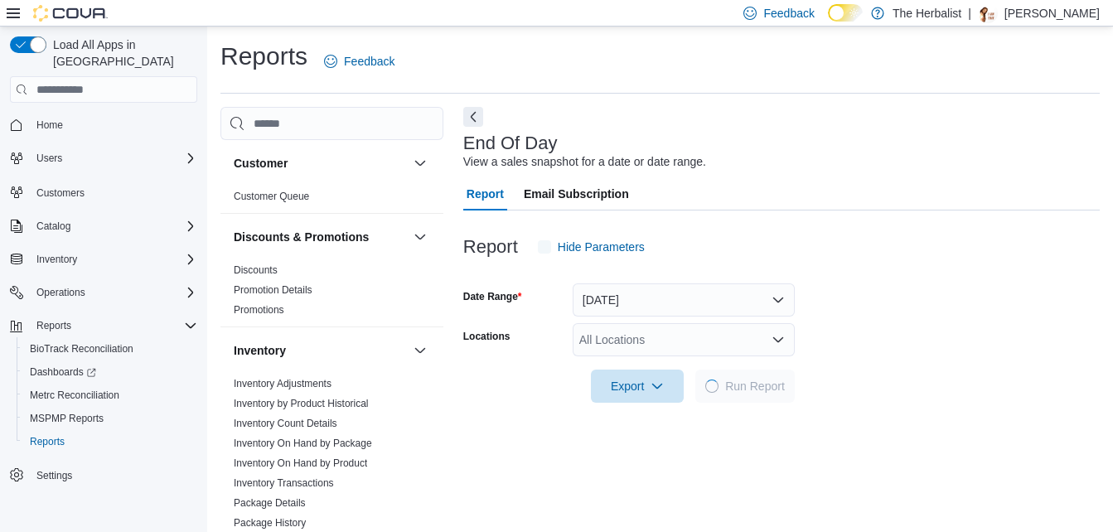
scroll to position [21, 0]
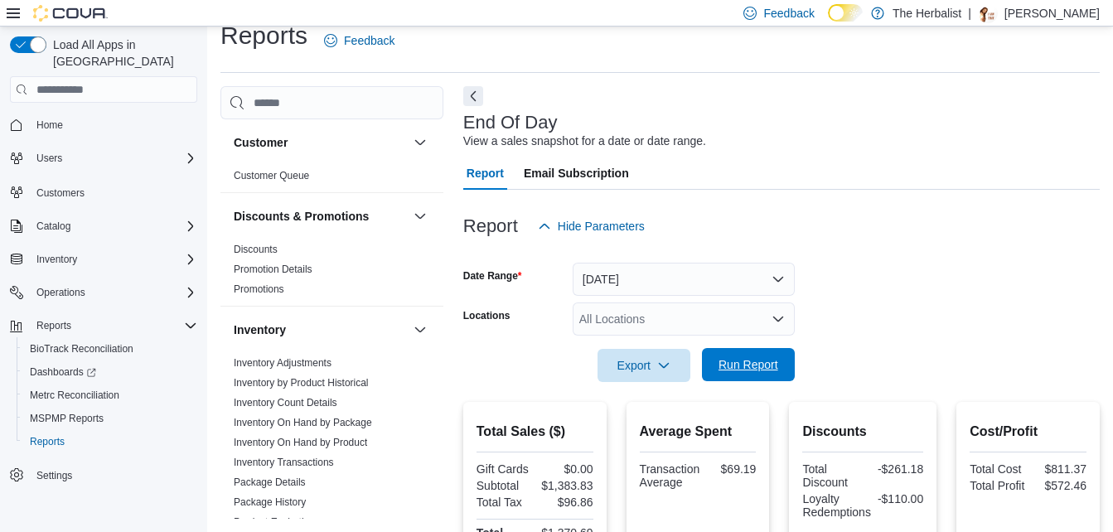
click at [761, 356] on span "Run Report" at bounding box center [748, 364] width 73 height 33
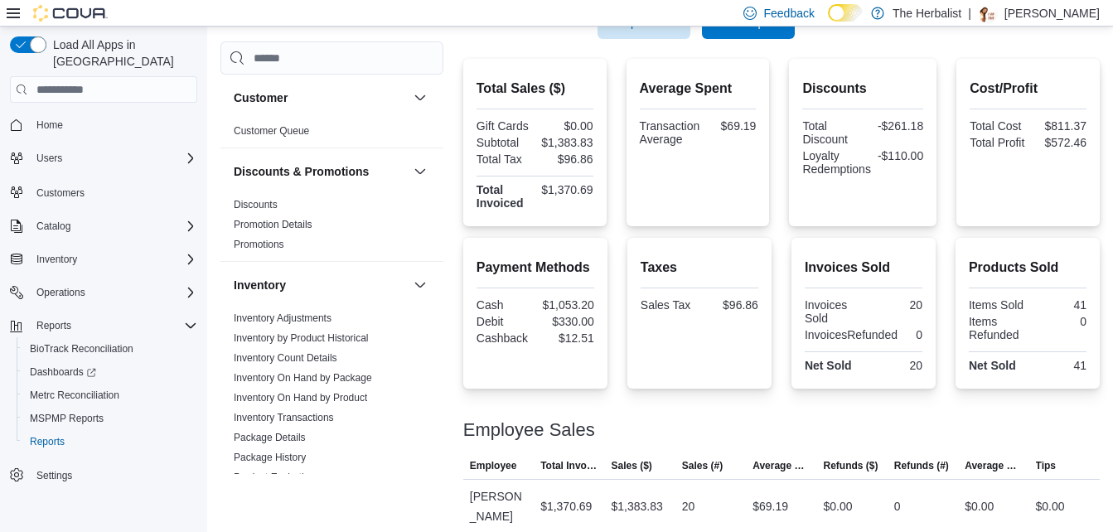
scroll to position [379, 0]
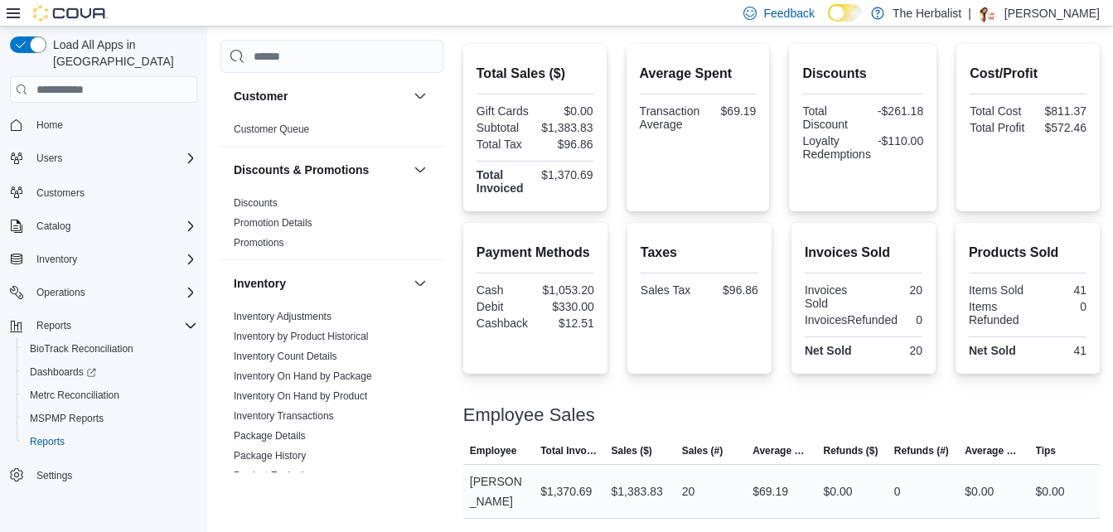
drag, startPoint x: 1100, startPoint y: 492, endPoint x: 1104, endPoint y: 466, distance: 26.8
click at [1100, 466] on td "Tips $0.00" at bounding box center [1064, 492] width 70 height 54
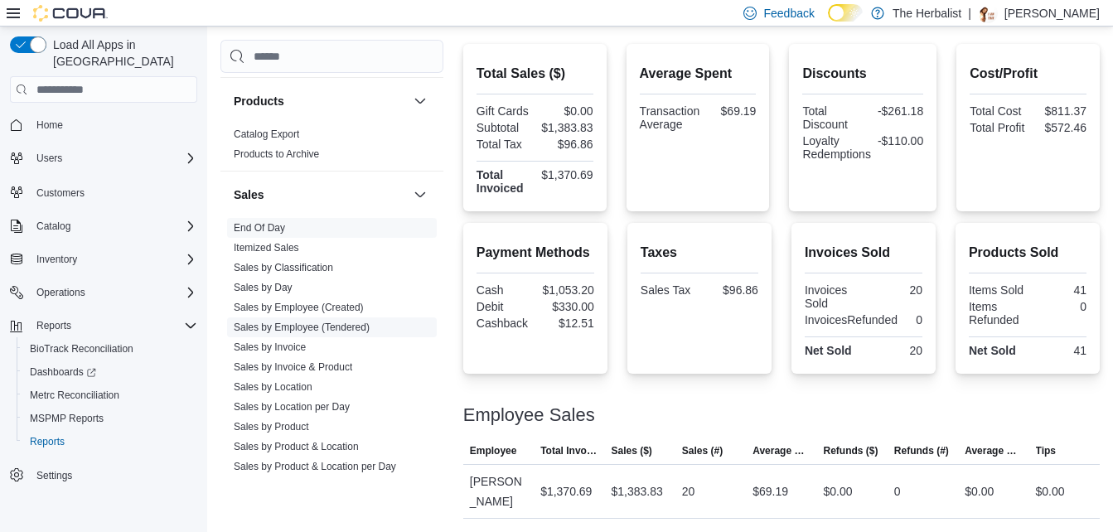
scroll to position [746, 0]
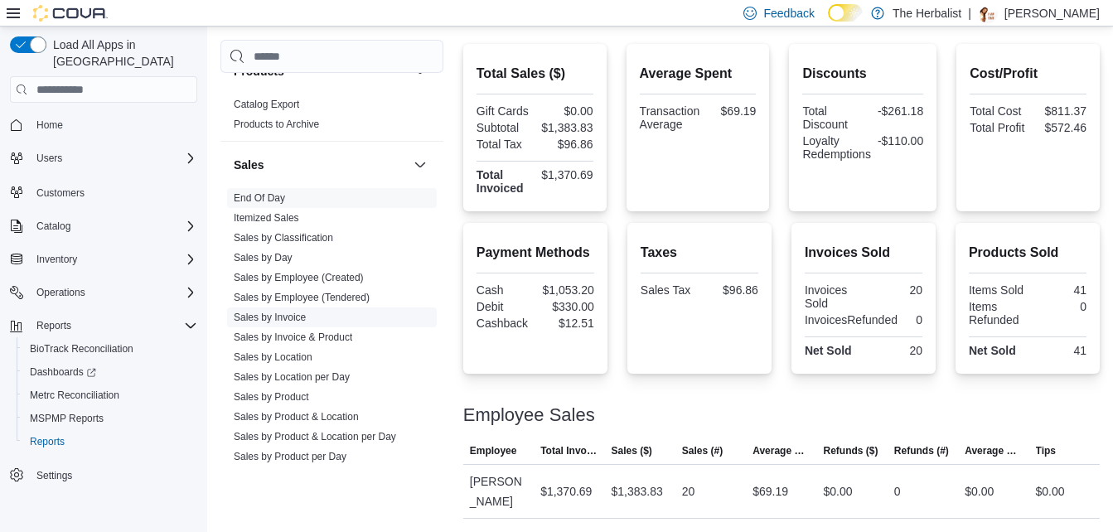
click at [298, 314] on link "Sales by Invoice" at bounding box center [270, 318] width 72 height 12
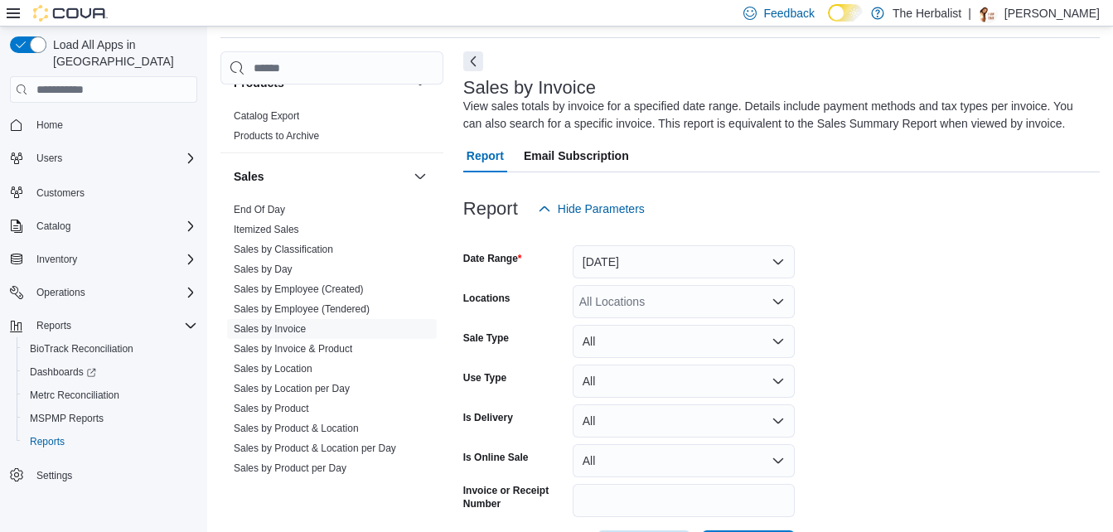
scroll to position [120, 0]
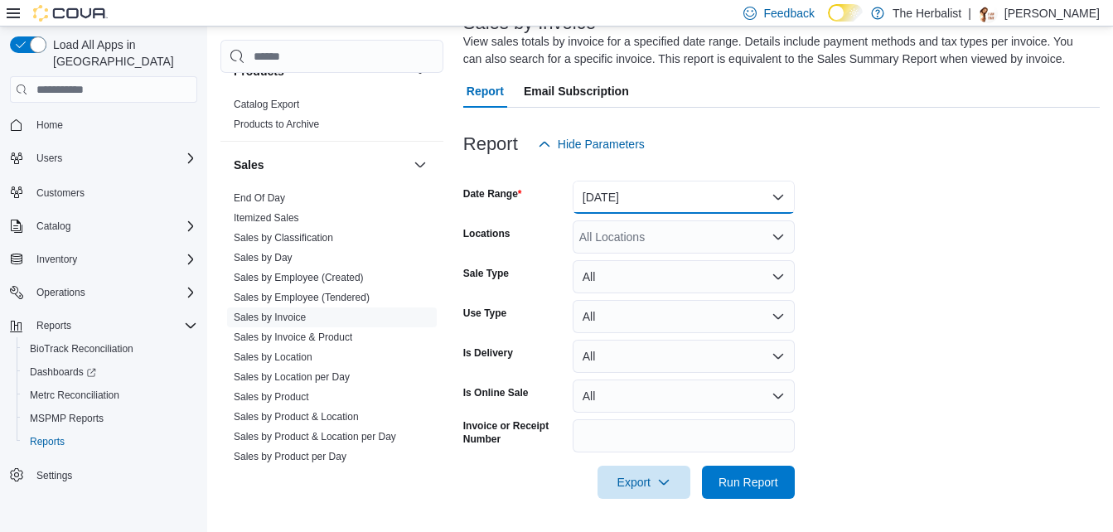
click at [782, 196] on button "Yesterday" at bounding box center [684, 197] width 222 height 33
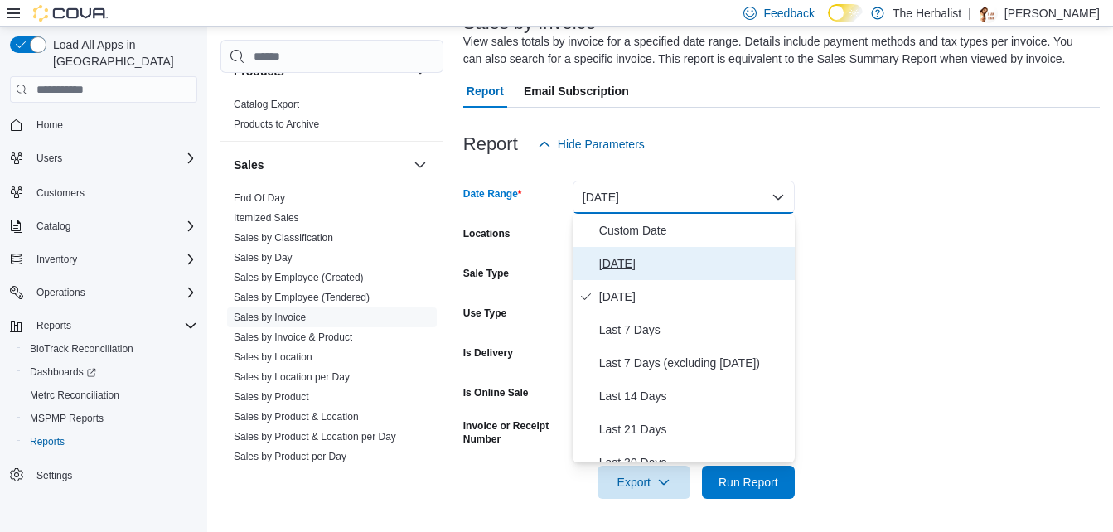
click at [623, 264] on span "Today" at bounding box center [693, 264] width 189 height 20
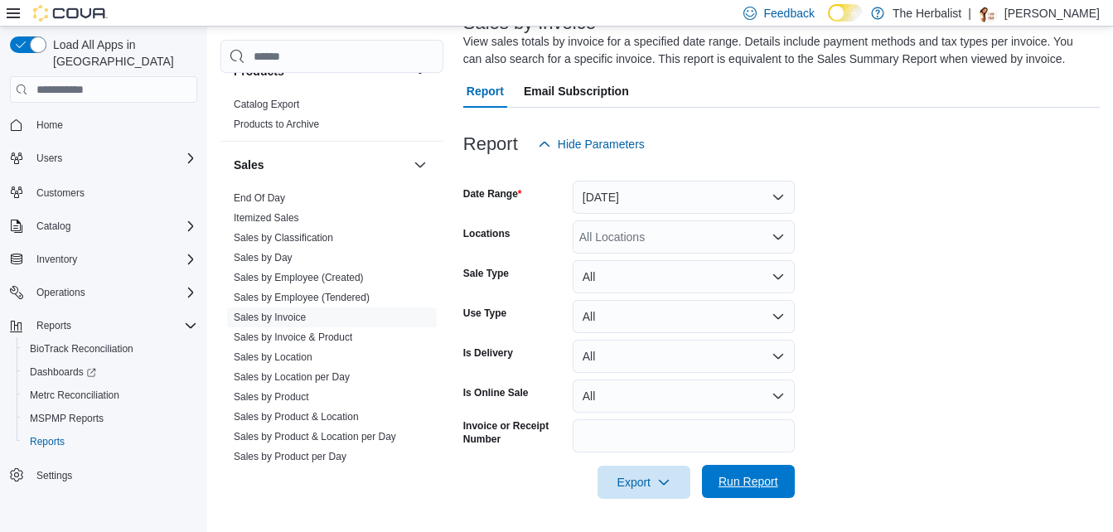
click at [740, 484] on span "Run Report" at bounding box center [748, 481] width 60 height 17
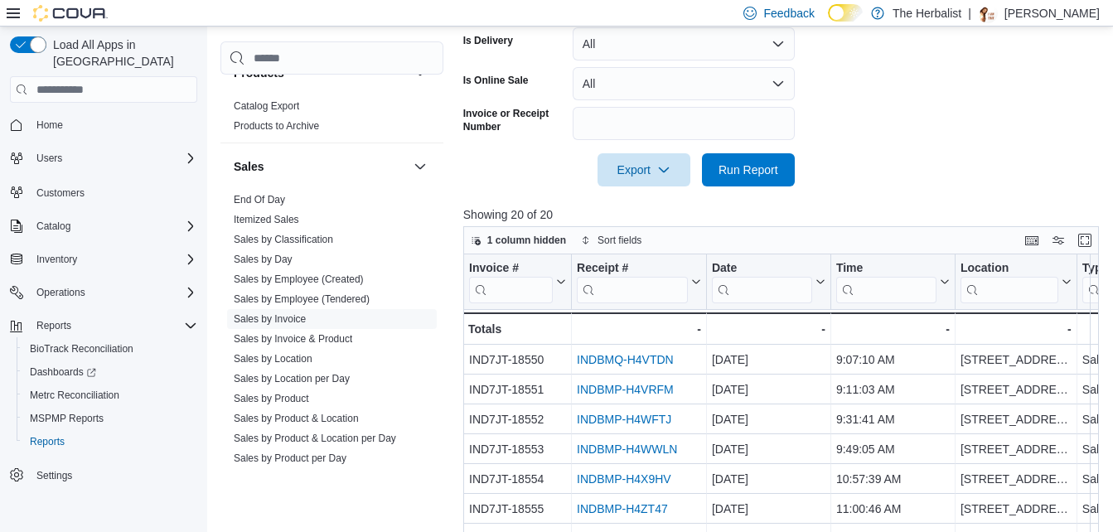
scroll to position [452, 0]
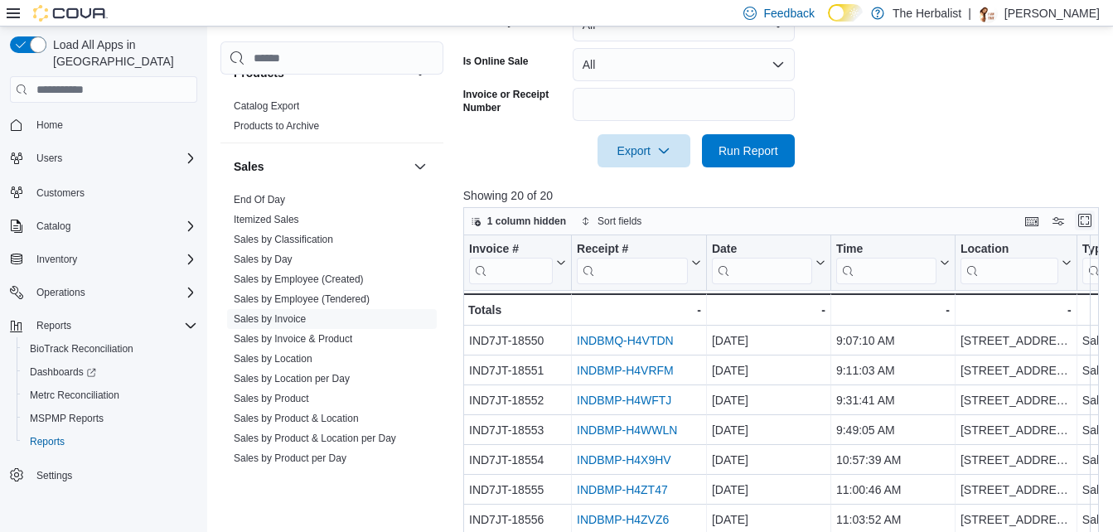
click at [1088, 220] on button "Enter fullscreen" at bounding box center [1085, 220] width 20 height 20
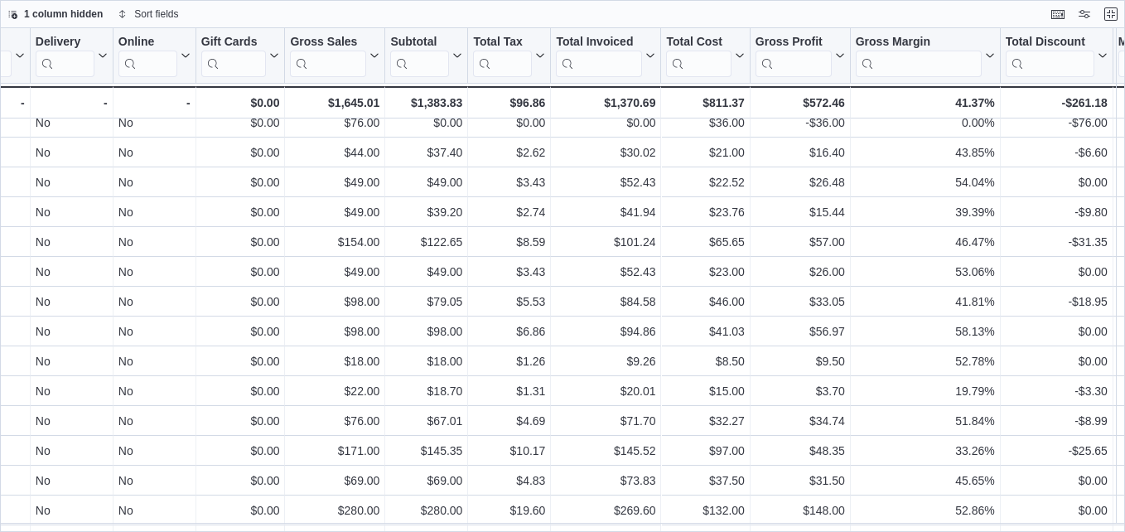
scroll to position [11, 680]
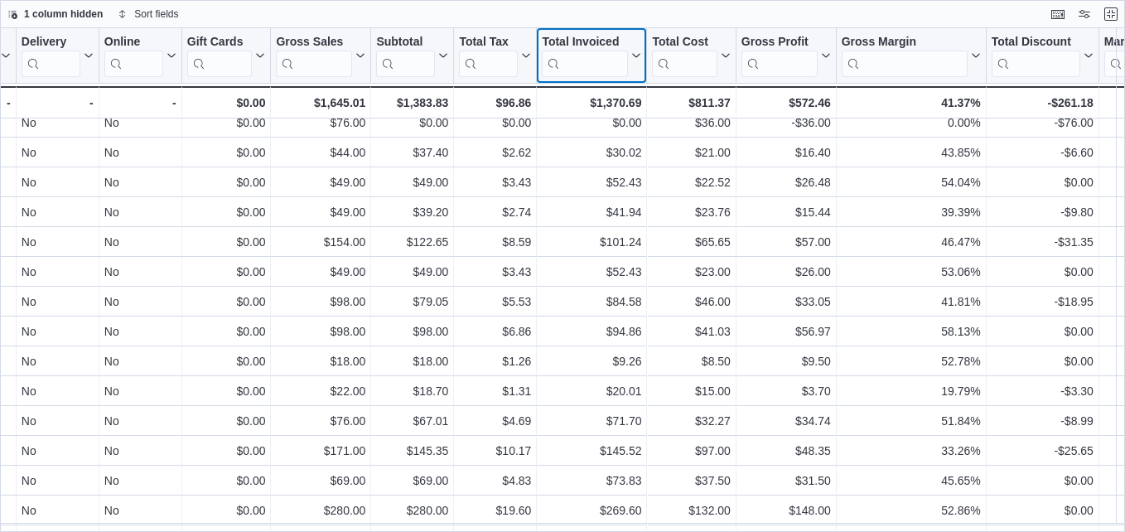
click at [633, 56] on icon at bounding box center [634, 56] width 13 height 10
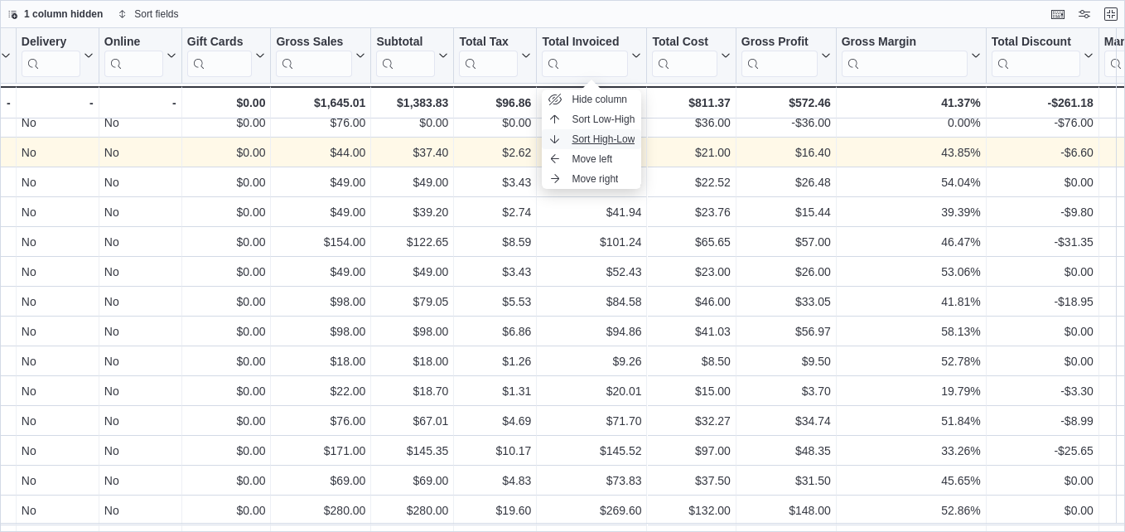
drag, startPoint x: 612, startPoint y: 141, endPoint x: 628, endPoint y: 141, distance: 15.7
click at [612, 141] on span "Sort High-Low" at bounding box center [603, 139] width 63 height 13
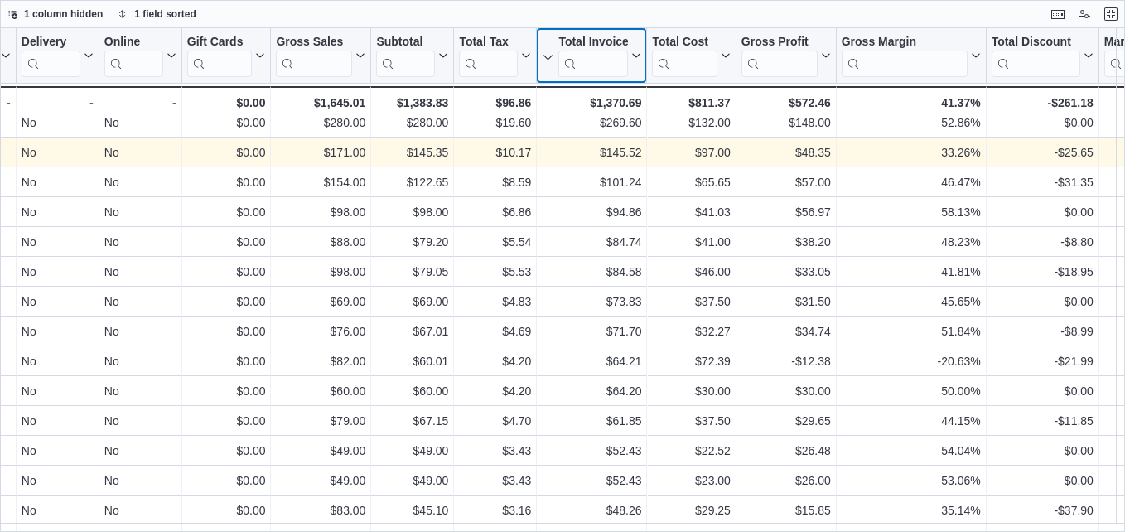
scroll to position [0, 680]
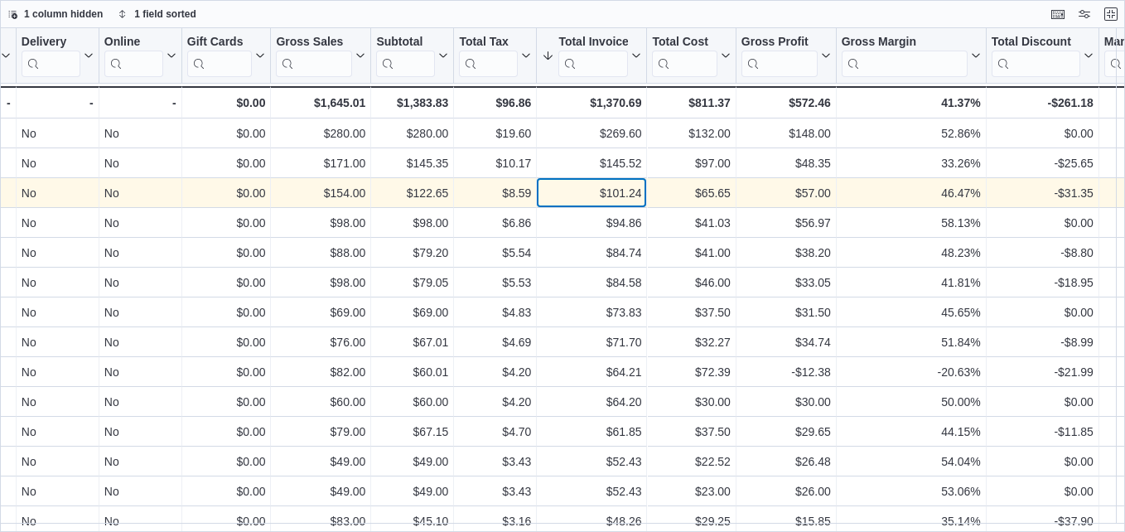
click at [617, 196] on div "$101.24" at bounding box center [591, 193] width 99 height 20
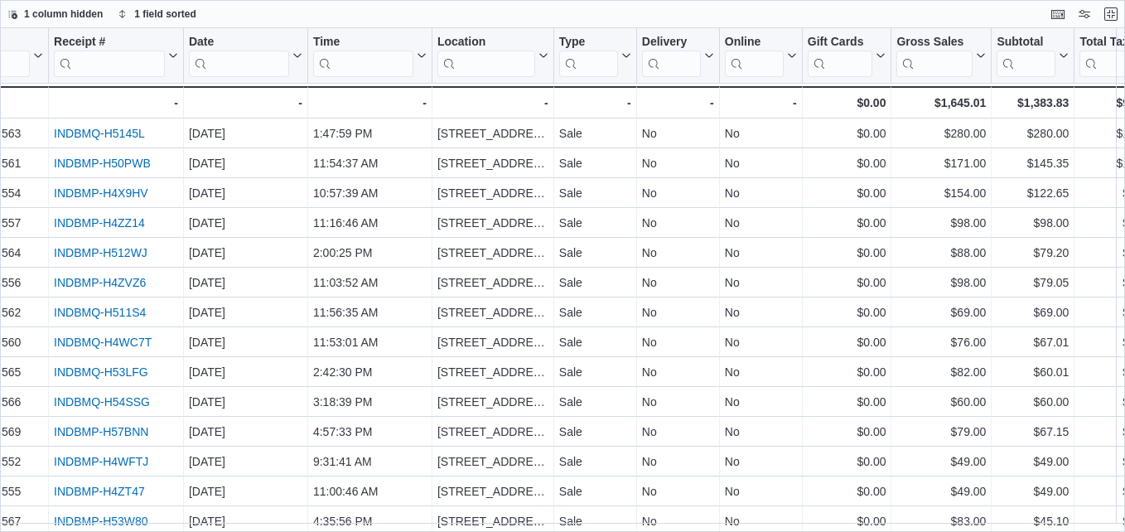
scroll to position [0, 83]
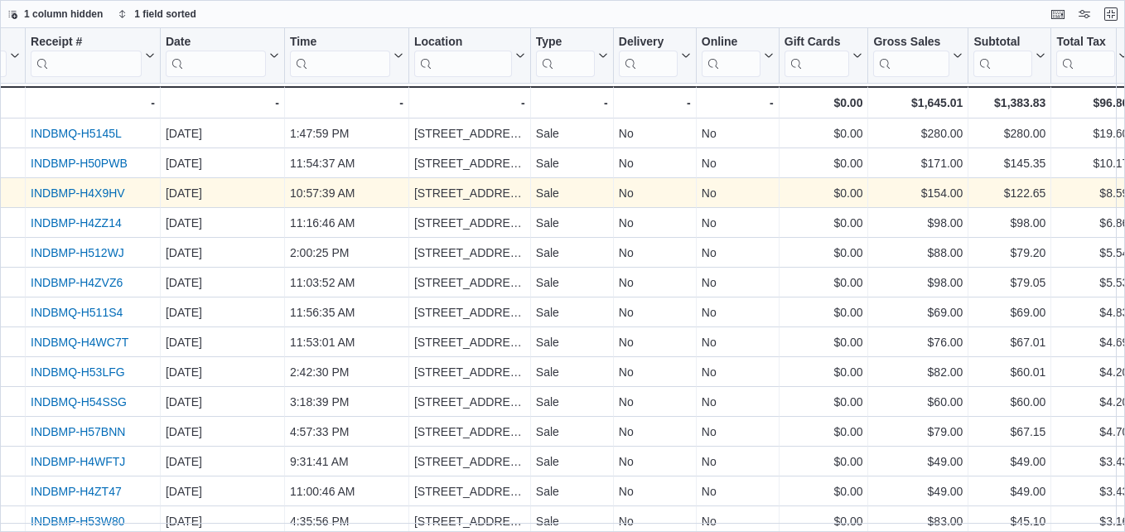
click at [105, 193] on link "INDBMP-H4X9HV" at bounding box center [78, 192] width 94 height 13
click at [93, 194] on link "INDBMP-H4X9HV" at bounding box center [78, 192] width 94 height 13
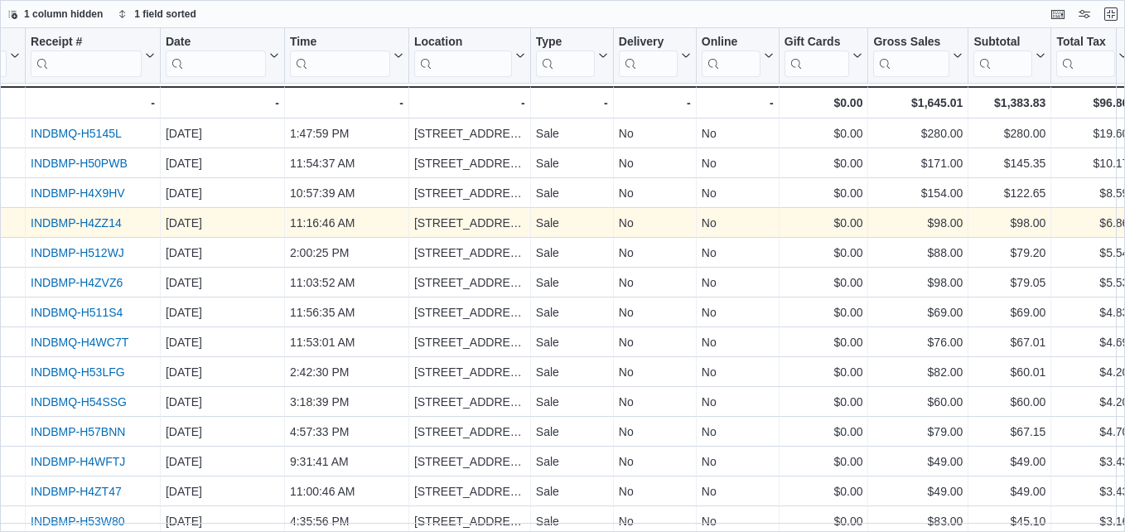
click at [68, 224] on link "INDBMP-H4ZZ14" at bounding box center [76, 222] width 91 height 13
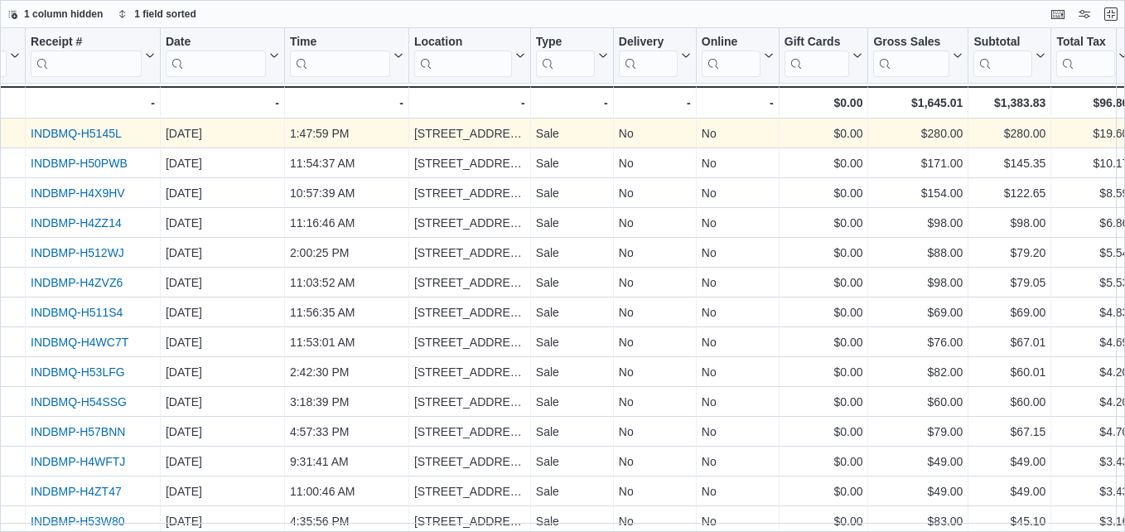
click at [50, 132] on link "INDBMQ-H5145L" at bounding box center [76, 133] width 91 height 13
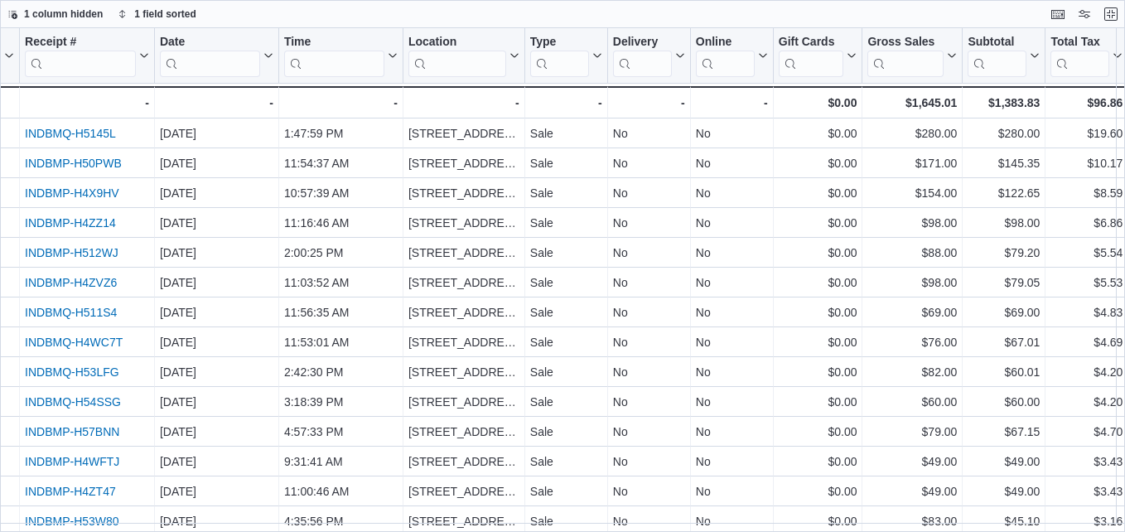
scroll to position [0, 74]
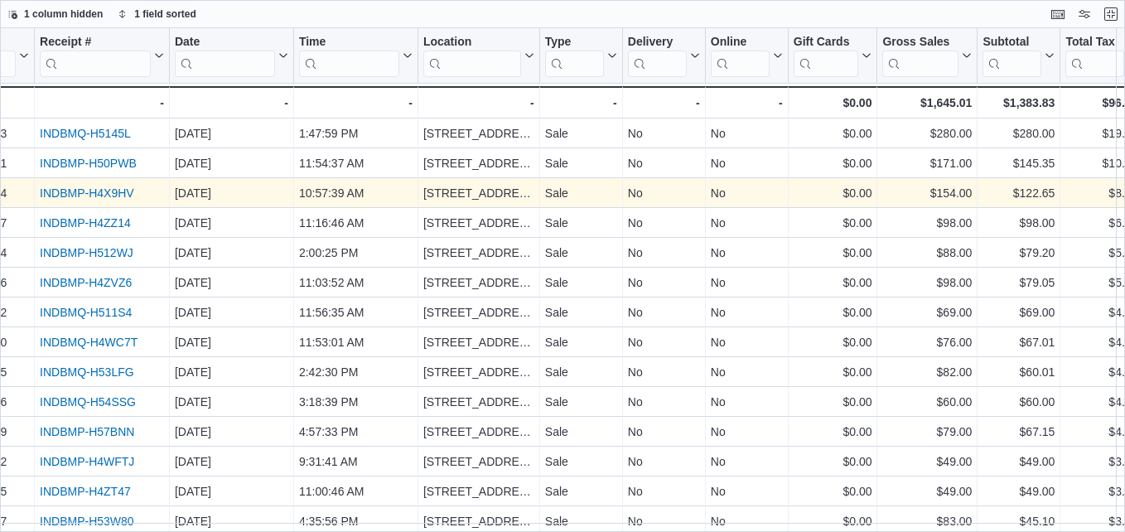
click at [90, 193] on link "INDBMP-H4X9HV" at bounding box center [87, 192] width 94 height 13
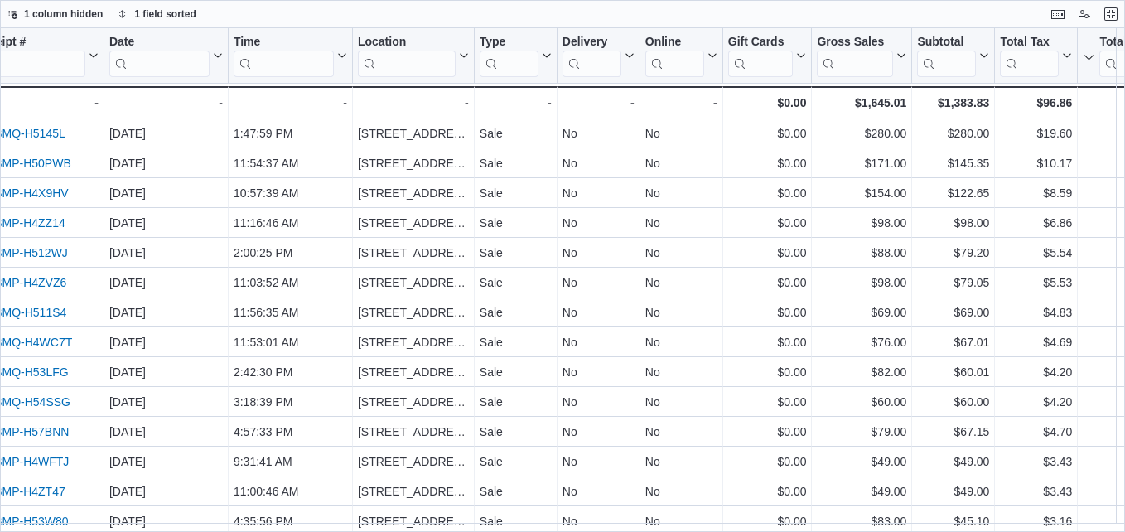
scroll to position [83, 139]
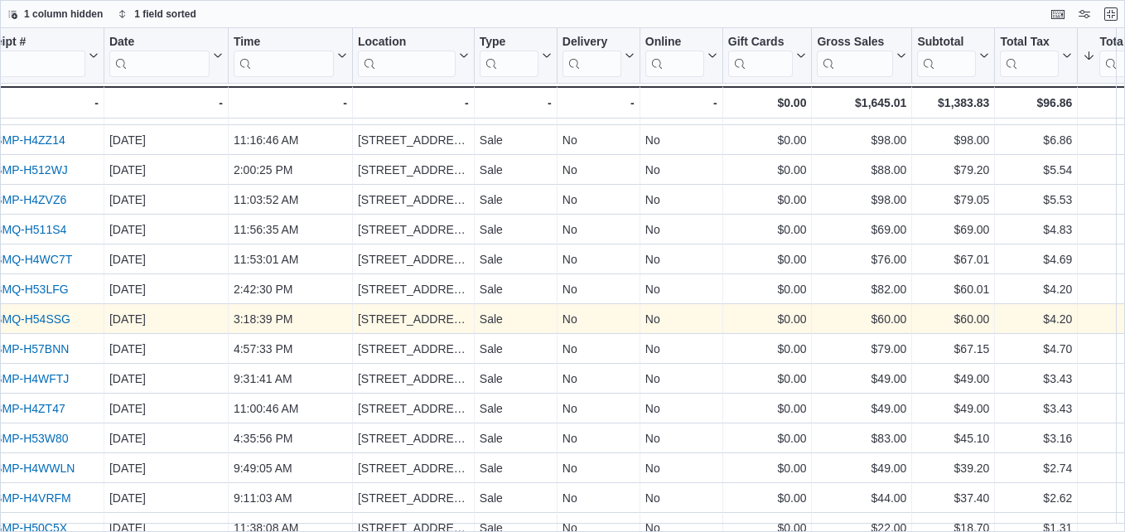
click at [56, 322] on link "INDBMQ-H54SSG" at bounding box center [22, 318] width 96 height 13
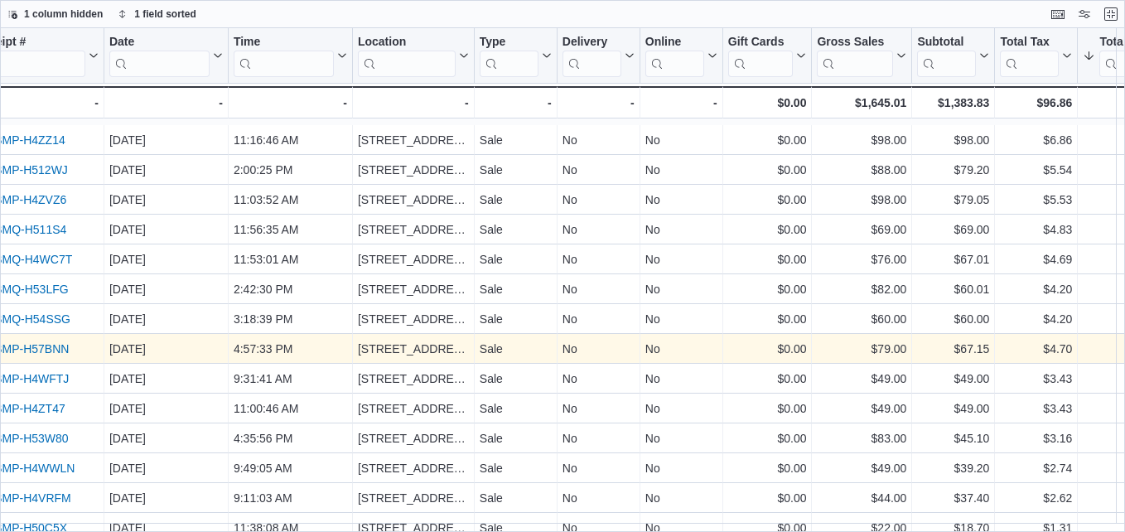
scroll to position [191, 139]
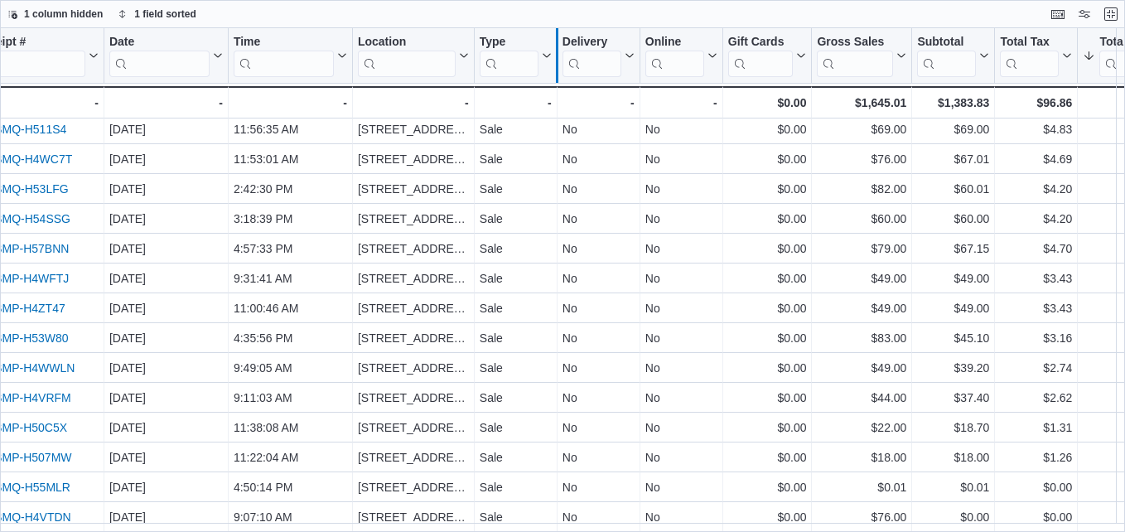
click at [551, 60] on div at bounding box center [556, 55] width 13 height 55
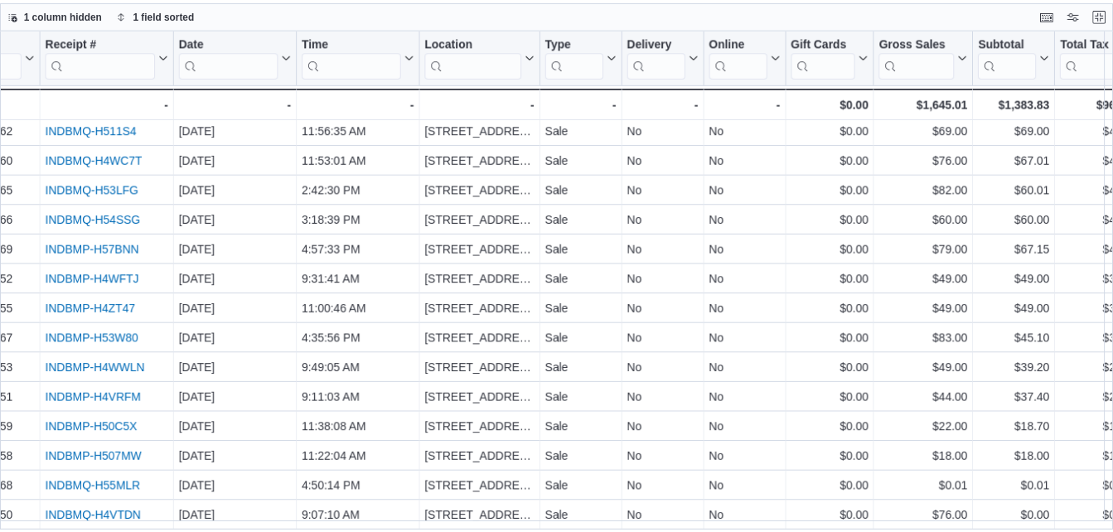
scroll to position [191, 51]
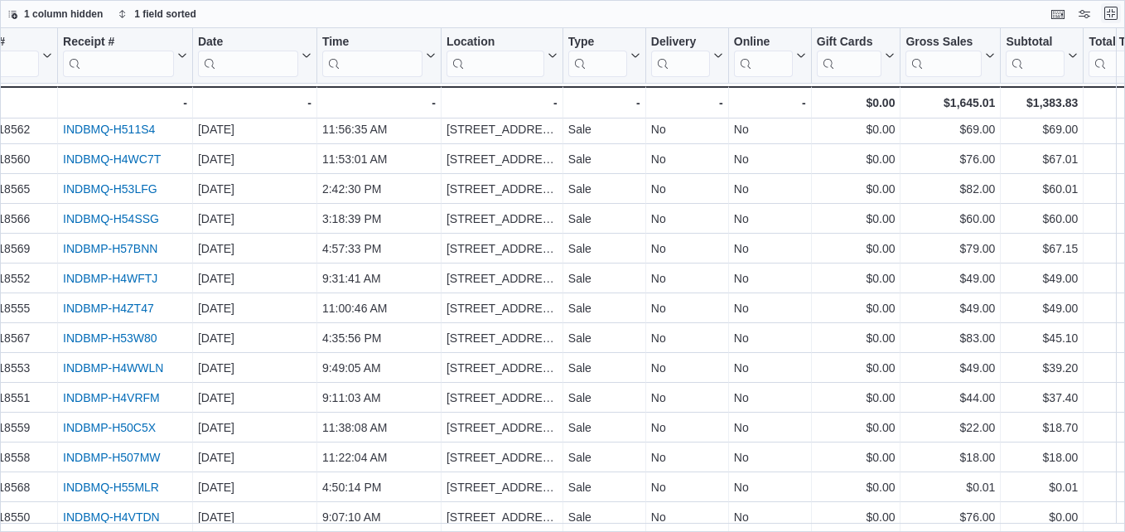
click at [1106, 13] on button "Exit fullscreen" at bounding box center [1111, 13] width 20 height 20
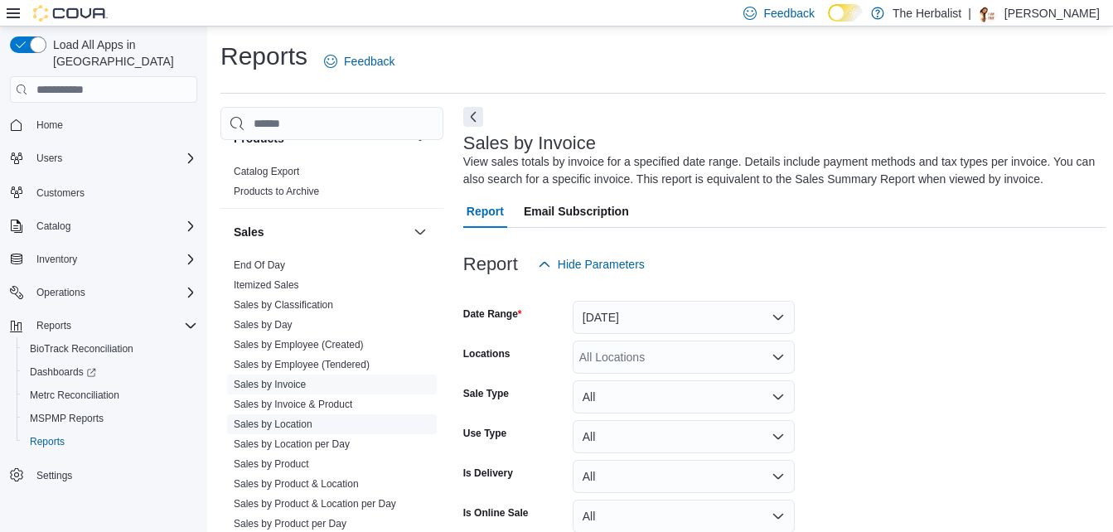
scroll to position [829, 0]
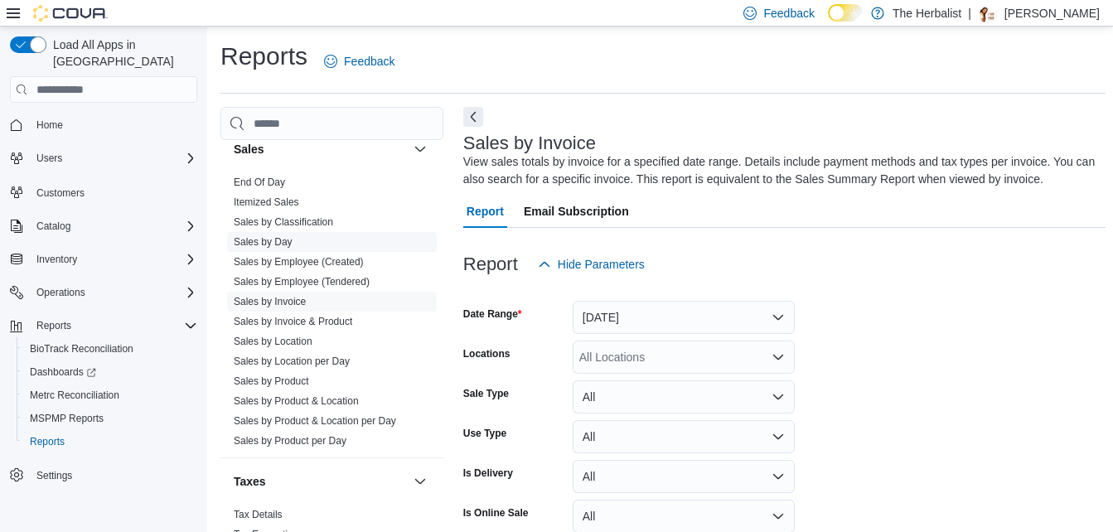
click at [282, 241] on link "Sales by Day" at bounding box center [263, 242] width 59 height 12
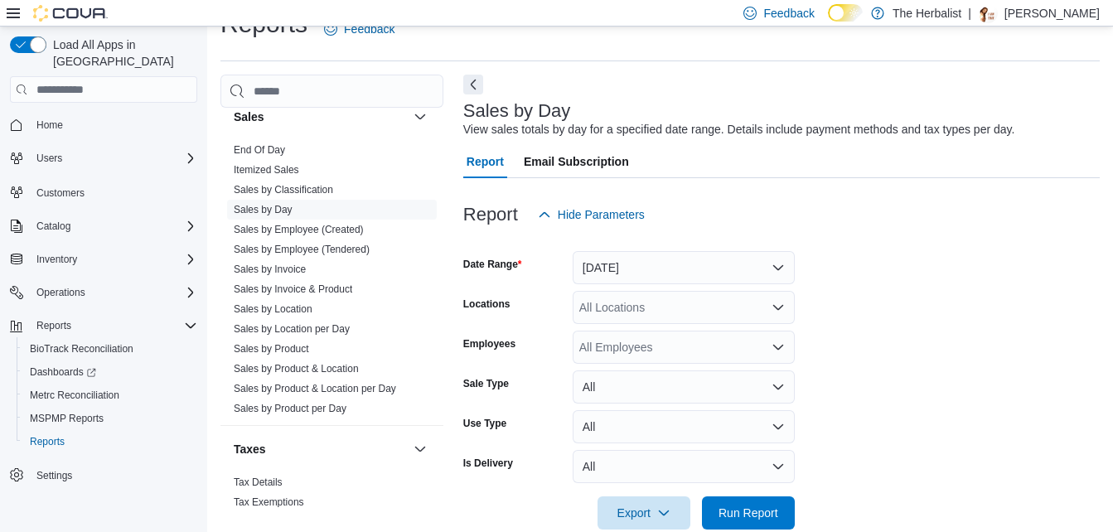
scroll to position [38, 0]
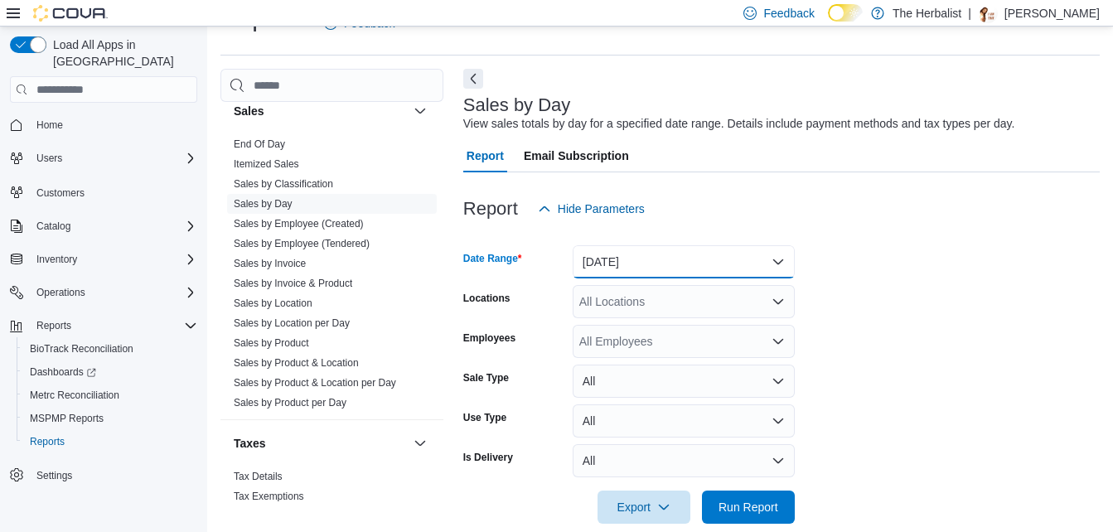
click at [780, 268] on button "Yesterday" at bounding box center [684, 261] width 222 height 33
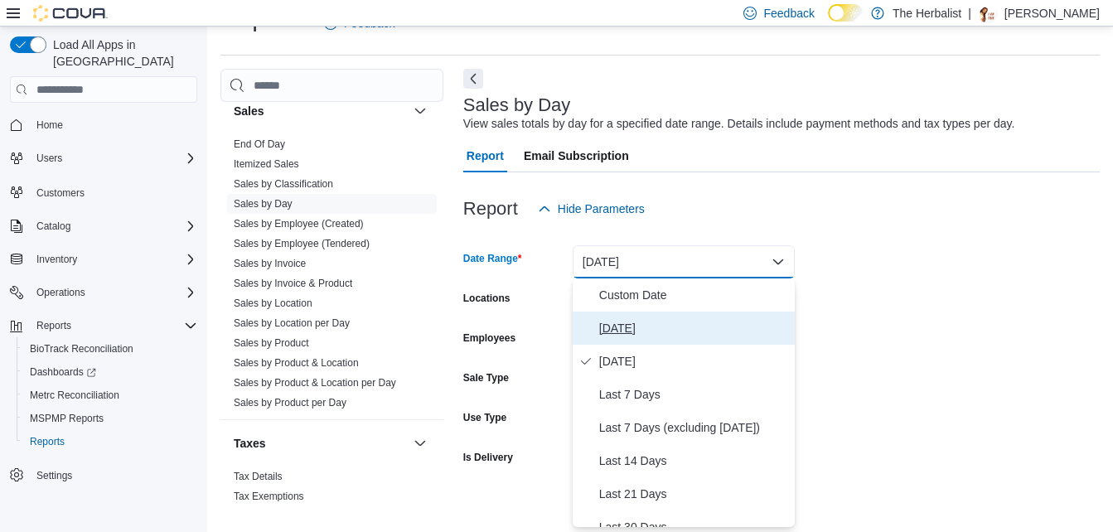
click at [643, 329] on span "Today" at bounding box center [693, 328] width 189 height 20
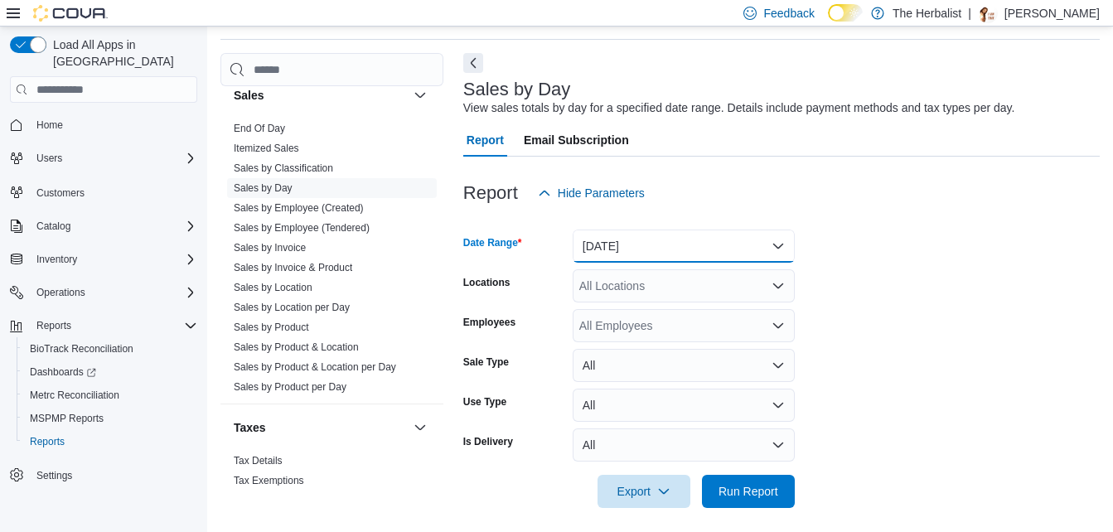
scroll to position [63, 0]
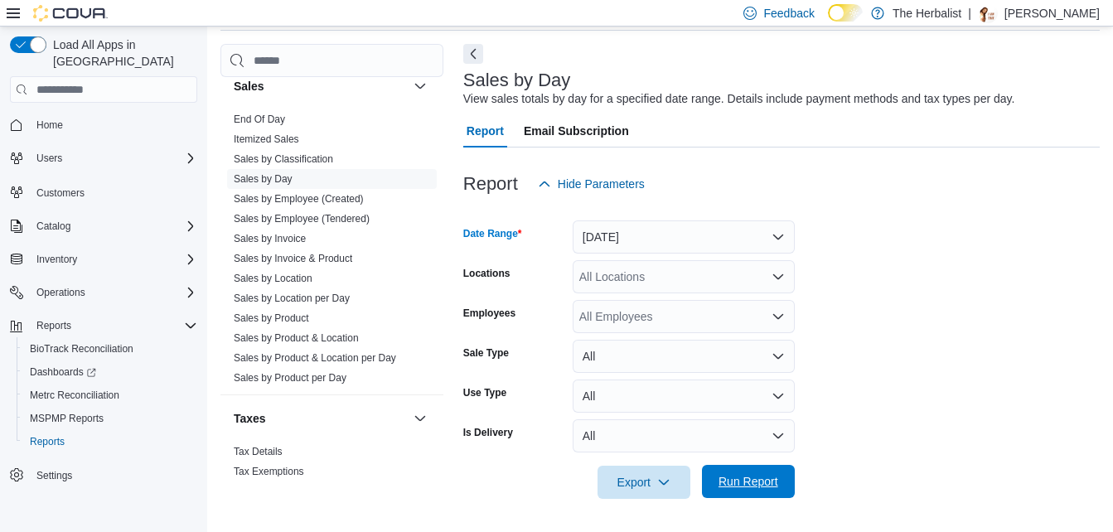
click at [745, 469] on span "Run Report" at bounding box center [748, 481] width 73 height 33
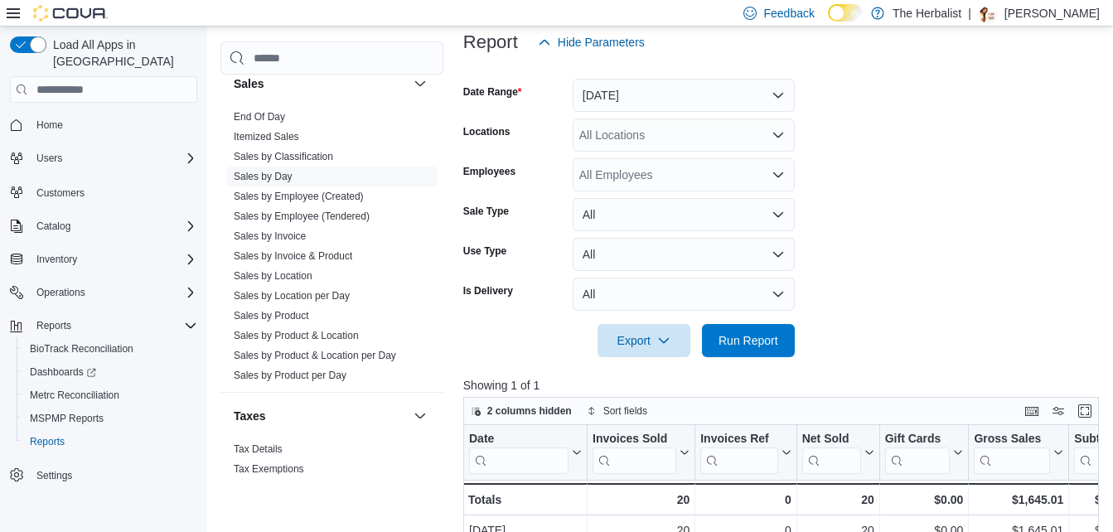
scroll to position [312, 0]
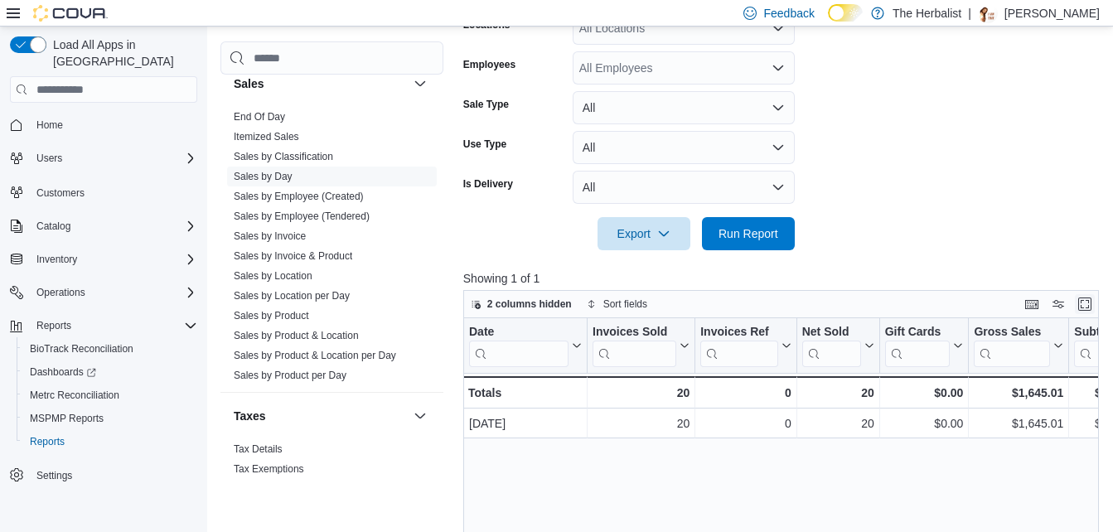
click at [1091, 301] on button "Enter fullscreen" at bounding box center [1085, 304] width 20 height 20
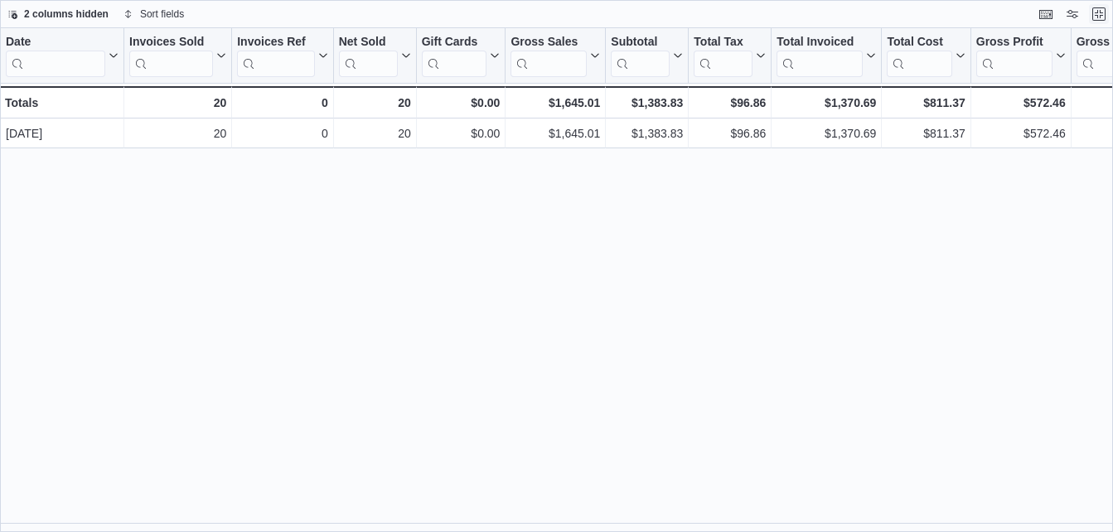
scroll to position [0, 0]
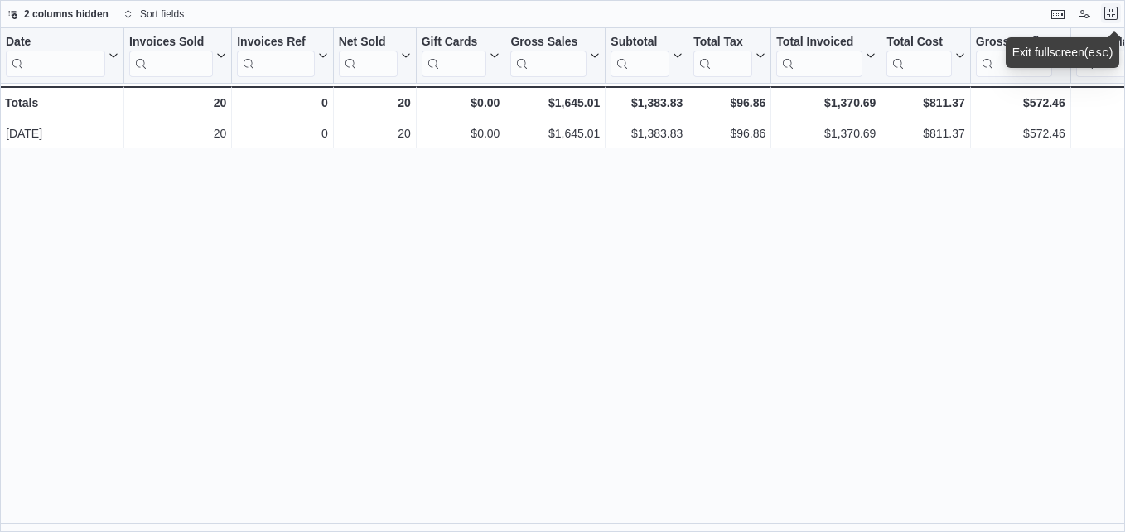
click at [1110, 15] on button "Exit fullscreen" at bounding box center [1111, 13] width 20 height 20
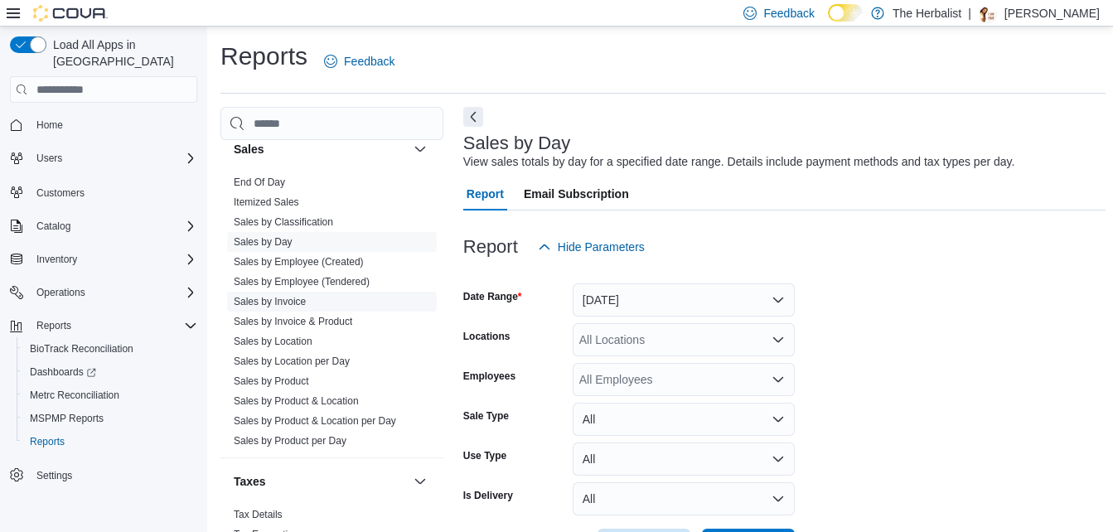
click at [293, 299] on link "Sales by Invoice" at bounding box center [270, 302] width 72 height 12
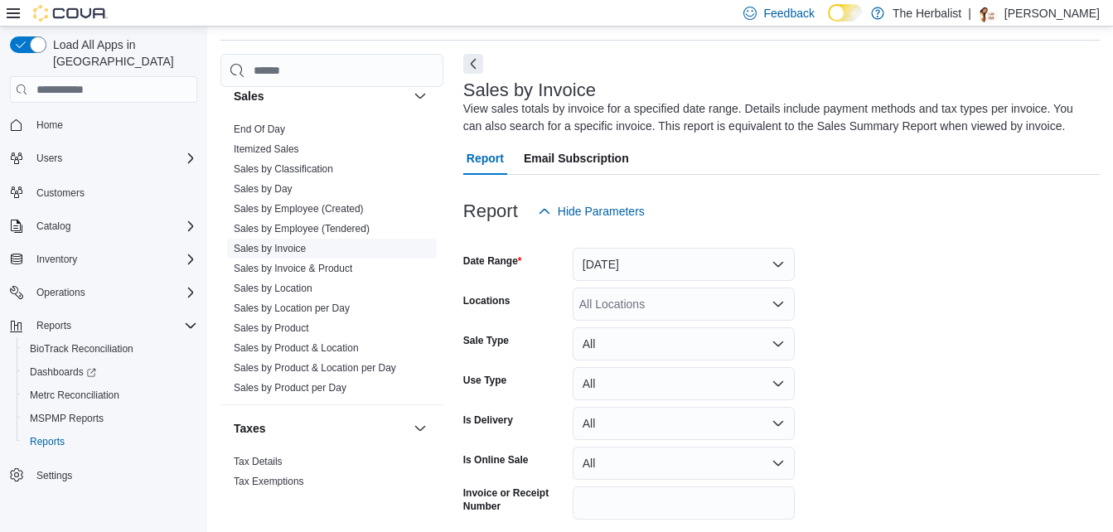
scroll to position [56, 0]
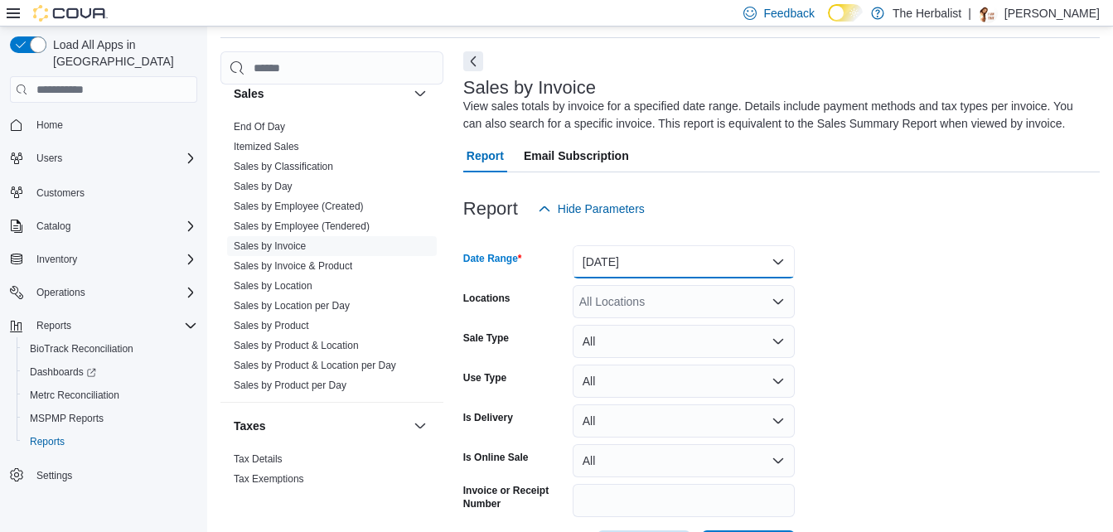
click at [772, 255] on button "Yesterday" at bounding box center [684, 261] width 222 height 33
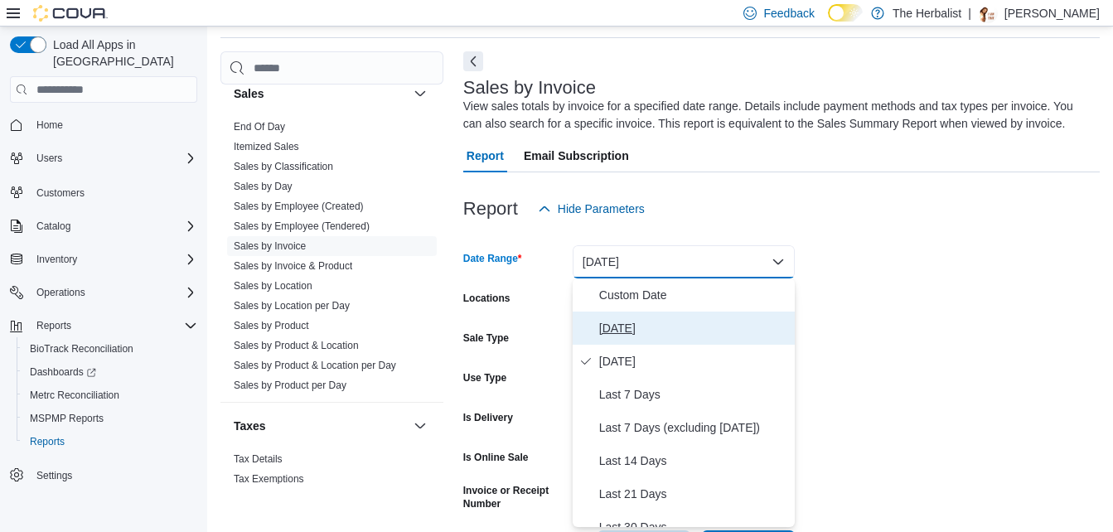
click at [637, 331] on span "Today" at bounding box center [693, 328] width 189 height 20
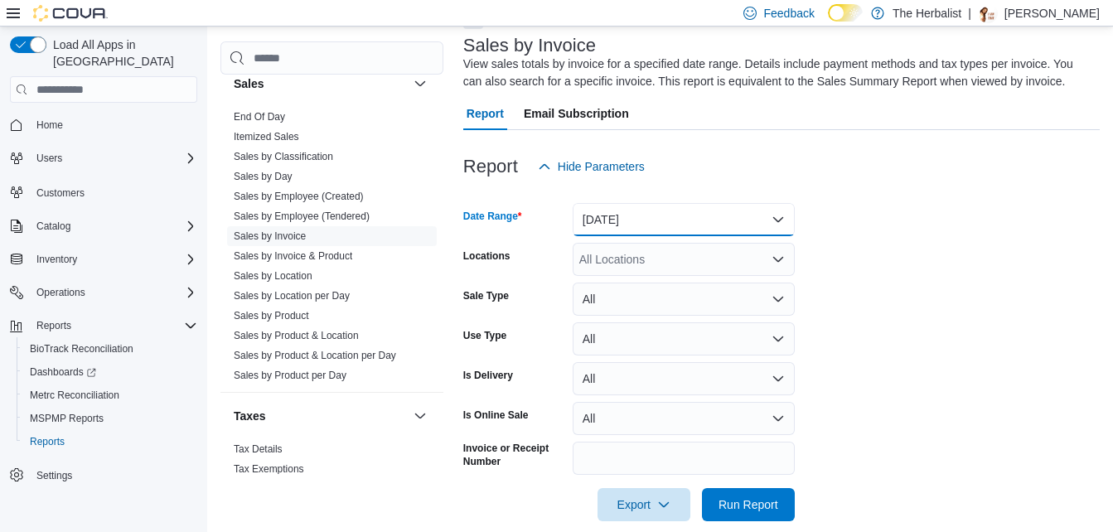
scroll to position [120, 0]
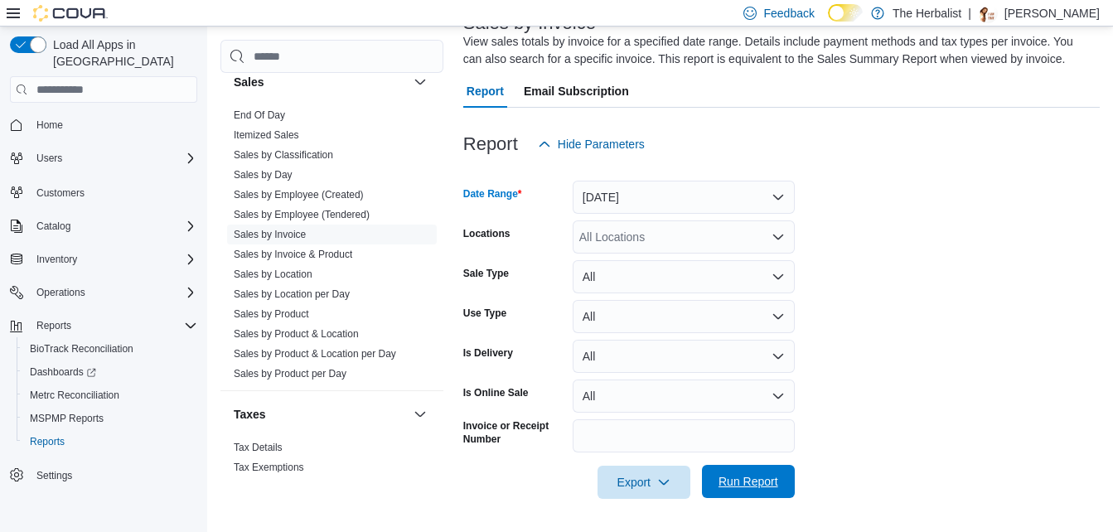
click at [761, 471] on span "Run Report" at bounding box center [748, 481] width 73 height 33
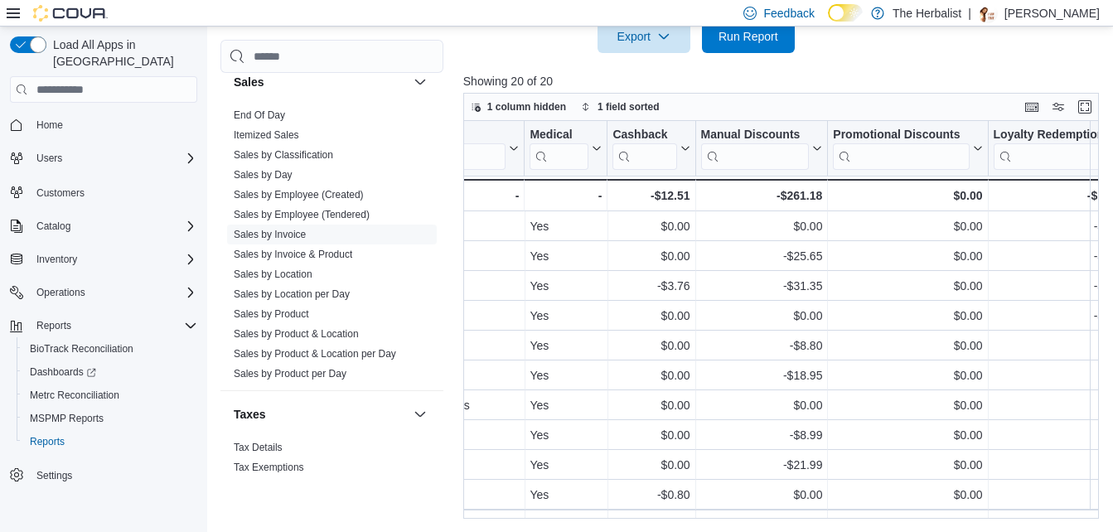
scroll to position [0, 2792]
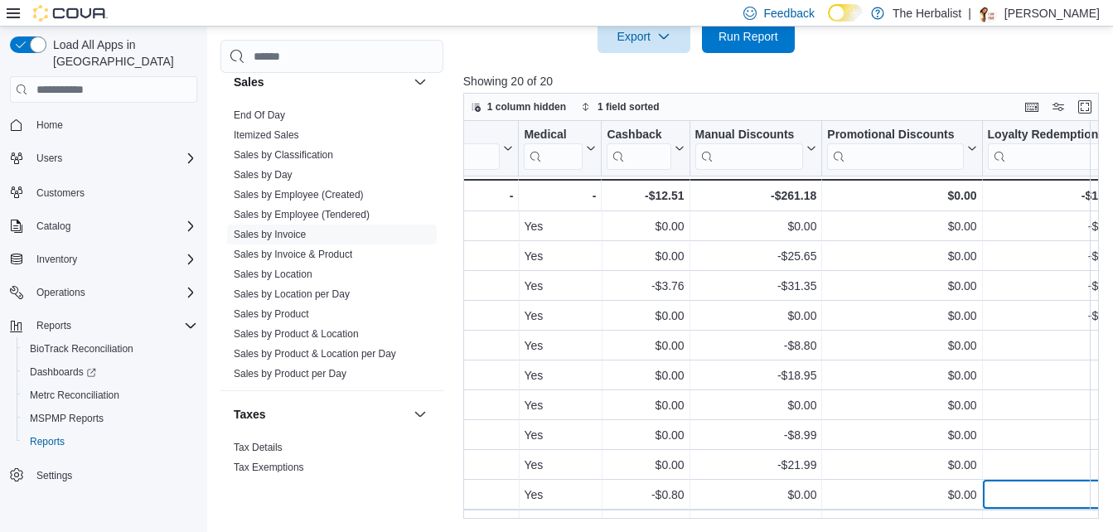
drag, startPoint x: 561, startPoint y: 515, endPoint x: 1025, endPoint y: 510, distance: 464.1
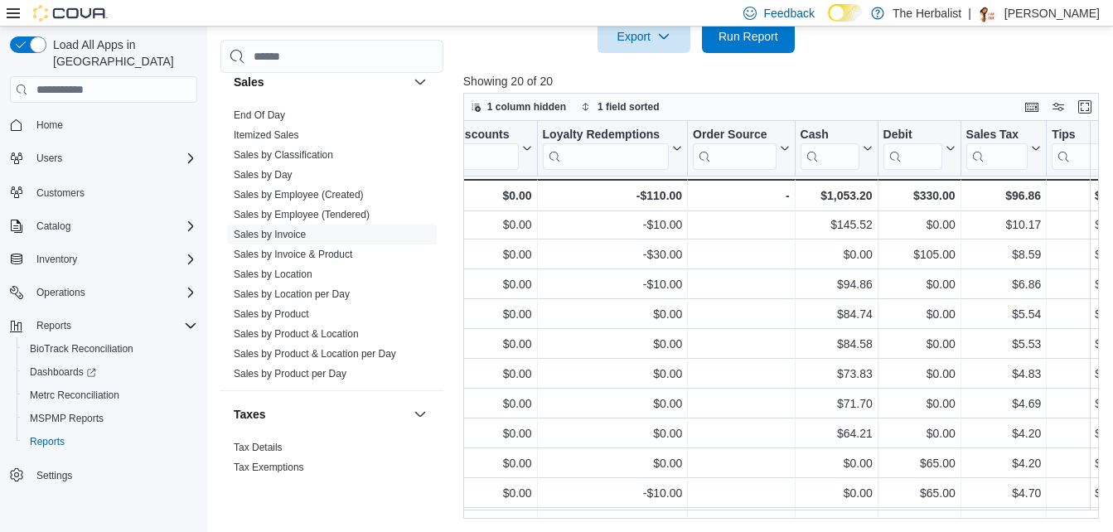
scroll to position [31, 3269]
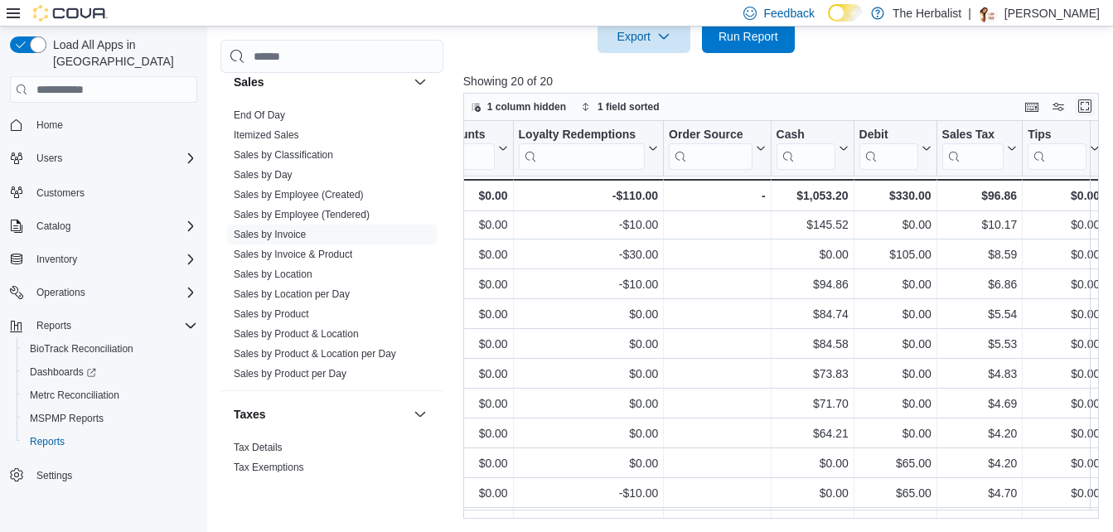
click at [1087, 109] on button "Enter fullscreen" at bounding box center [1085, 106] width 20 height 20
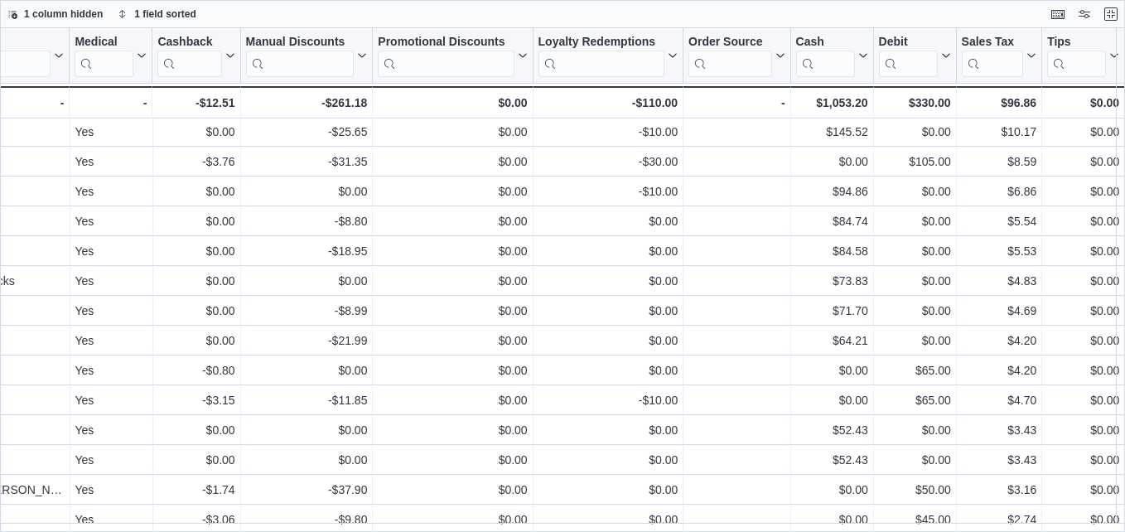
scroll to position [31, 2786]
click at [859, 56] on icon at bounding box center [862, 56] width 7 height 4
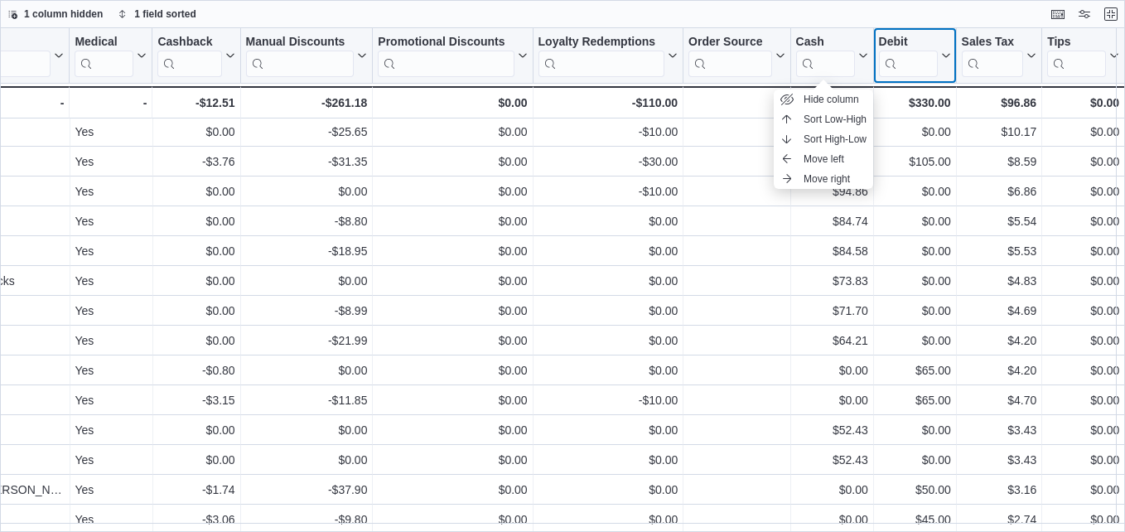
click at [939, 54] on icon at bounding box center [944, 56] width 13 height 10
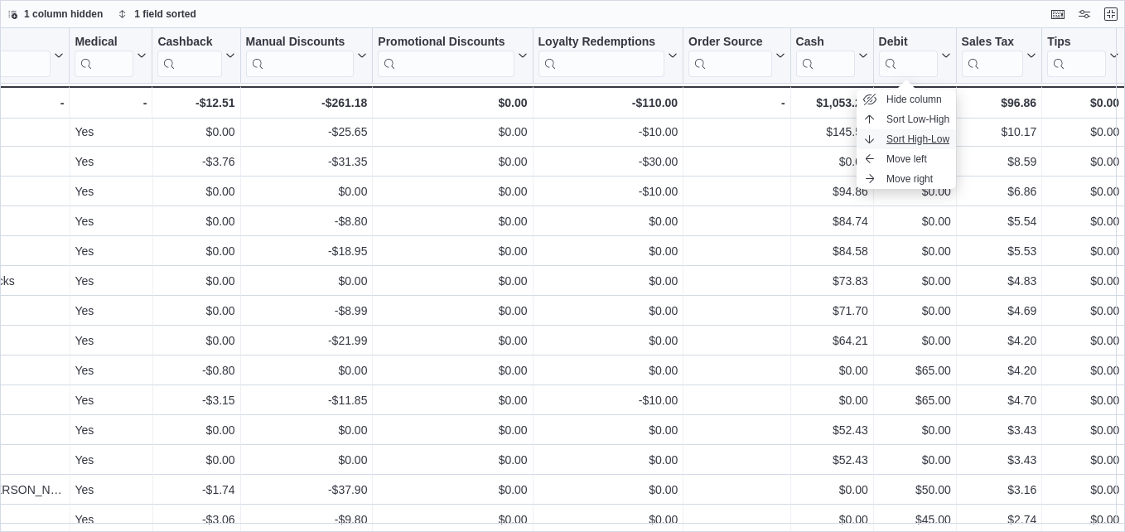
click at [924, 135] on span "Sort High-Low" at bounding box center [918, 139] width 63 height 13
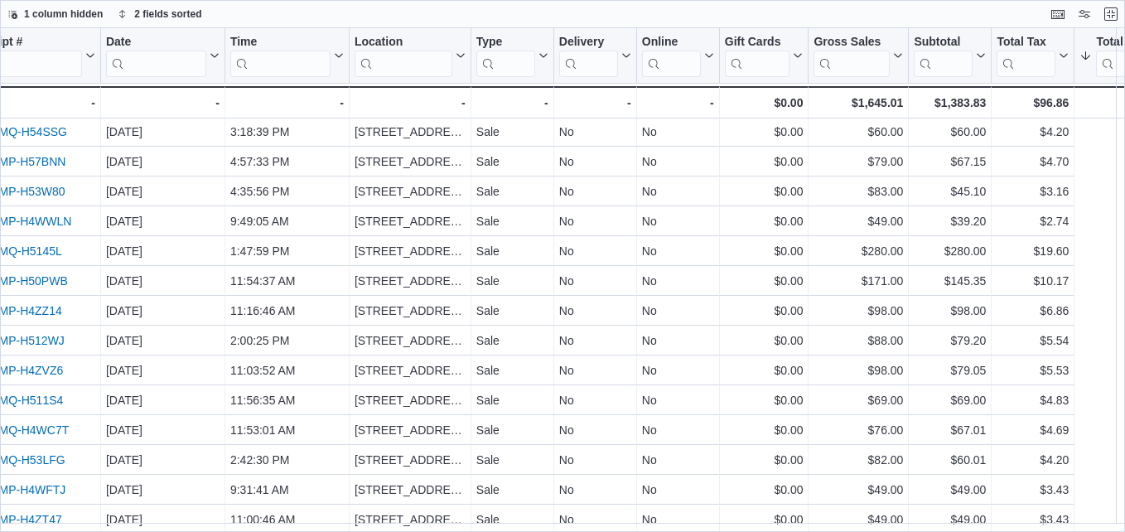
scroll to position [31, 0]
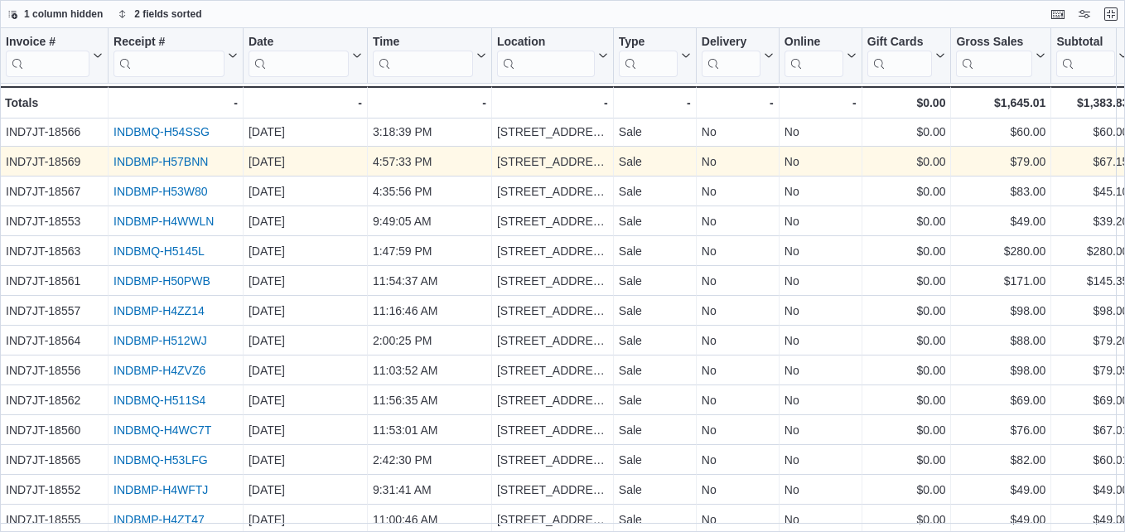
click at [181, 158] on link "INDBMP-H57BNN" at bounding box center [161, 161] width 94 height 13
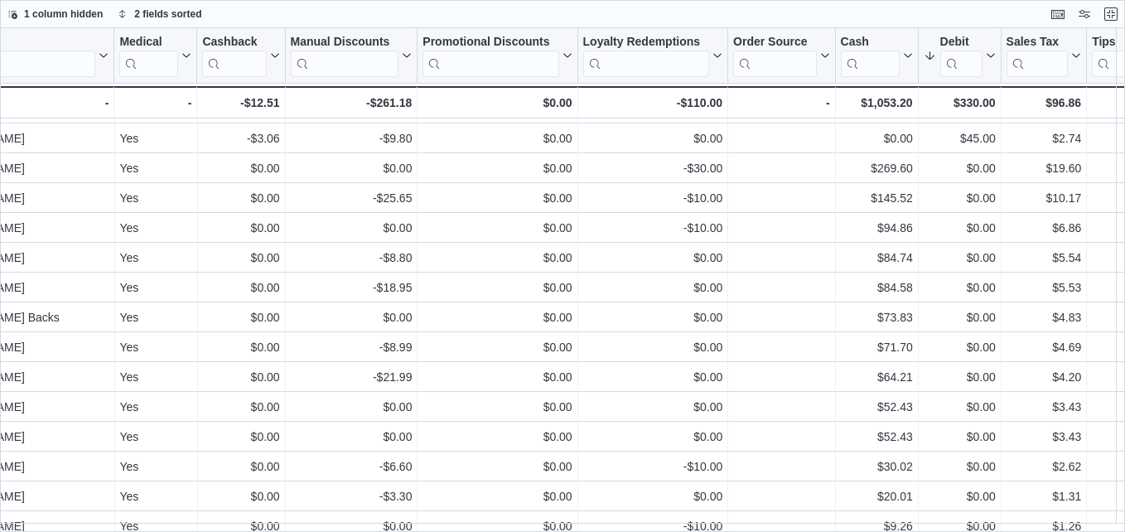
scroll to position [114, 2786]
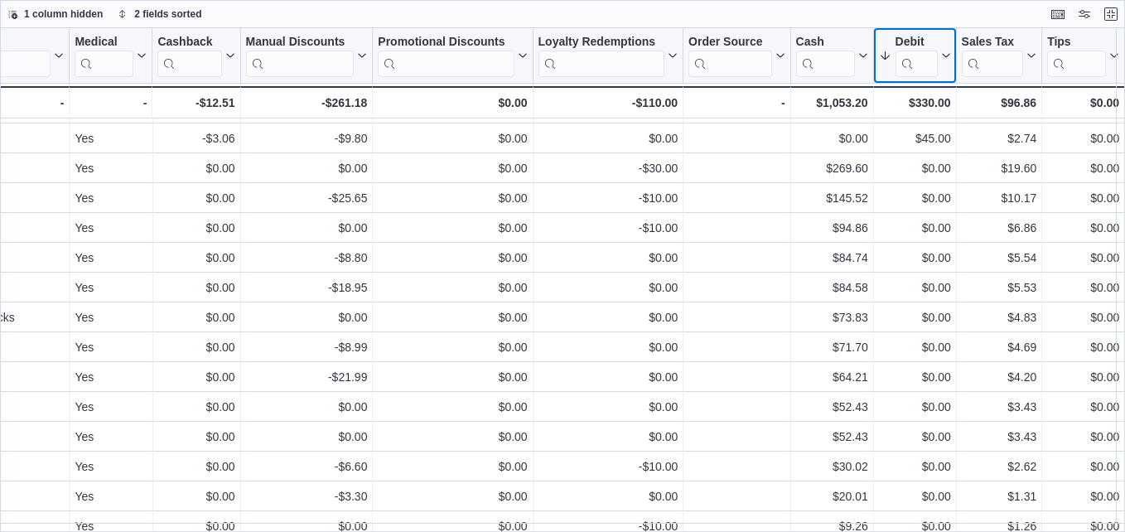
click at [942, 56] on icon at bounding box center [945, 56] width 7 height 4
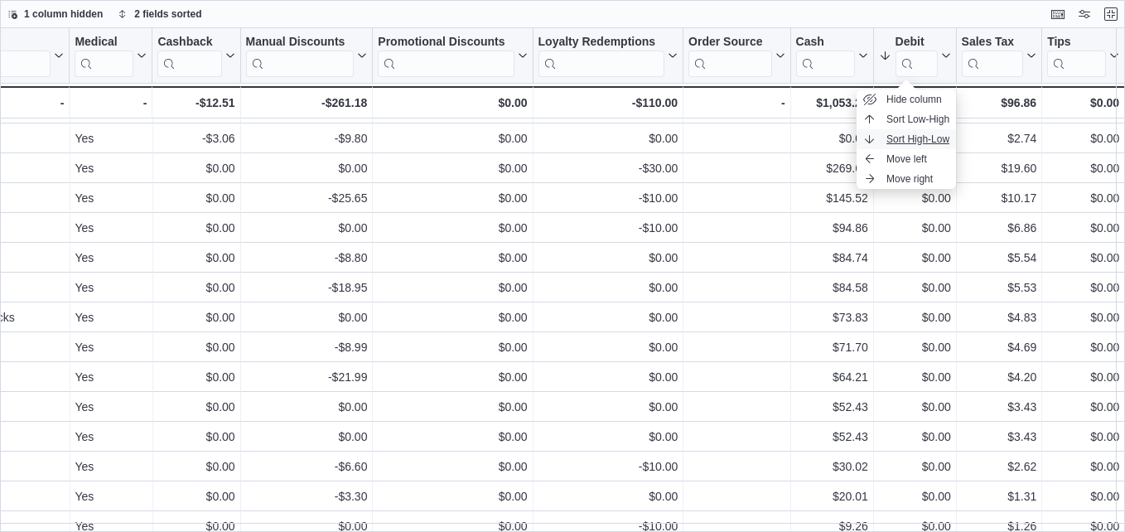
click at [928, 139] on span "Sort High-Low" at bounding box center [918, 139] width 63 height 13
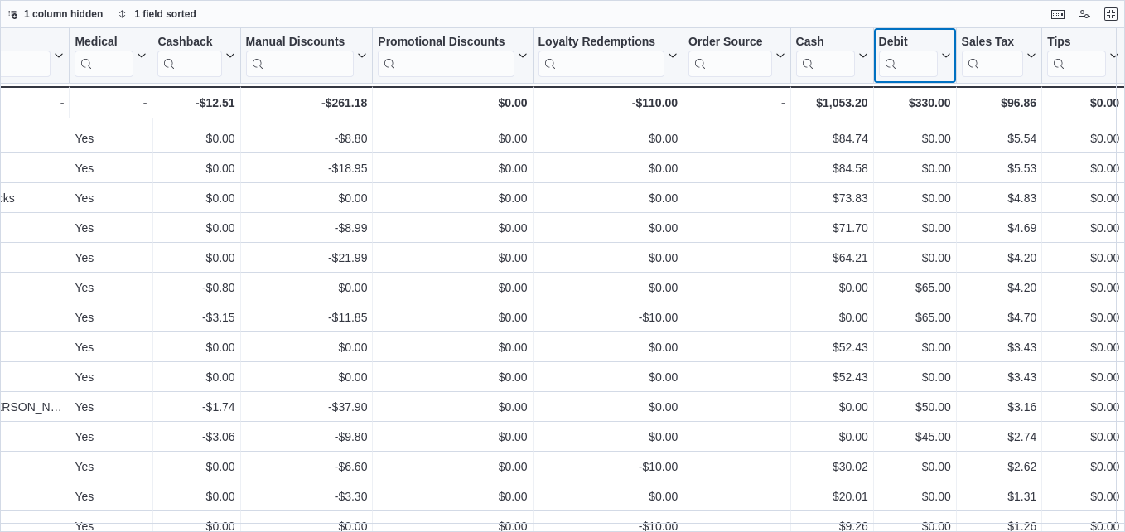
click at [940, 56] on icon at bounding box center [944, 56] width 13 height 10
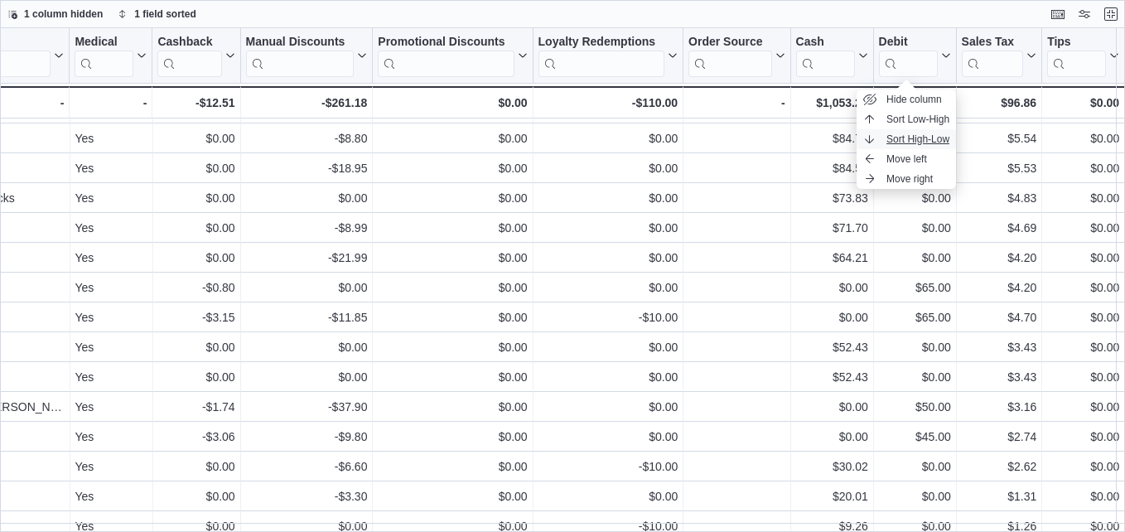
click at [918, 138] on span "Sort High-Low" at bounding box center [918, 139] width 63 height 13
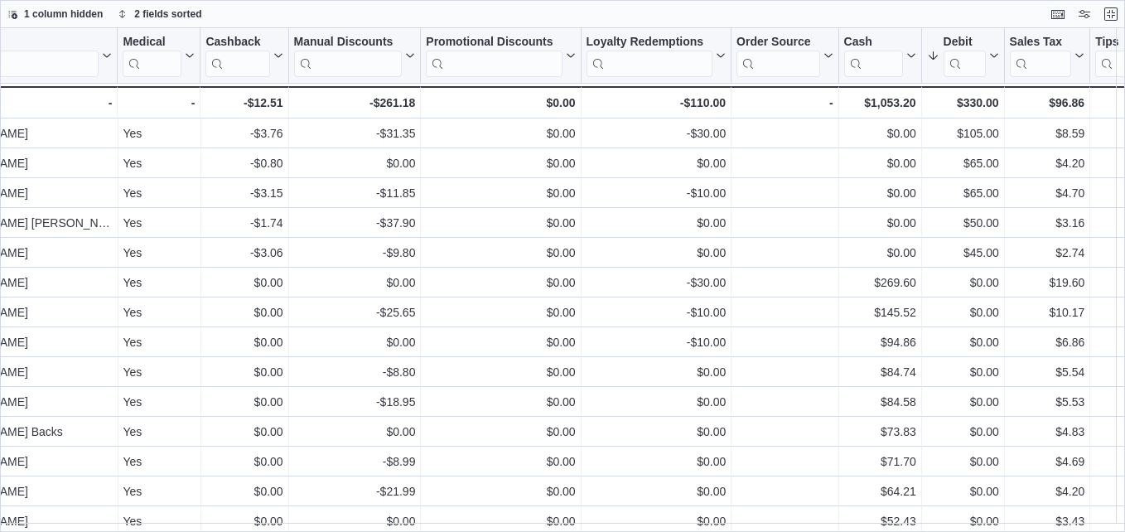
scroll to position [0, 2715]
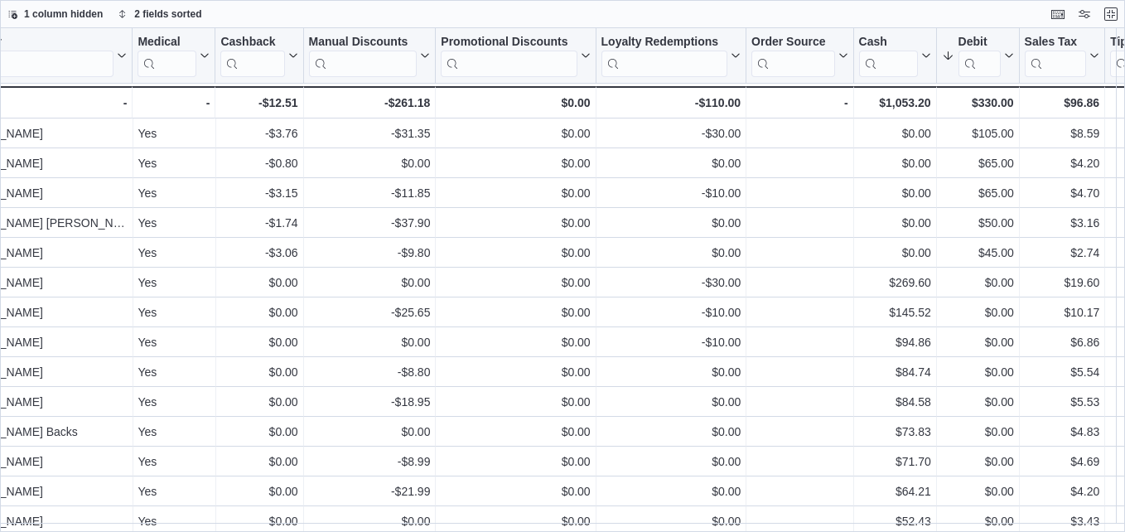
drag, startPoint x: 416, startPoint y: 36, endPoint x: 406, endPoint y: 27, distance: 13.5
click at [406, 27] on div "1 column hidden 2 fields sorted" at bounding box center [562, 14] width 1125 height 28
click at [423, 55] on icon at bounding box center [423, 56] width 13 height 10
click at [388, 96] on span "Hide column" at bounding box center [378, 99] width 56 height 13
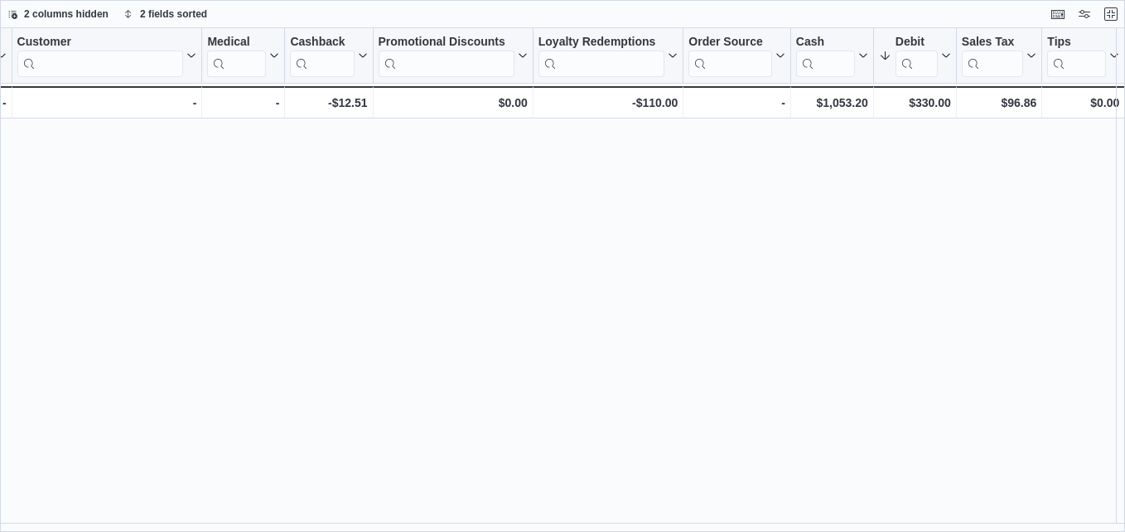
scroll to position [0, 0]
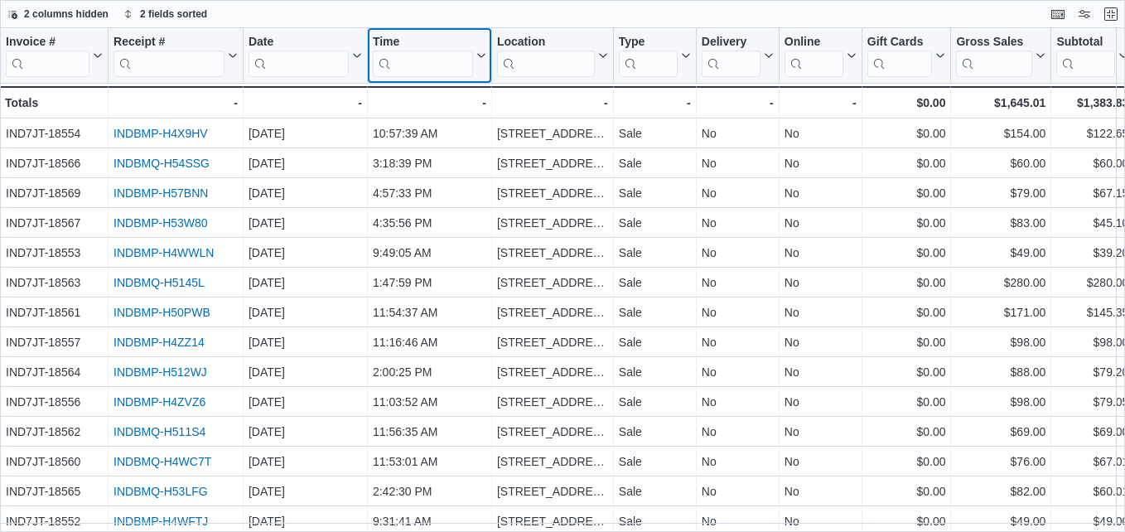
click at [483, 39] on button "Time" at bounding box center [430, 56] width 114 height 42
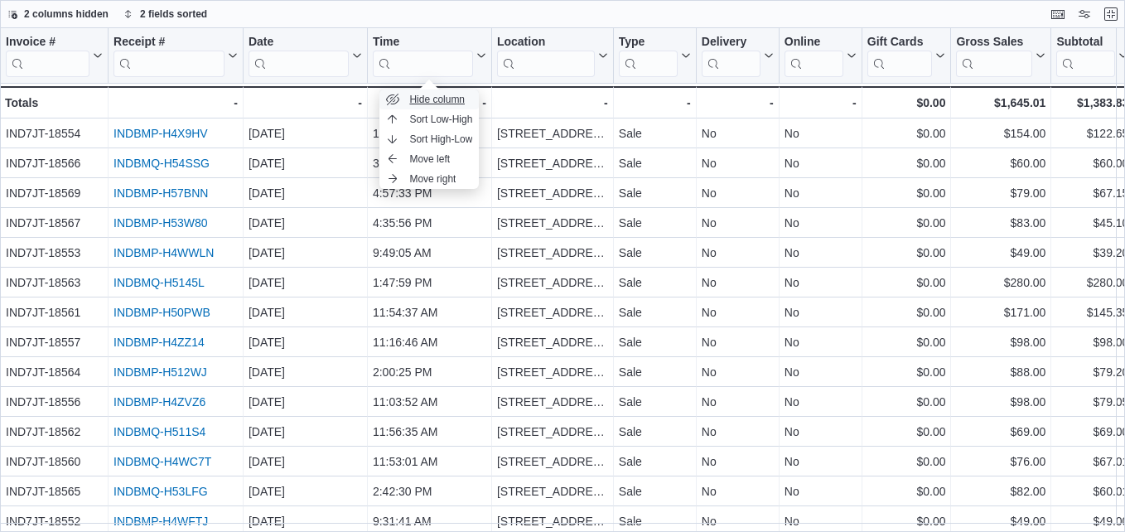
click at [450, 98] on span "Hide column" at bounding box center [437, 99] width 56 height 13
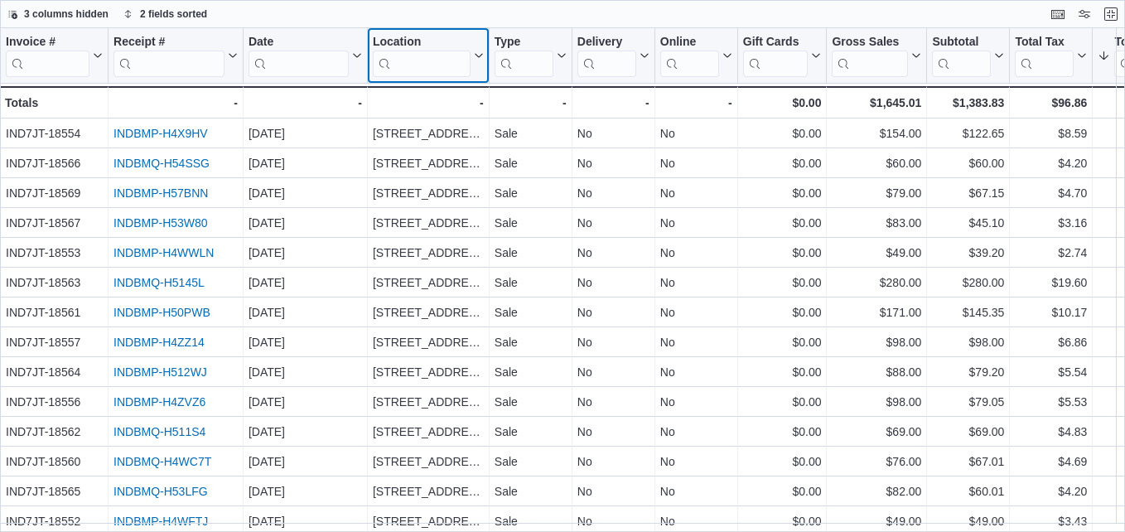
click at [476, 50] on button "Location" at bounding box center [428, 56] width 111 height 42
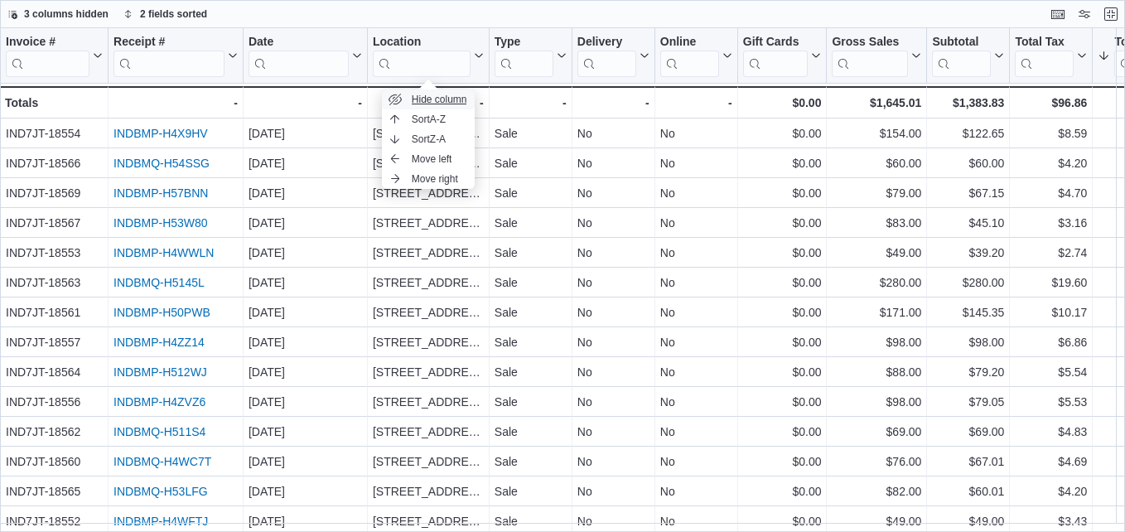
click at [437, 100] on span "Hide column" at bounding box center [440, 99] width 56 height 13
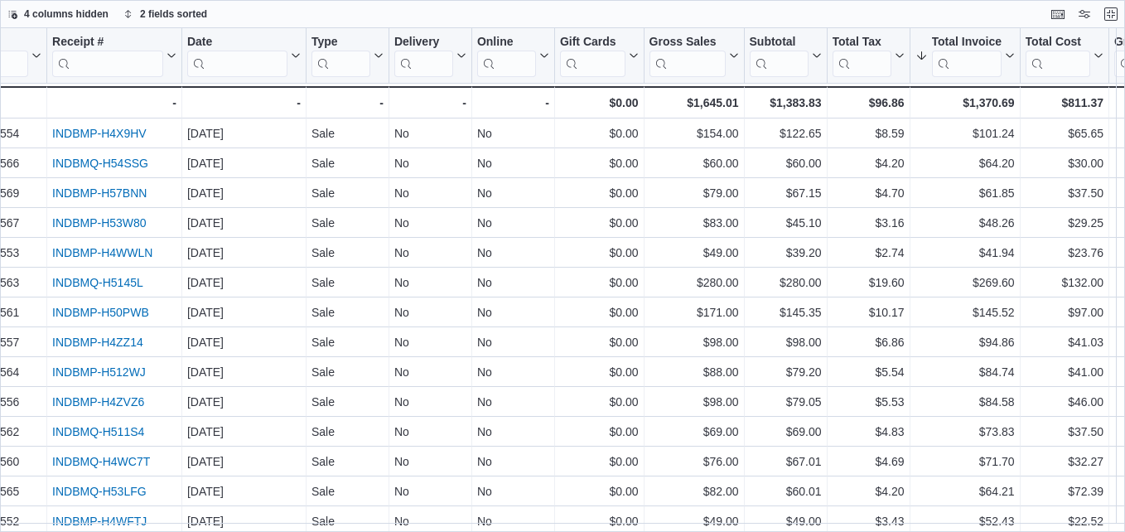
scroll to position [0, 32]
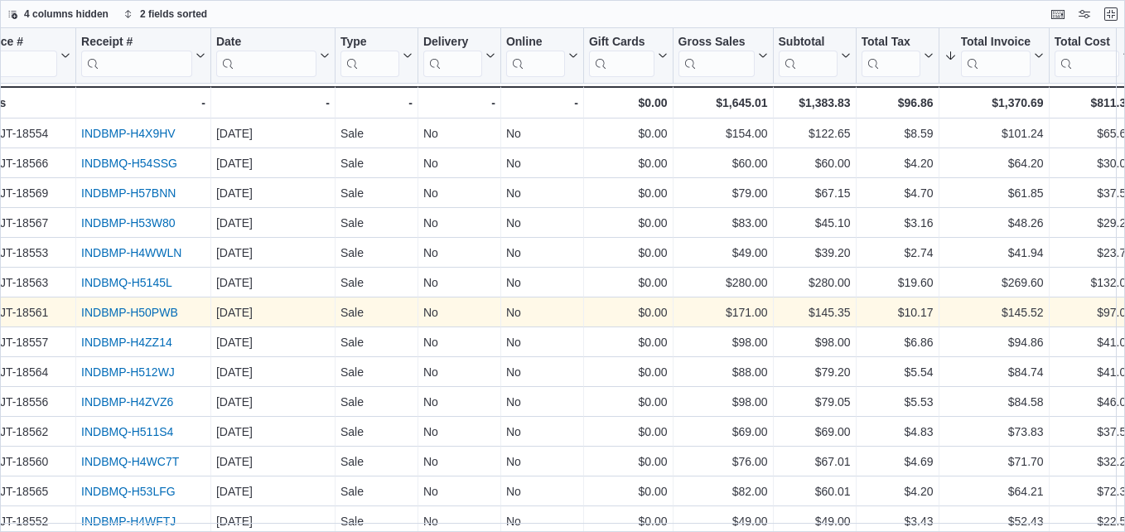
click at [143, 309] on link "INDBMP-H50PWB" at bounding box center [129, 312] width 97 height 13
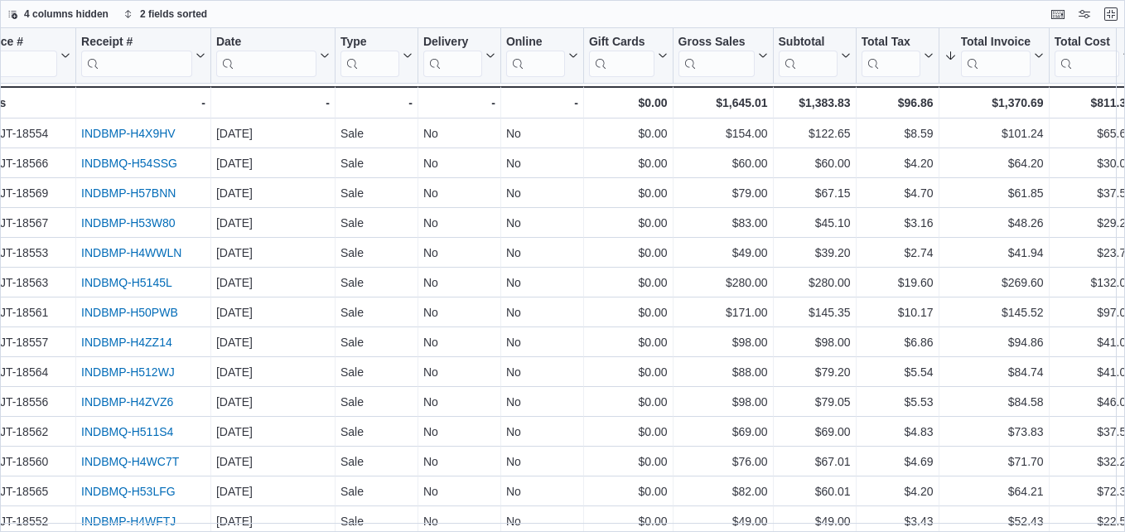
scroll to position [0, 0]
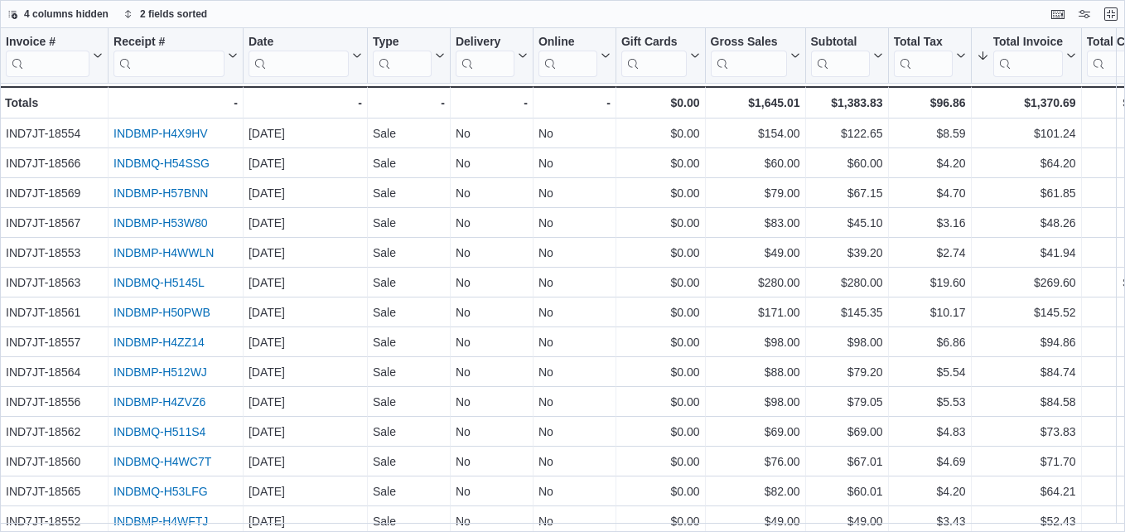
drag, startPoint x: 520, startPoint y: 36, endPoint x: 532, endPoint y: 20, distance: 19.6
click at [532, 20] on div "4 columns hidden 2 fields sorted" at bounding box center [562, 14] width 1125 height 28
click at [523, 54] on icon at bounding box center [521, 56] width 13 height 10
click at [499, 96] on span "Hide column" at bounding box center [503, 99] width 56 height 13
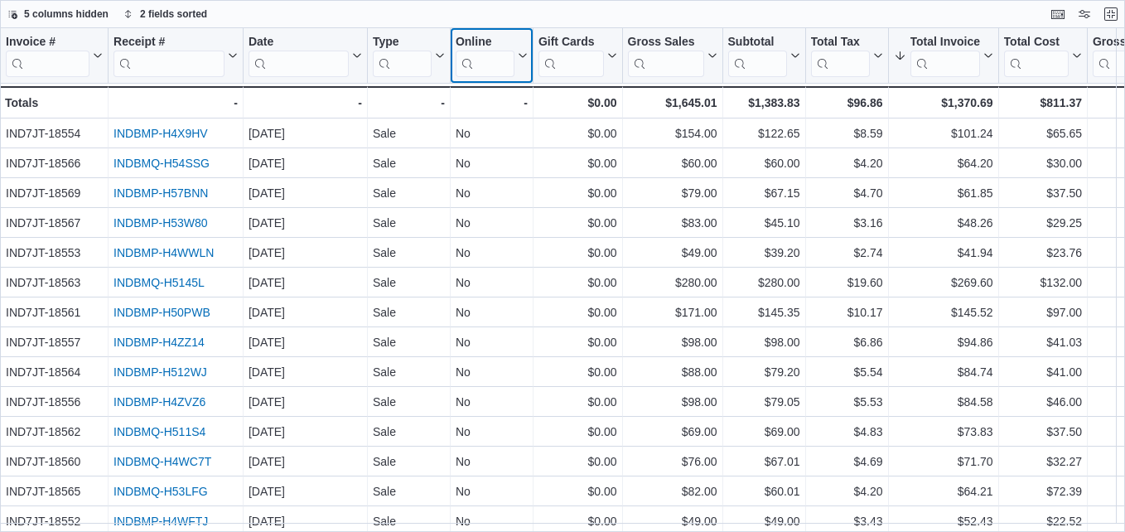
click at [520, 57] on icon at bounding box center [521, 56] width 13 height 10
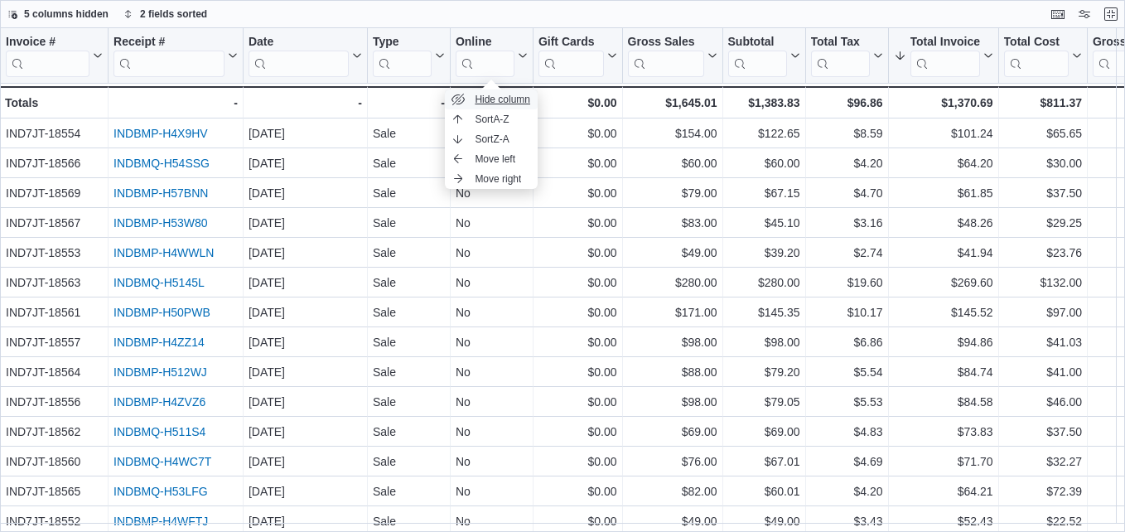
click at [490, 97] on span "Hide column" at bounding box center [503, 99] width 56 height 13
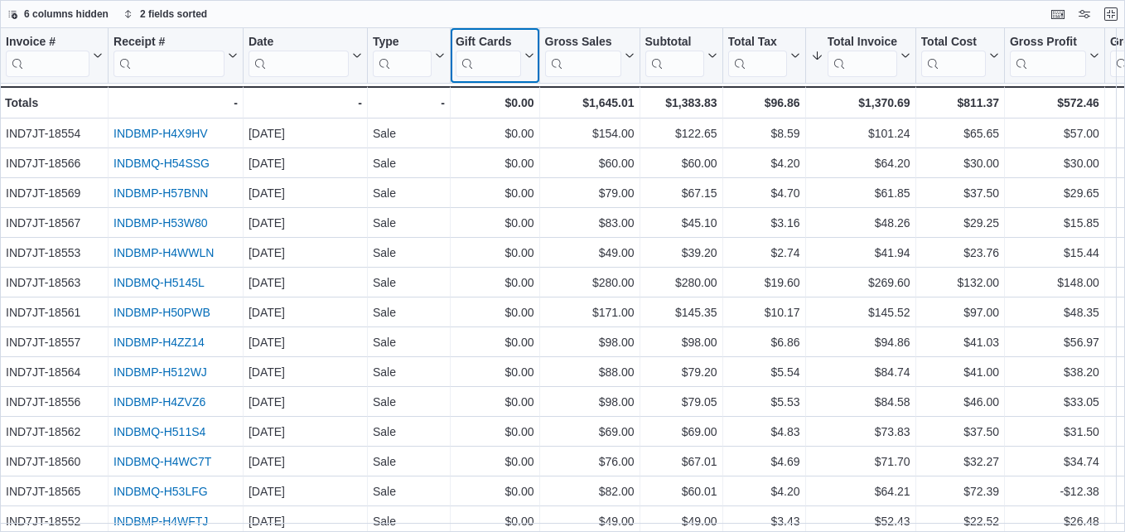
click at [525, 56] on icon at bounding box center [527, 56] width 13 height 10
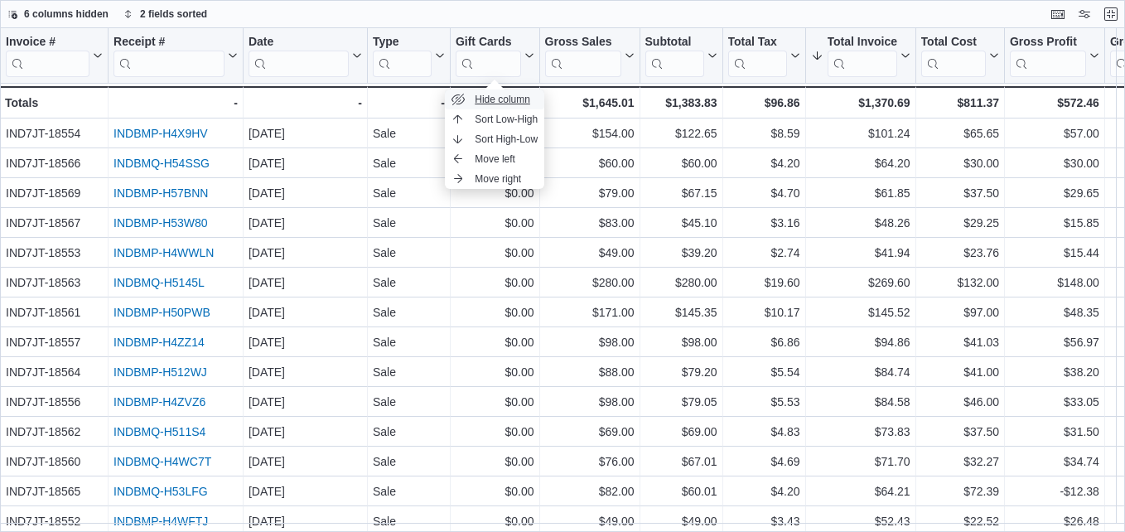
click at [505, 98] on span "Hide column" at bounding box center [503, 99] width 56 height 13
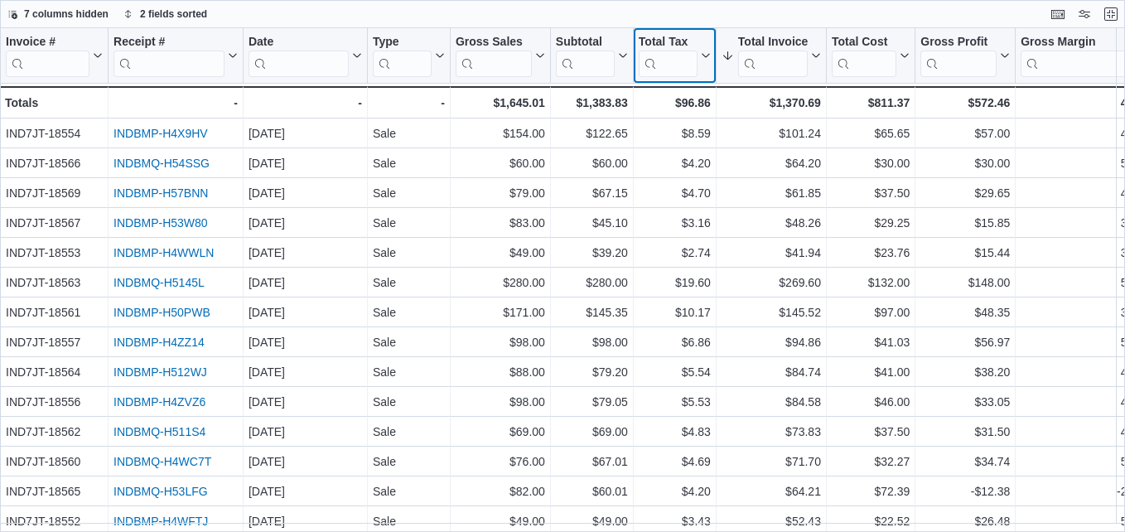
click at [701, 53] on icon at bounding box center [704, 56] width 13 height 10
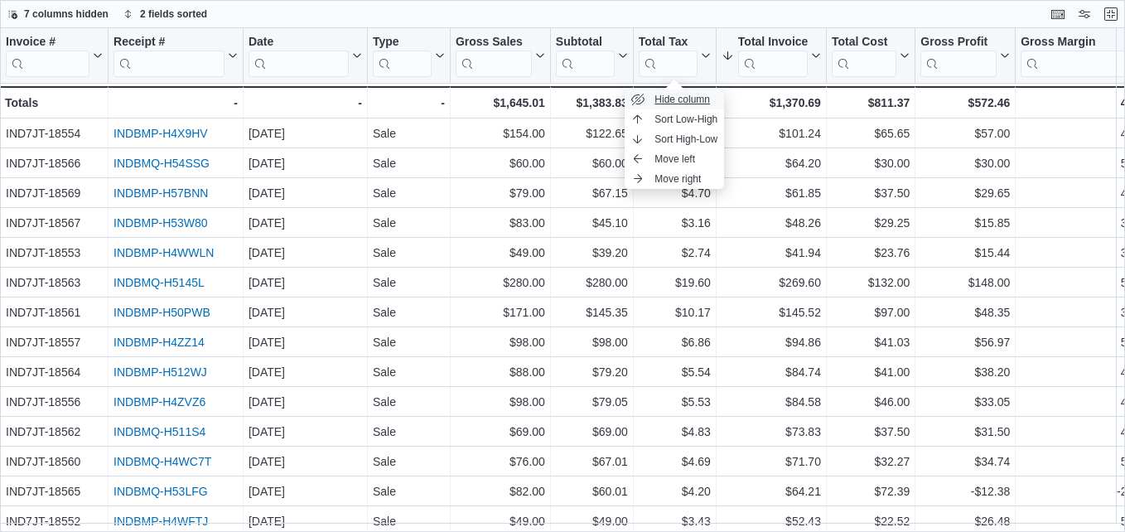
click at [684, 99] on span "Hide column" at bounding box center [683, 99] width 56 height 13
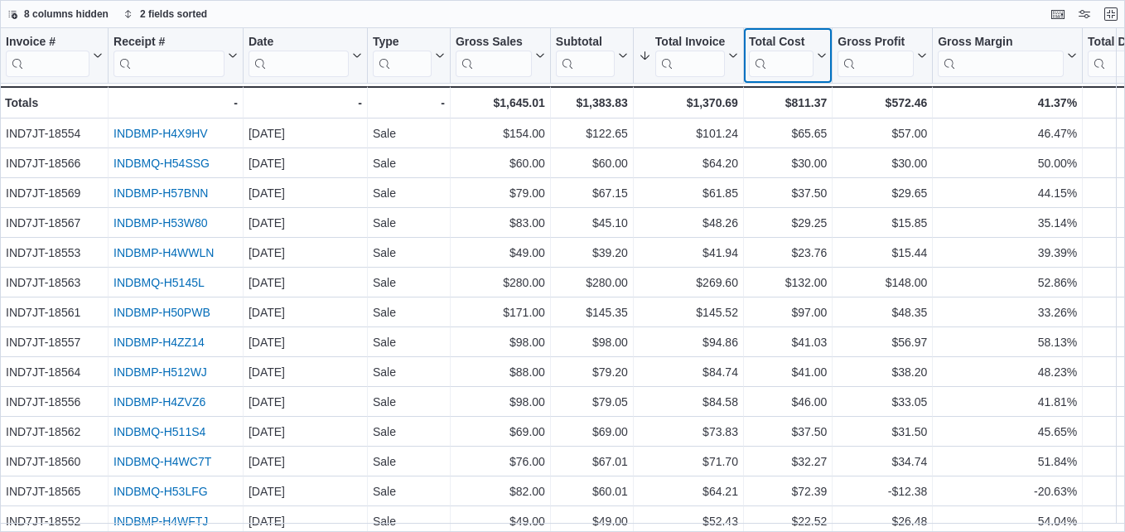
click at [825, 55] on icon at bounding box center [822, 56] width 7 height 4
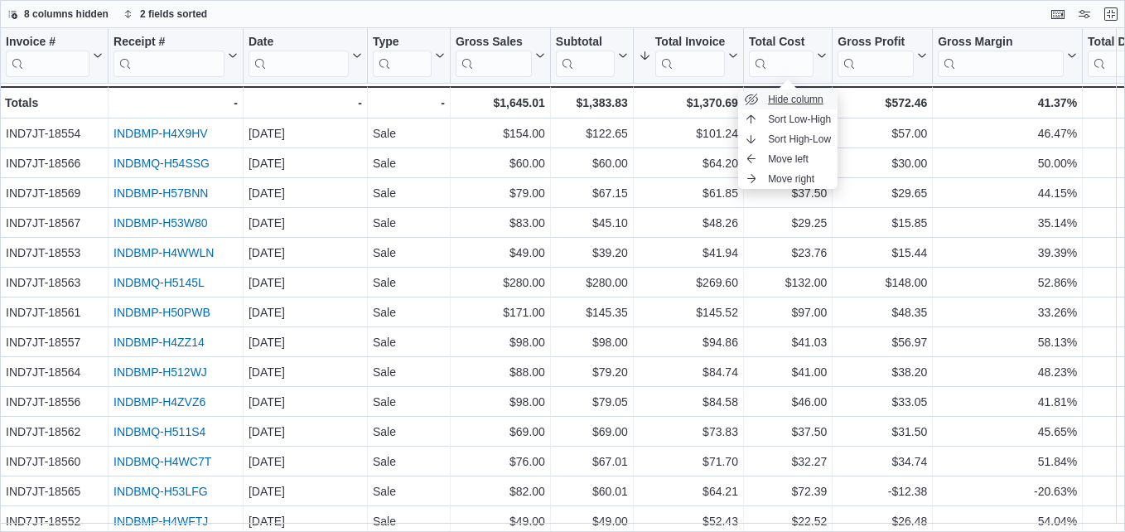
click at [812, 94] on span "Hide column" at bounding box center [796, 99] width 56 height 13
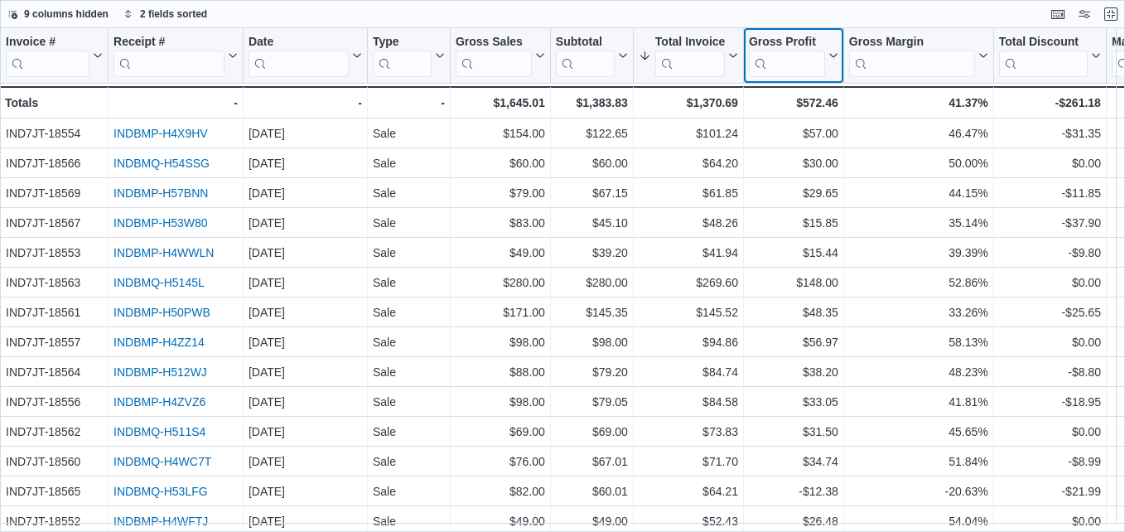
click at [835, 53] on icon at bounding box center [831, 56] width 13 height 10
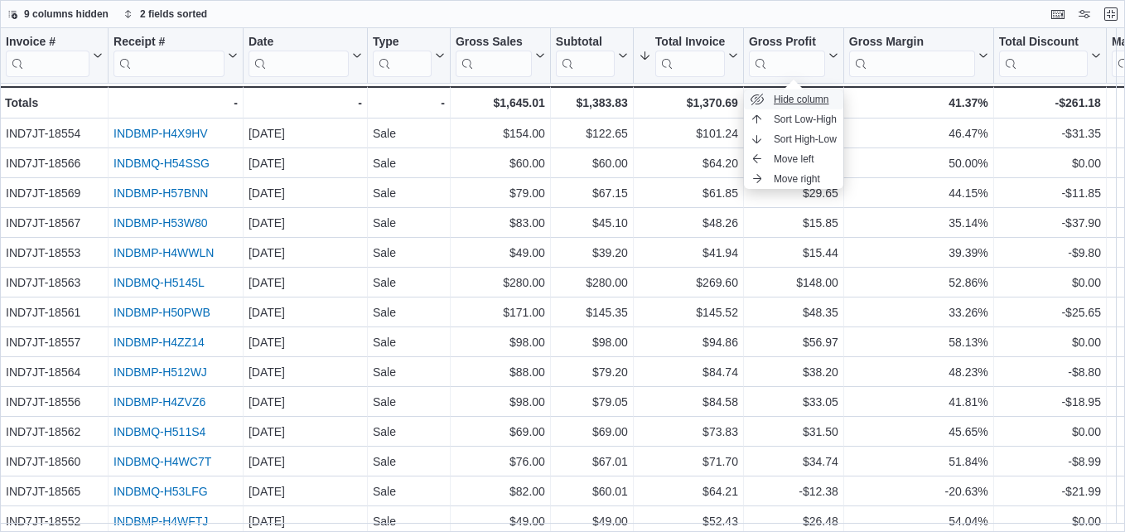
click at [812, 95] on span "Hide column" at bounding box center [802, 99] width 56 height 13
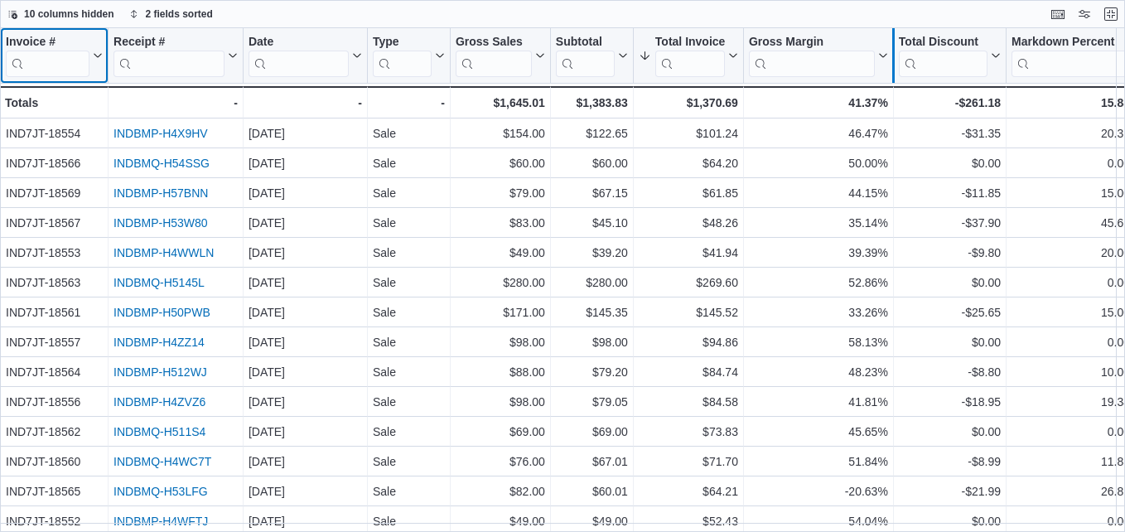
click at [887, 56] on div at bounding box center [893, 55] width 13 height 55
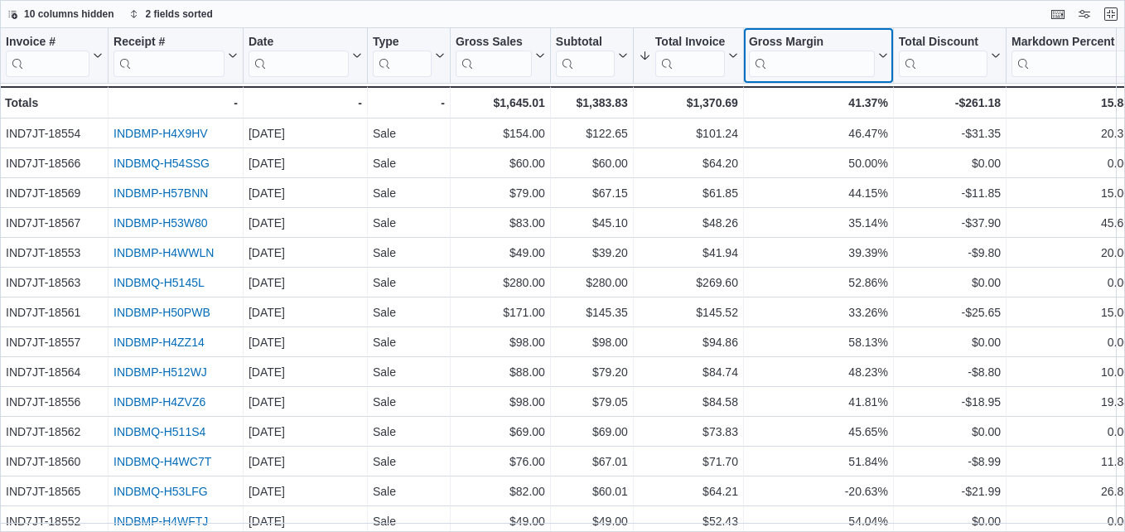
click at [876, 56] on icon at bounding box center [881, 56] width 13 height 10
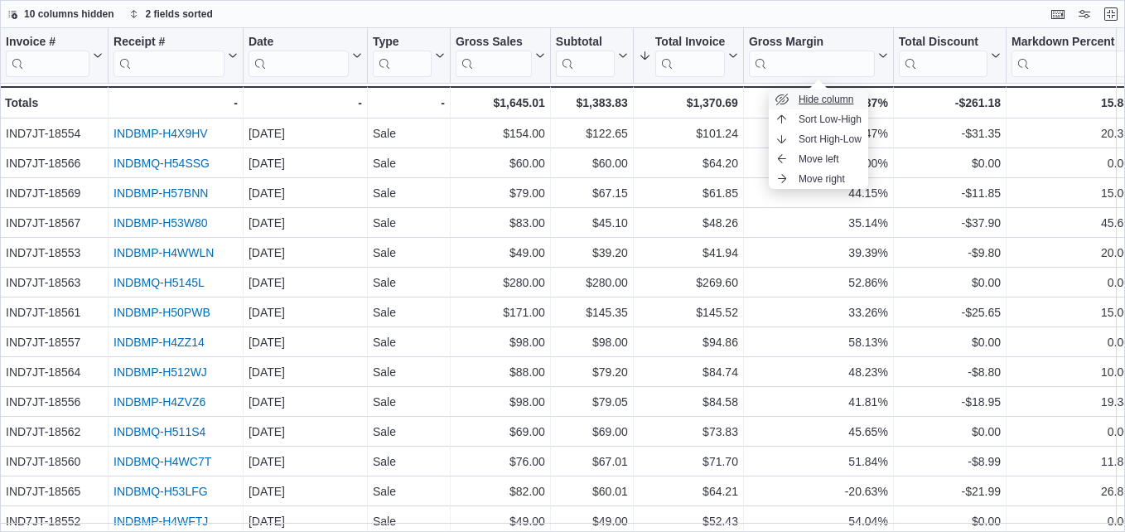
click at [843, 96] on span "Hide column" at bounding box center [827, 99] width 56 height 13
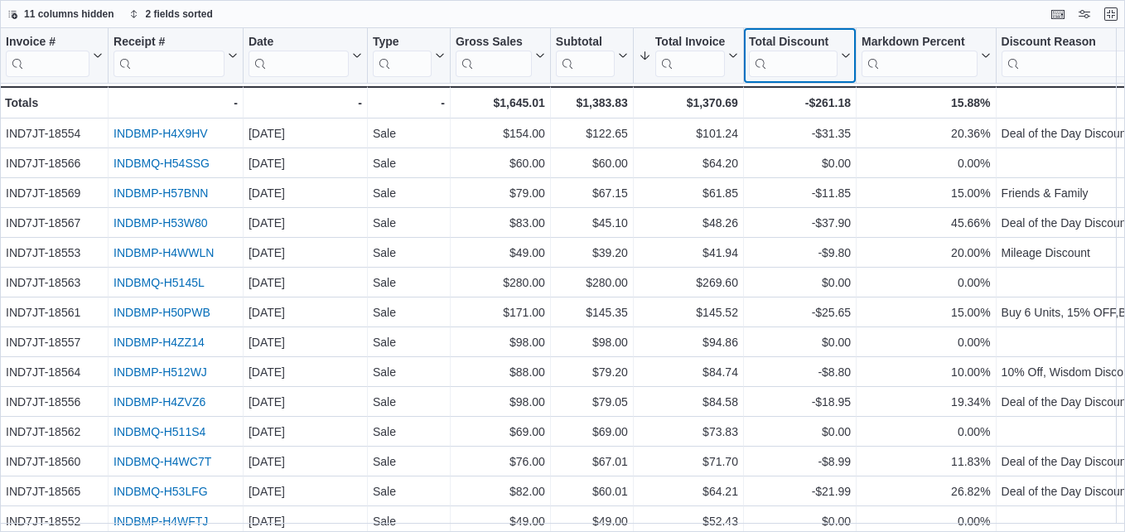
click at [844, 56] on icon at bounding box center [845, 56] width 7 height 4
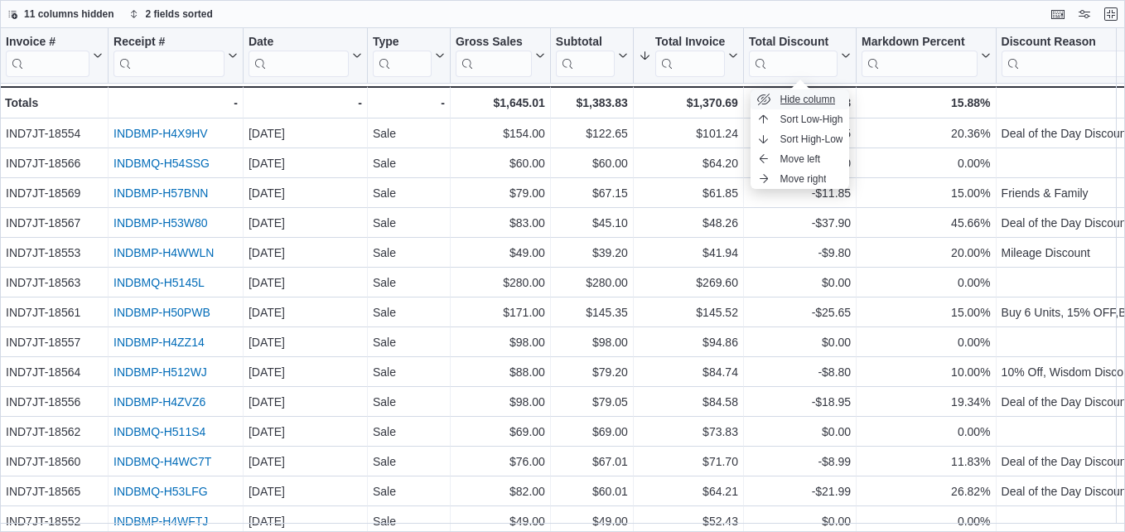
click at [825, 101] on span "Hide column" at bounding box center [809, 99] width 56 height 13
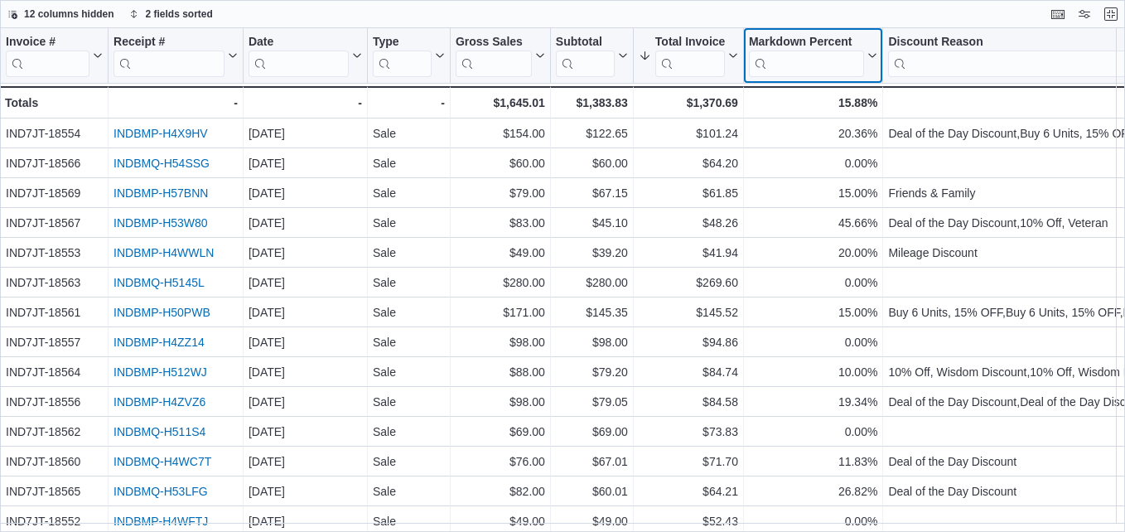
click at [869, 56] on icon at bounding box center [870, 56] width 13 height 10
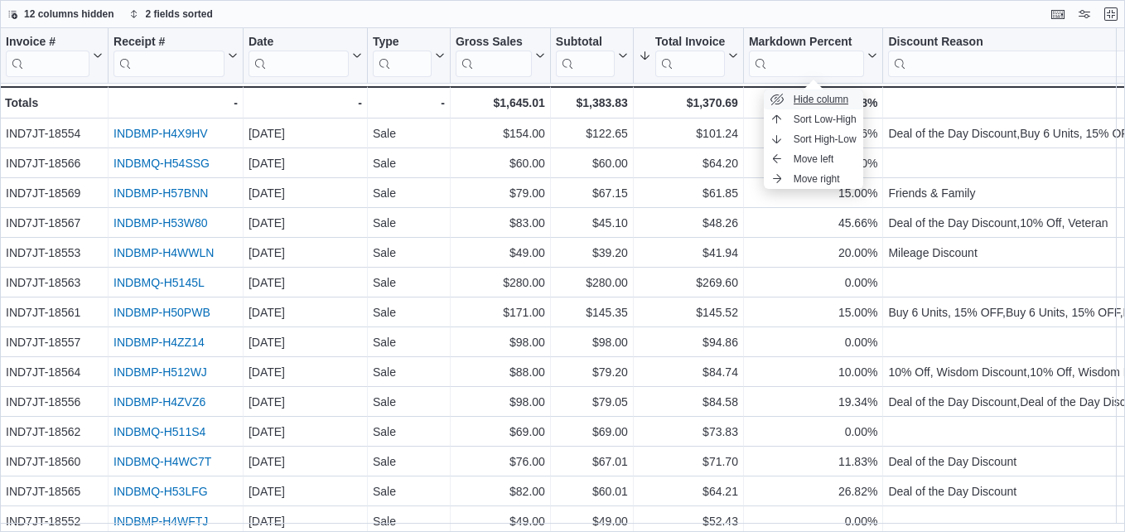
click at [823, 101] on span "Hide column" at bounding box center [822, 99] width 56 height 13
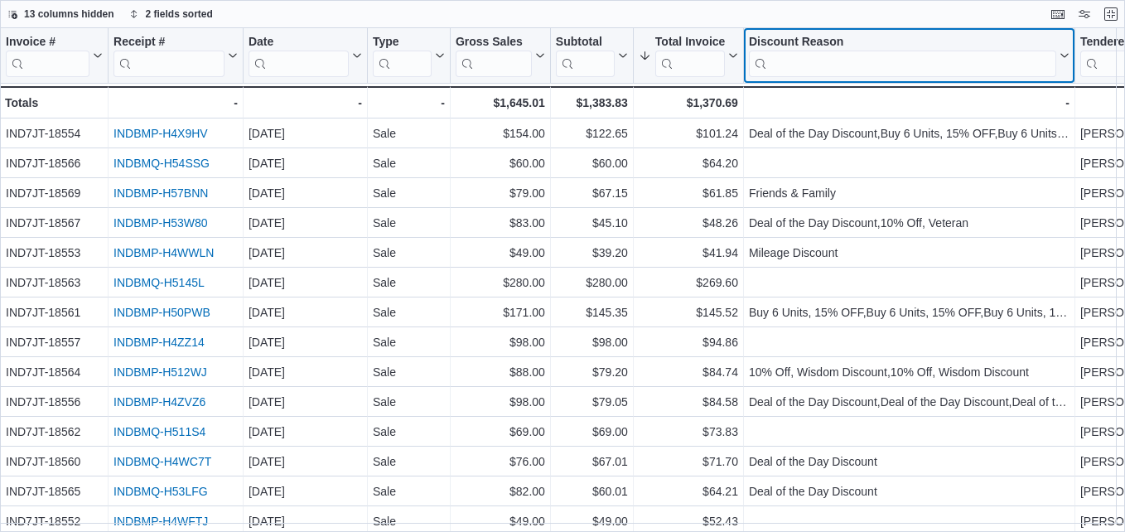
click at [1058, 50] on button "Discount Reason" at bounding box center [909, 56] width 321 height 42
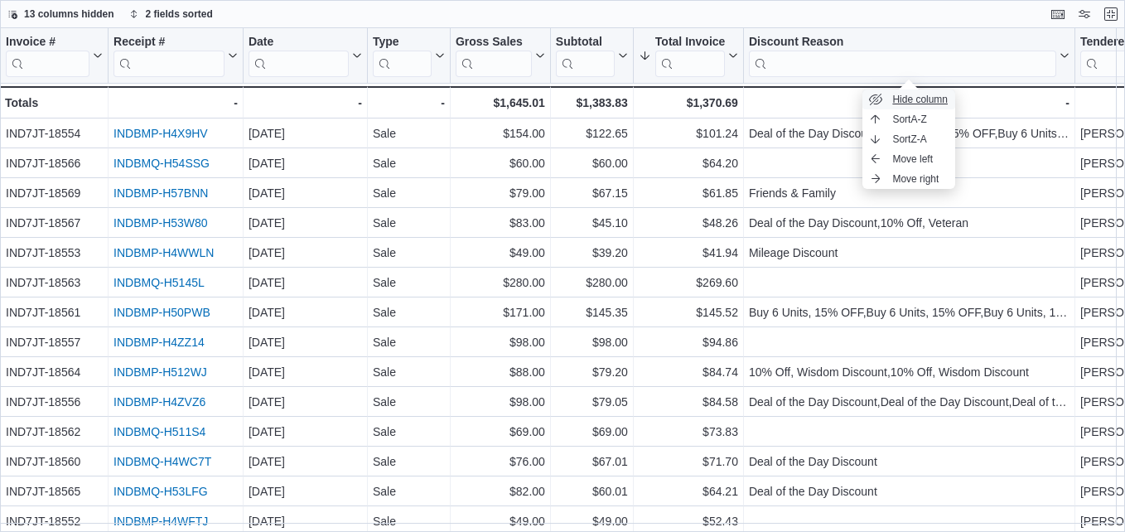
click at [941, 98] on span "Hide column" at bounding box center [920, 99] width 56 height 13
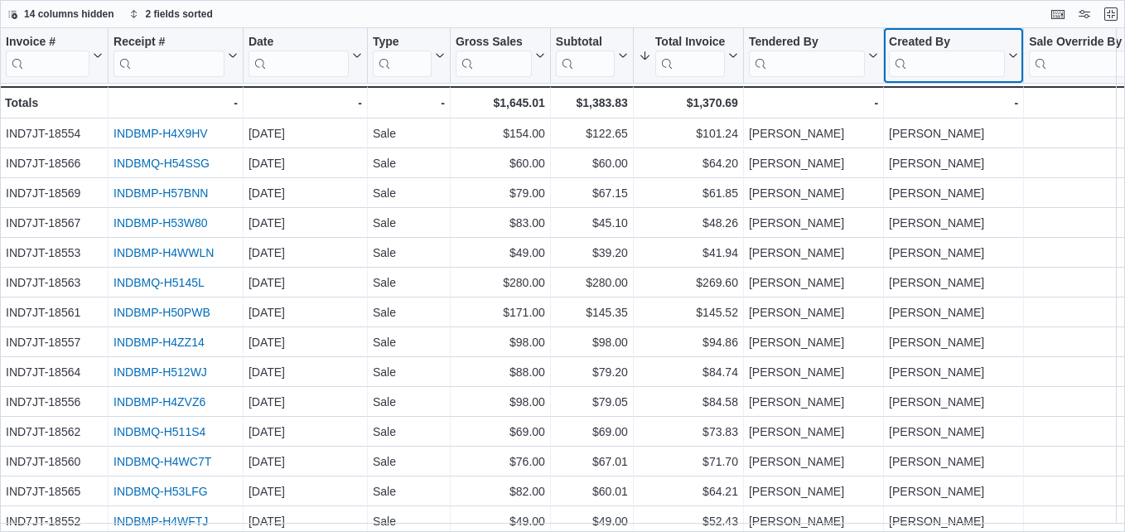
click at [1015, 58] on icon at bounding box center [1011, 56] width 13 height 10
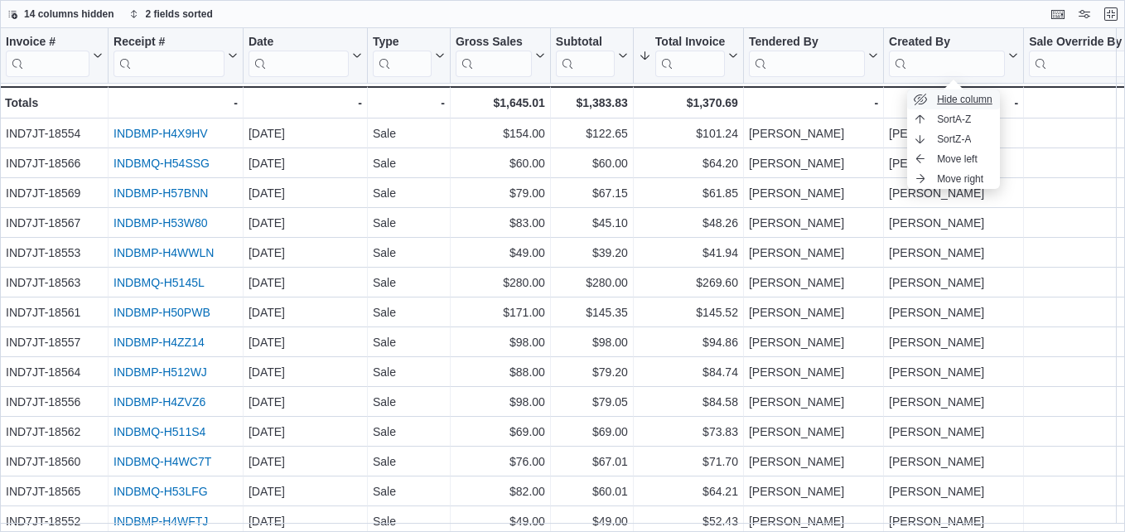
click at [973, 99] on span "Hide column" at bounding box center [965, 99] width 56 height 13
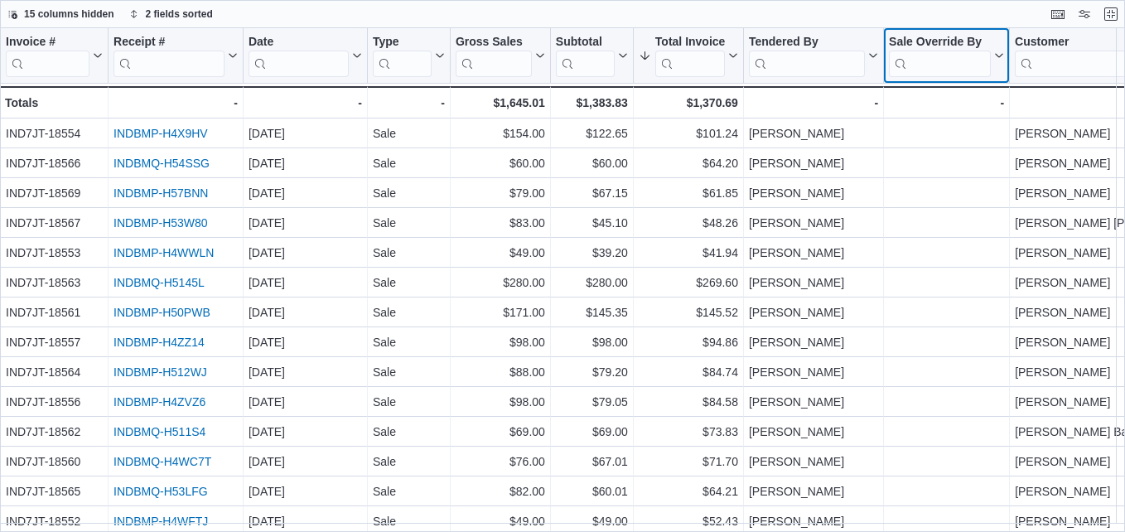
click at [998, 57] on icon at bounding box center [997, 56] width 13 height 10
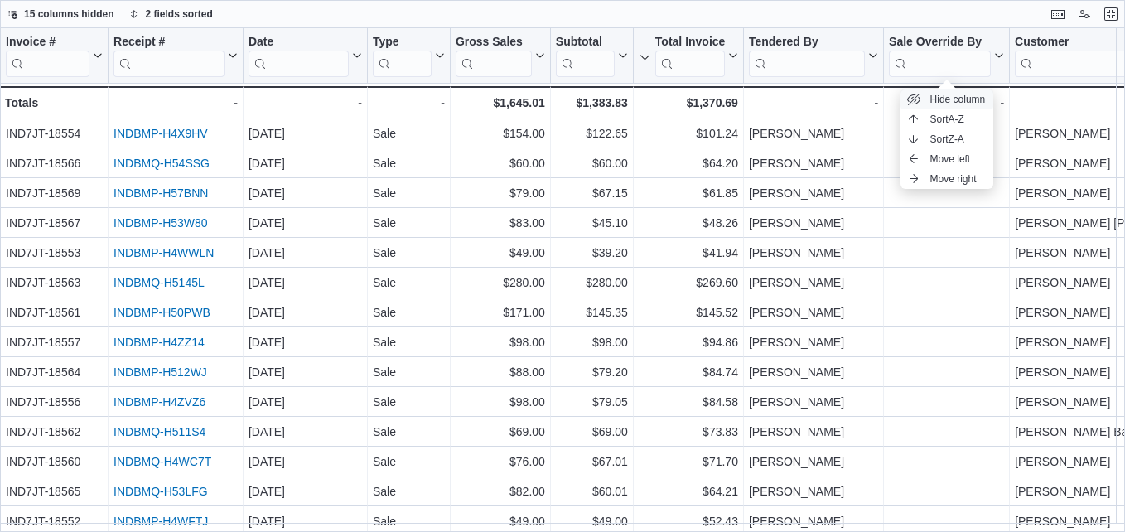
click at [974, 95] on span "Hide column" at bounding box center [959, 99] width 56 height 13
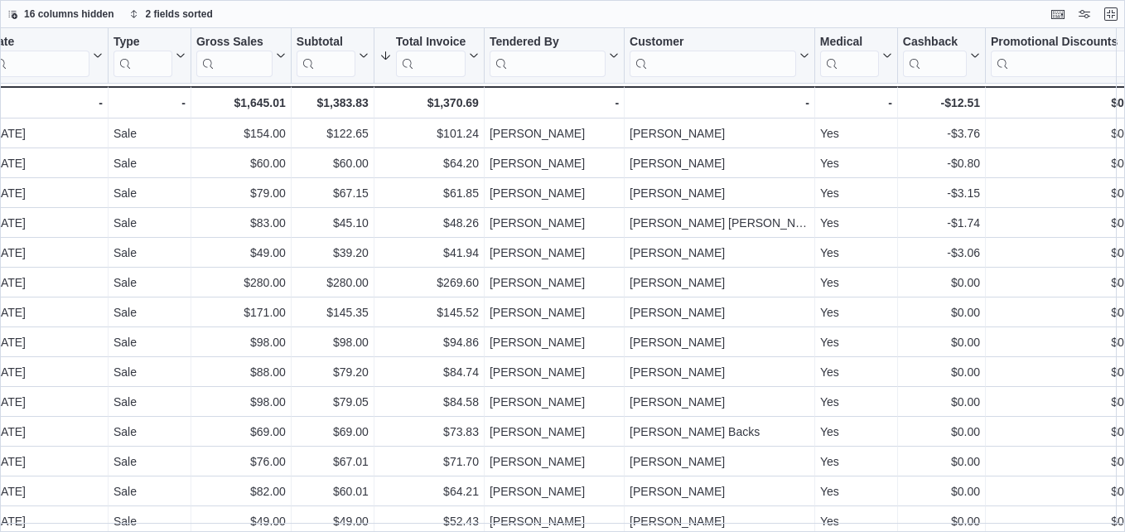
scroll to position [0, 305]
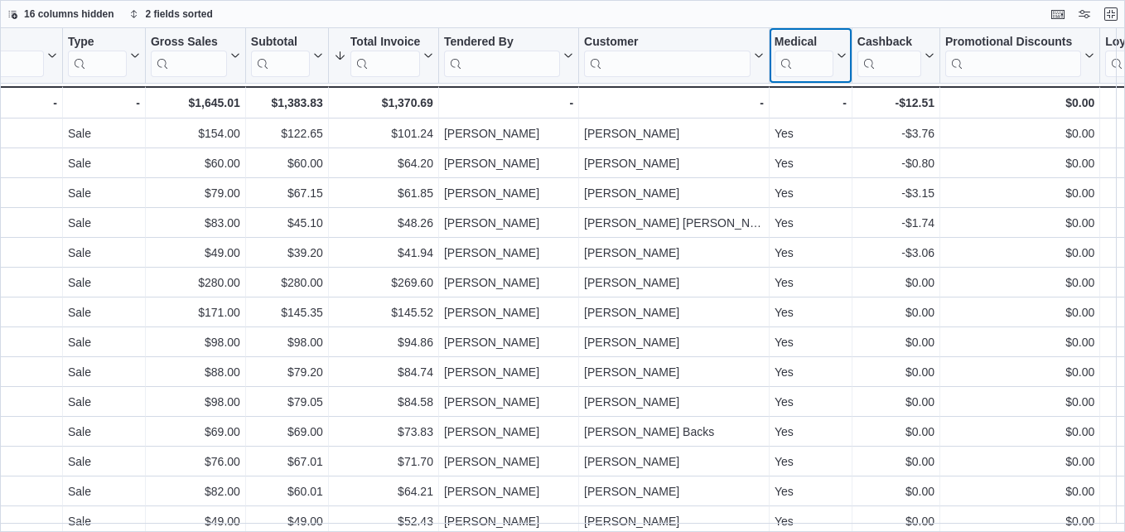
click at [841, 56] on div "Invoice # Click to view column header actions Receipt # Click to view column he…" at bounding box center [694, 73] width 1998 height 90
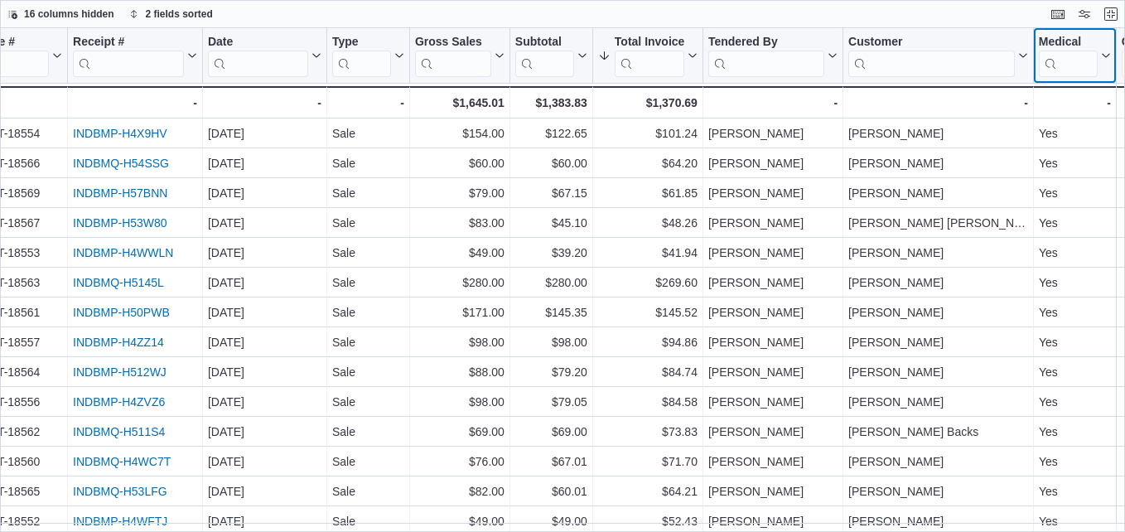
click at [1103, 52] on icon at bounding box center [1104, 56] width 13 height 10
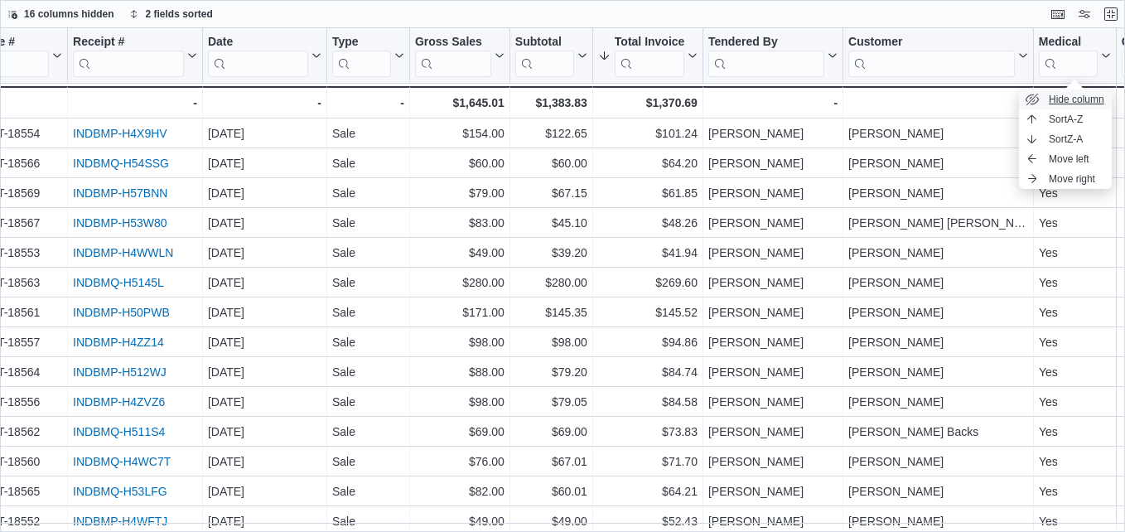
click at [1078, 99] on span "Hide column" at bounding box center [1077, 99] width 56 height 13
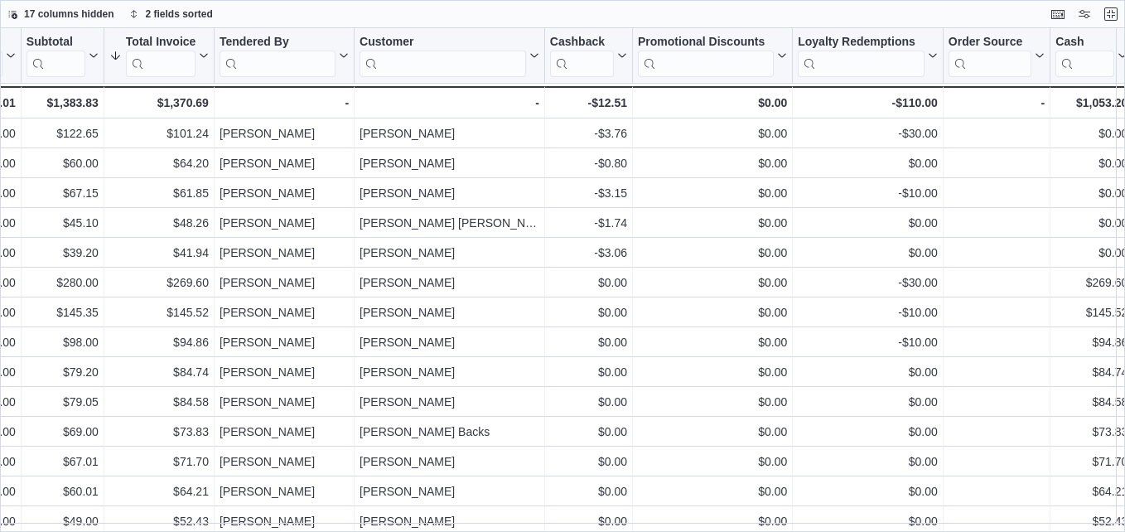
scroll to position [0, 544]
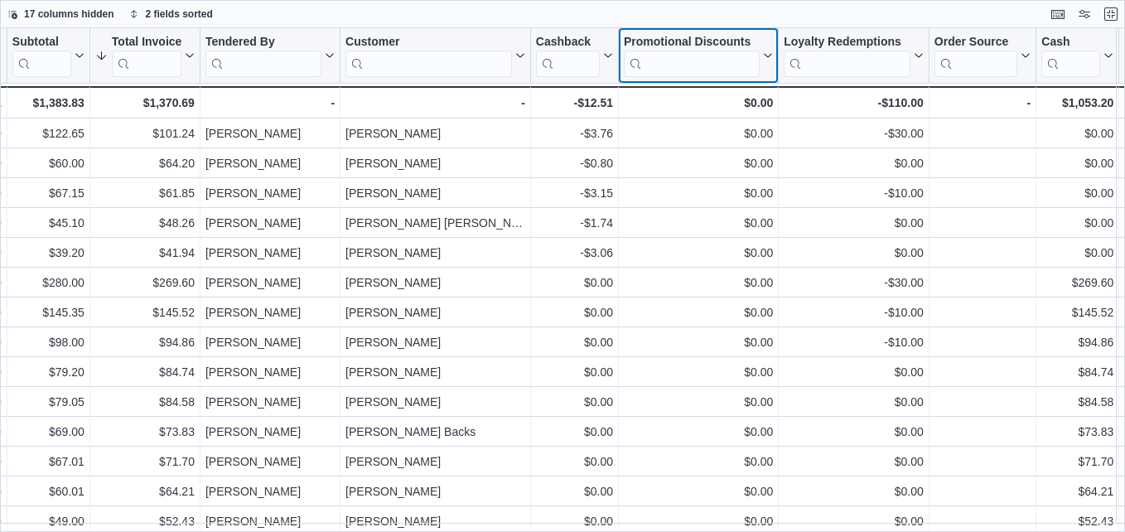
click at [768, 57] on div "Invoice # Click to view column header actions Receipt # Click to view column he…" at bounding box center [413, 73] width 1915 height 90
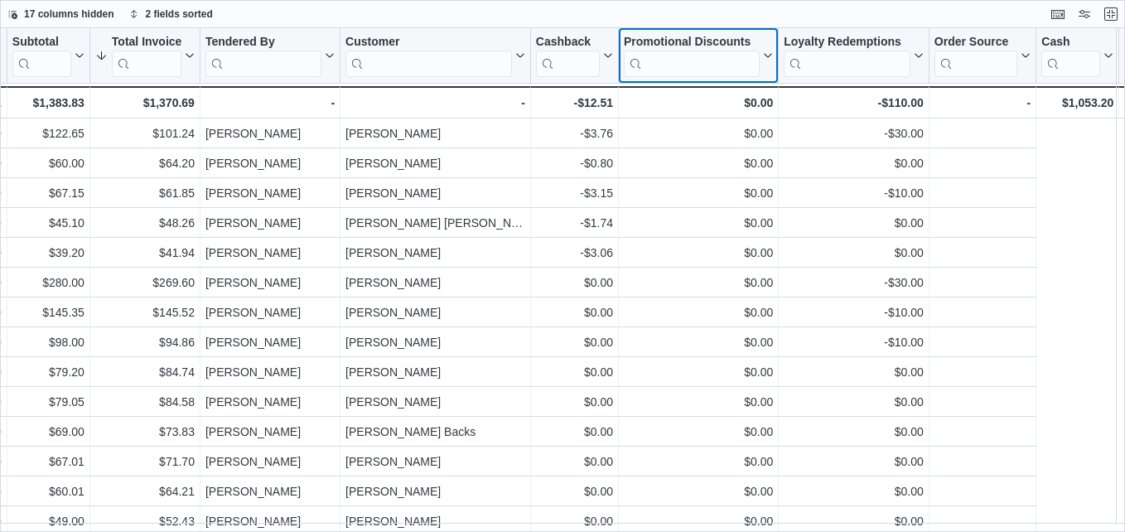
scroll to position [0, 206]
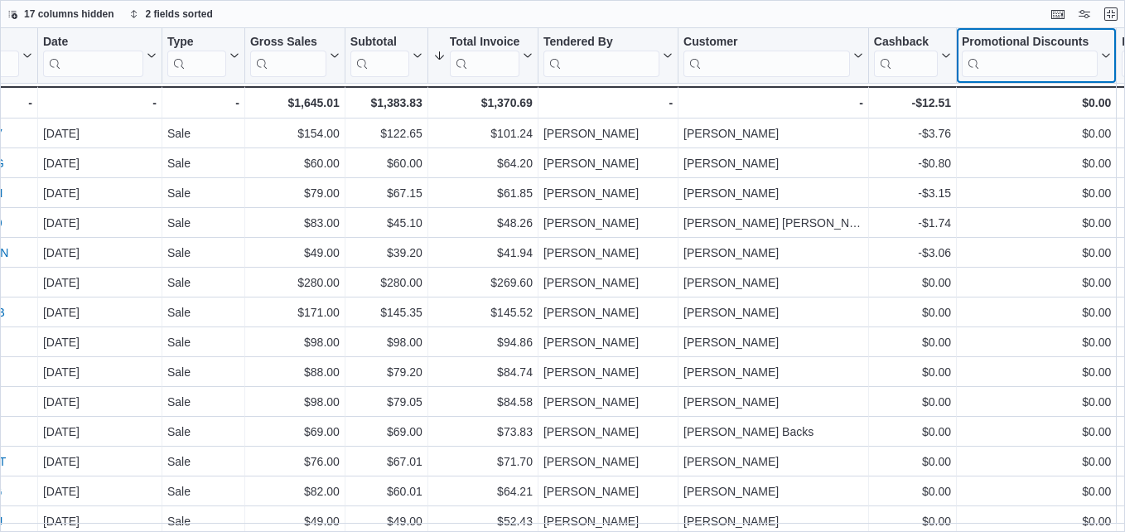
click at [1108, 58] on icon at bounding box center [1104, 56] width 13 height 10
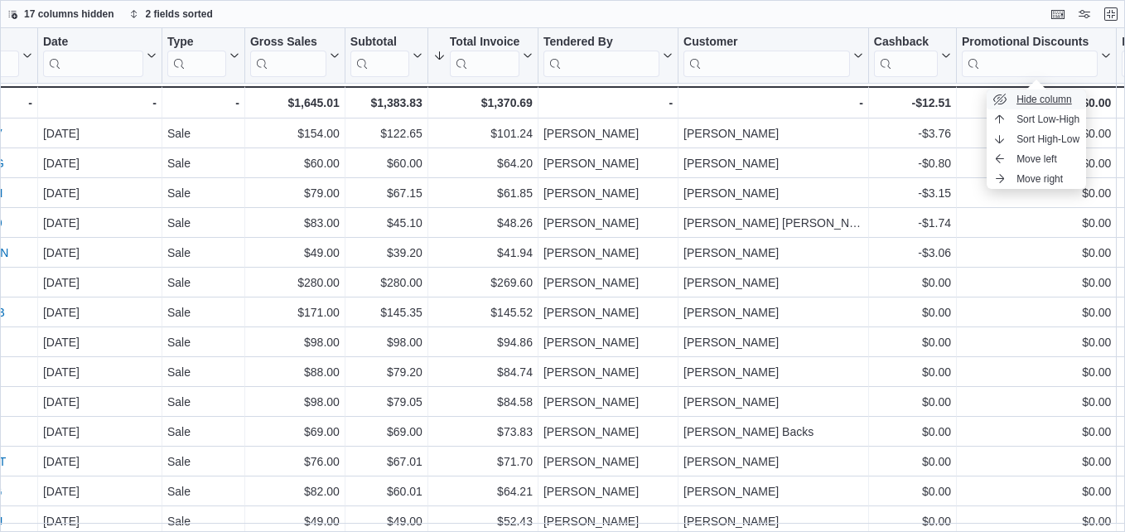
click at [1057, 101] on span "Hide column" at bounding box center [1045, 99] width 56 height 13
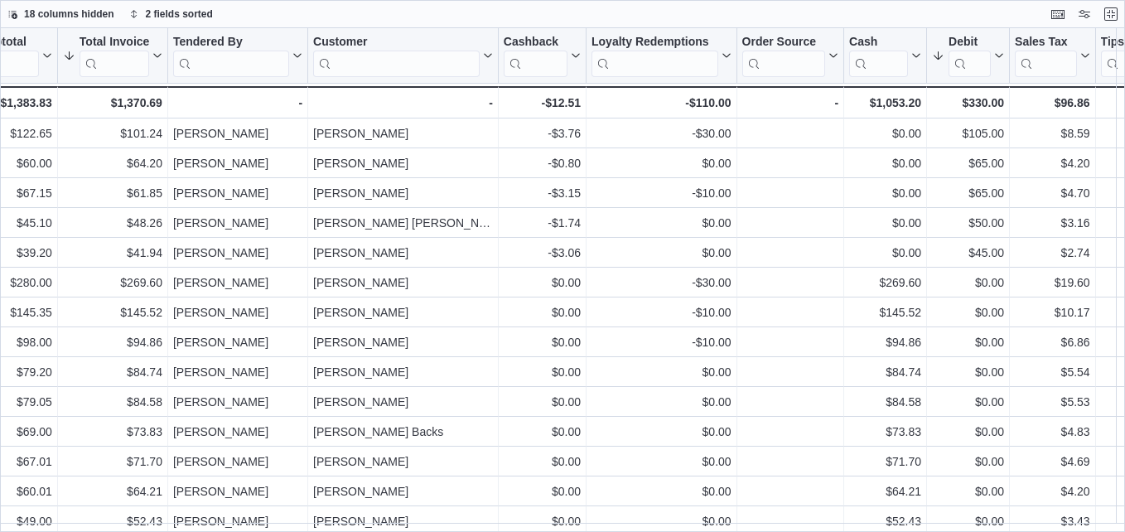
scroll to position [0, 588]
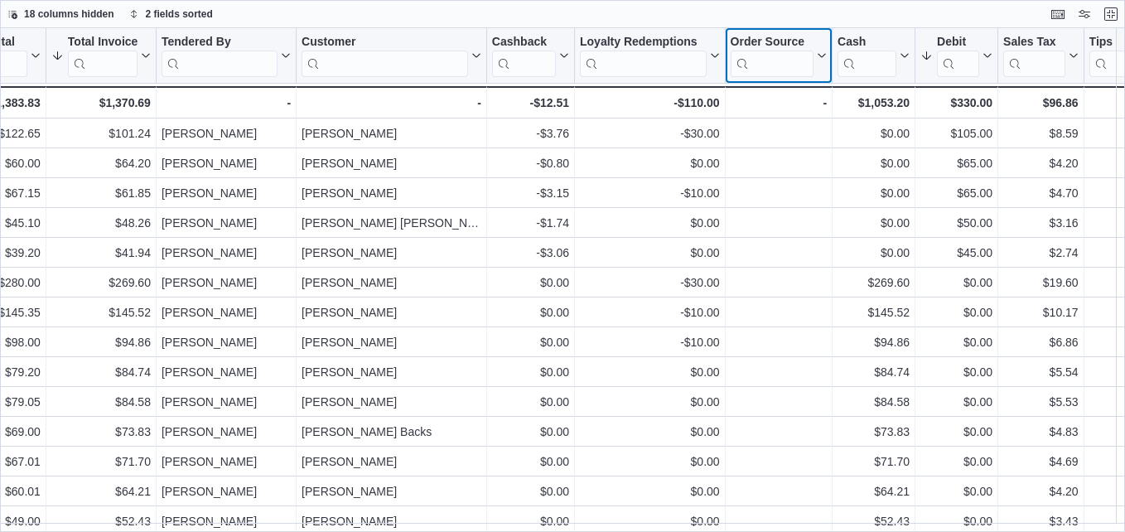
click at [824, 57] on div "Invoice # Click to view column header actions Receipt # Click to view column he…" at bounding box center [289, 73] width 1755 height 90
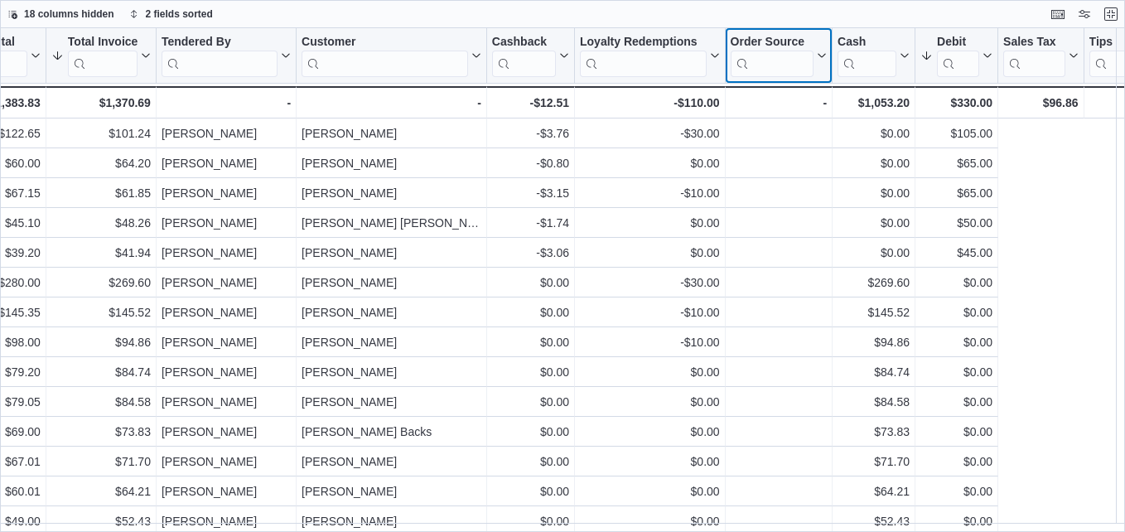
scroll to position [0, 303]
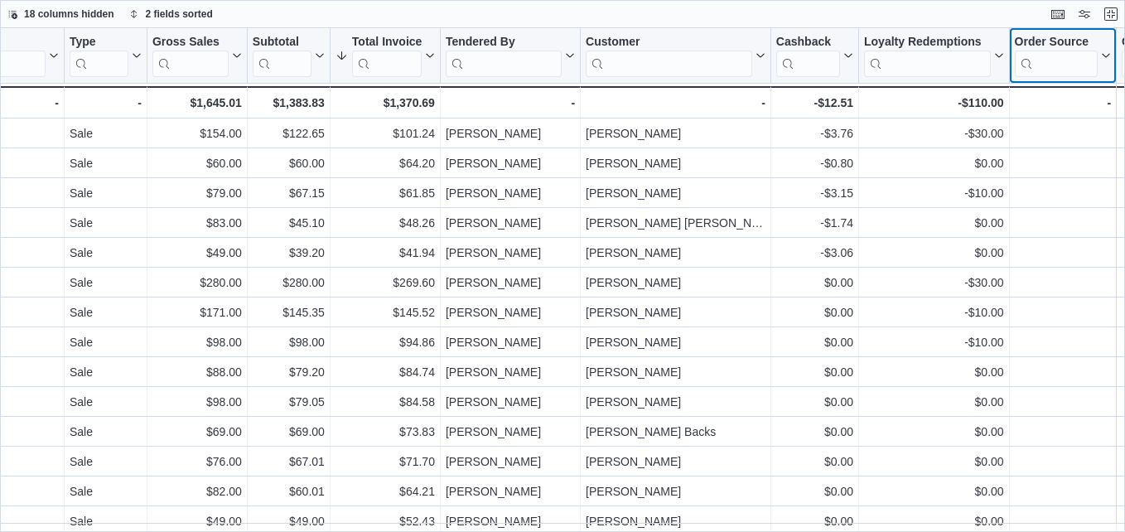
click at [1109, 52] on icon at bounding box center [1104, 56] width 13 height 10
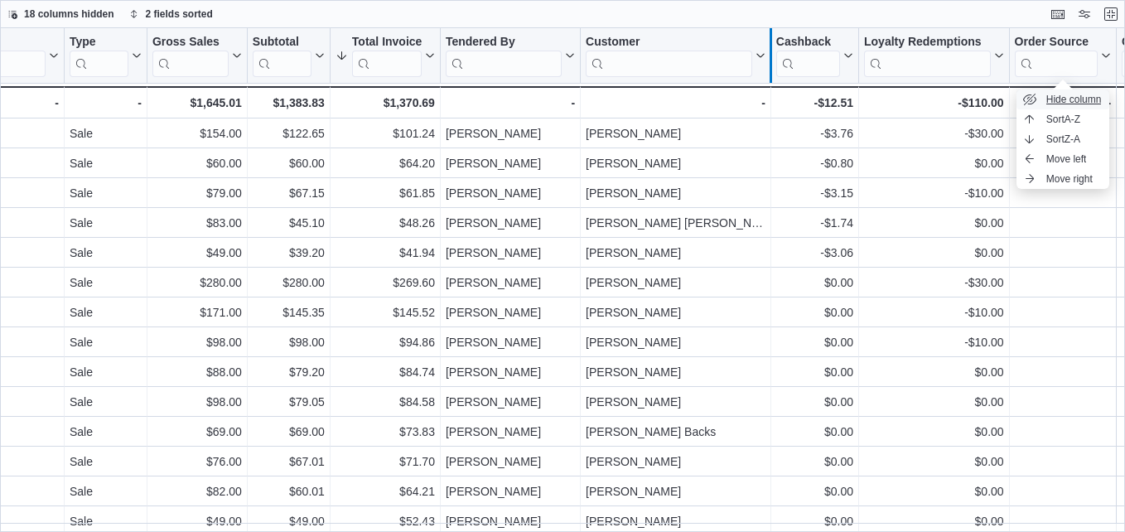
click at [1087, 99] on span "Hide column" at bounding box center [1075, 99] width 56 height 13
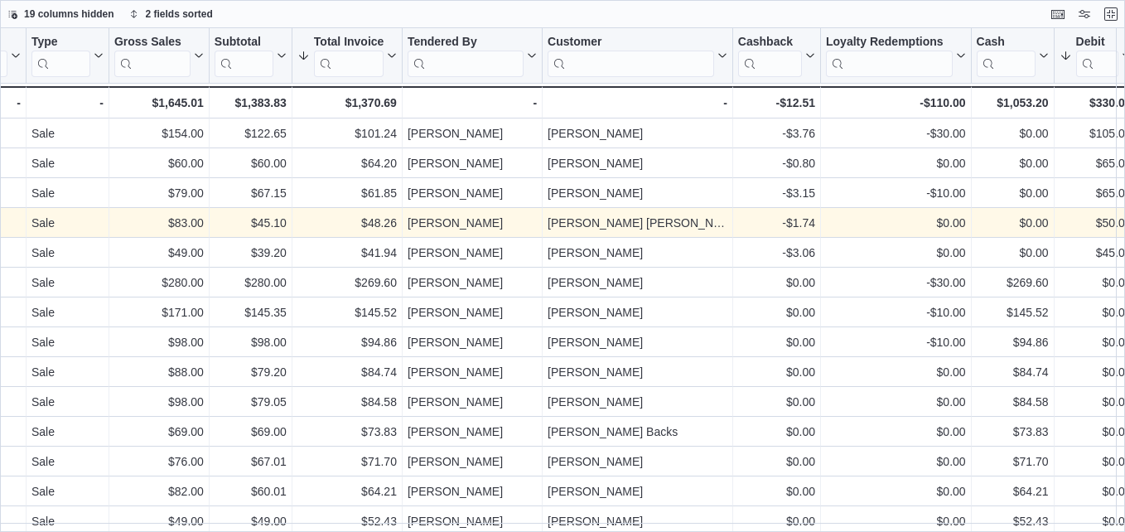
scroll to position [0, 356]
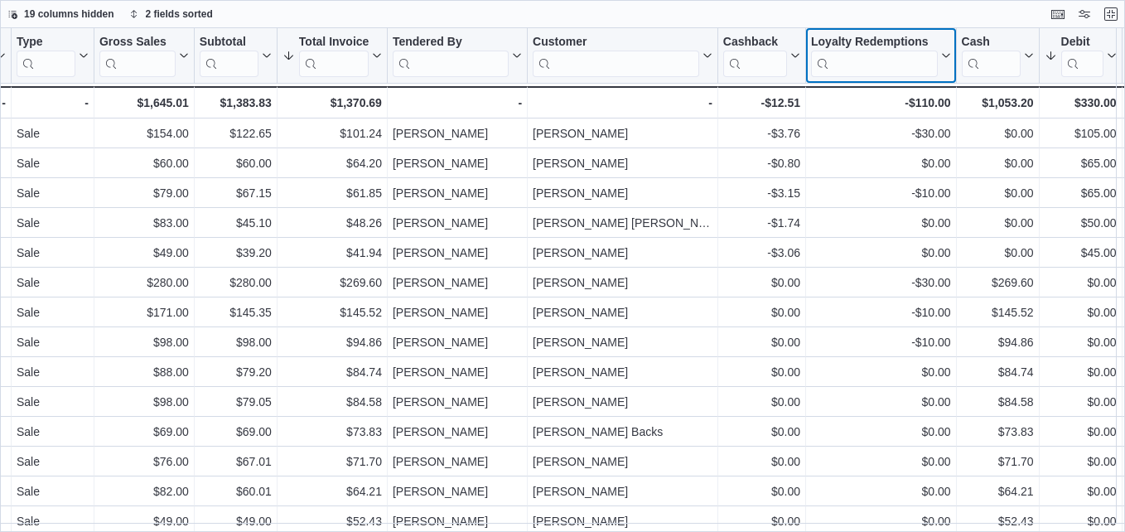
click at [948, 51] on div "Invoice # Click to view column header actions Receipt # Click to view column he…" at bounding box center [467, 73] width 1647 height 90
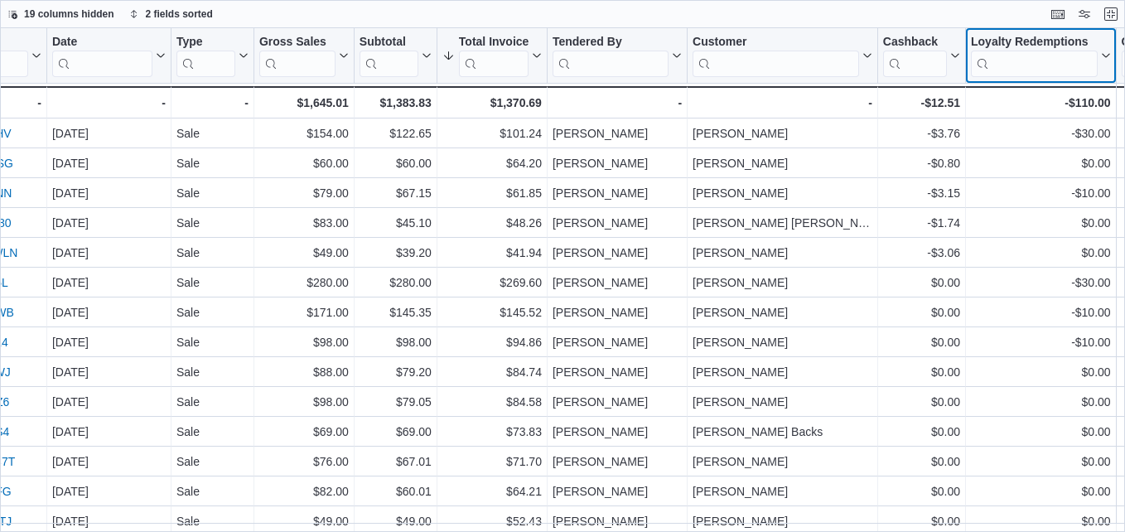
click at [1106, 55] on icon at bounding box center [1104, 56] width 13 height 10
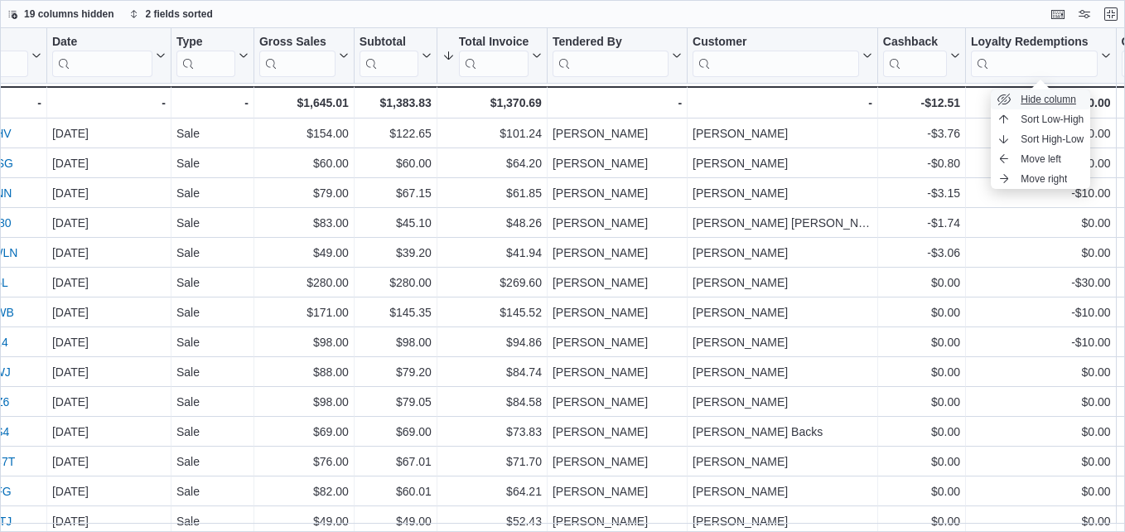
click at [1077, 99] on button "Hide column" at bounding box center [1040, 99] width 99 height 20
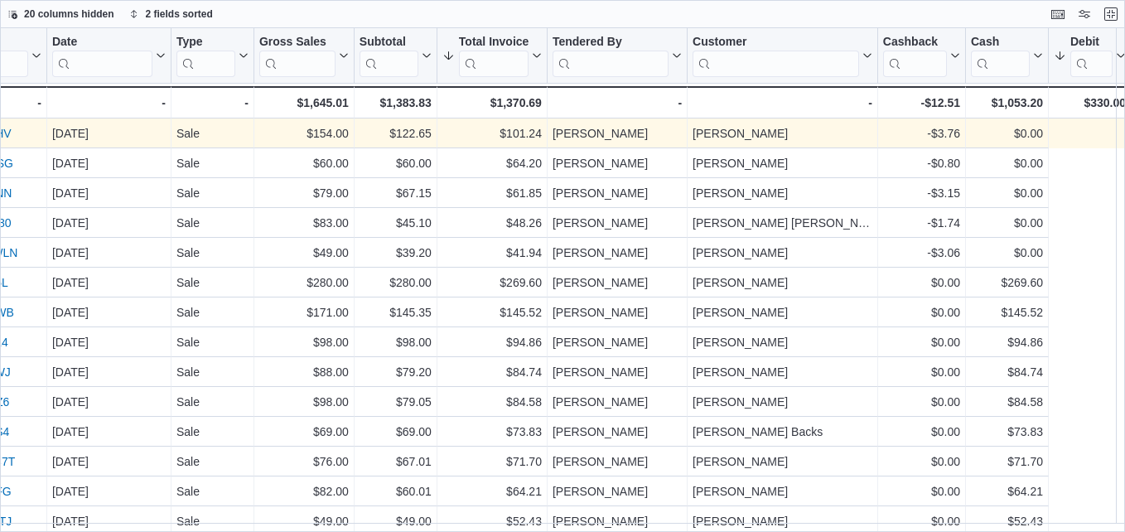
scroll to position [0, 0]
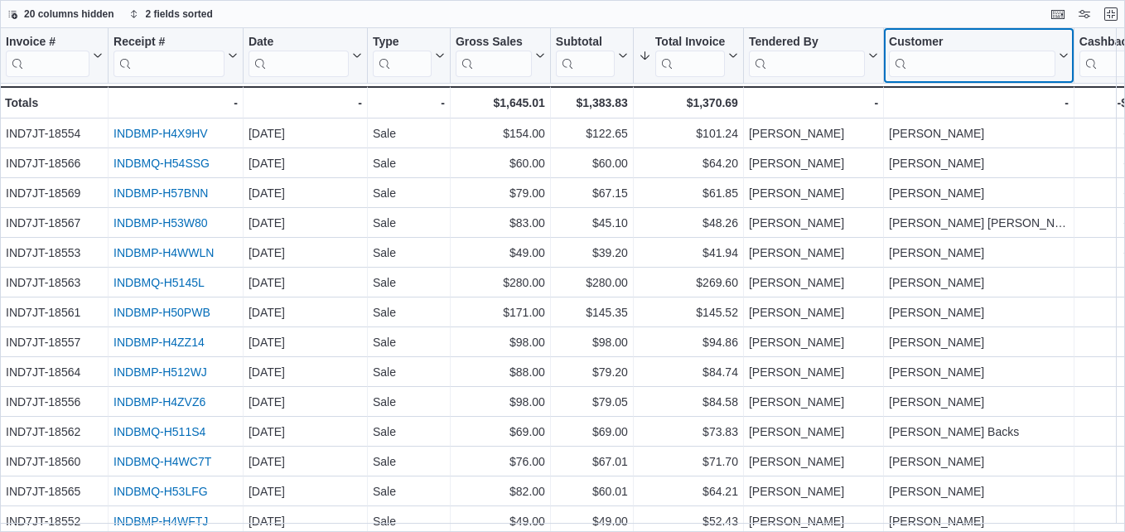
click at [1061, 50] on button "Customer" at bounding box center [979, 56] width 180 height 42
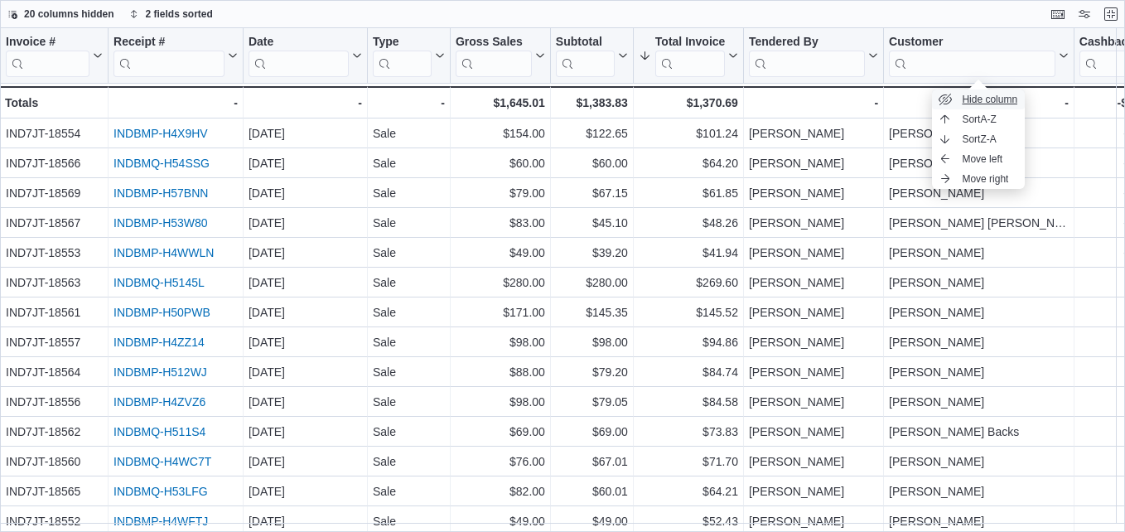
click at [1004, 101] on span "Hide column" at bounding box center [990, 99] width 56 height 13
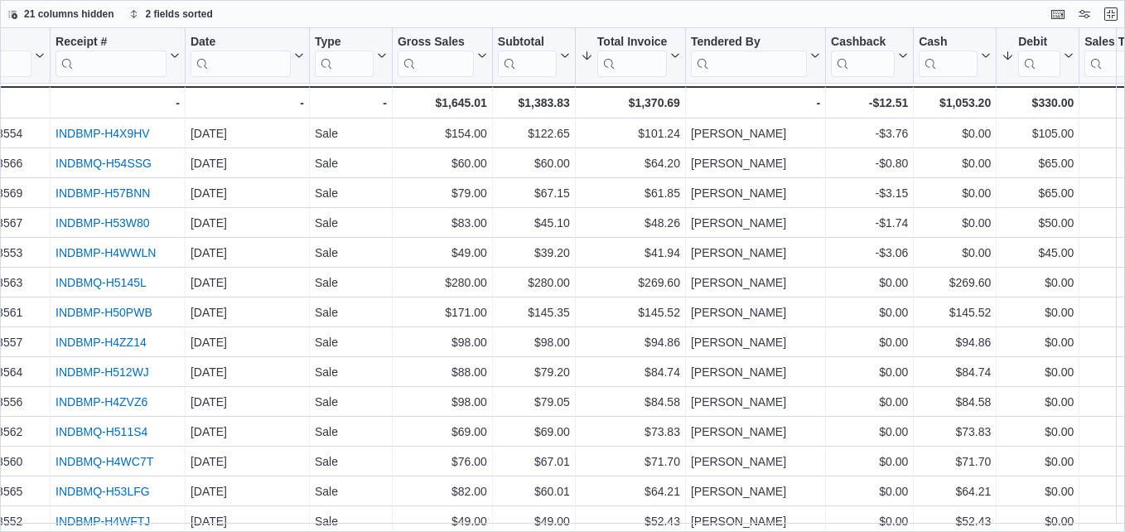
scroll to position [0, 51]
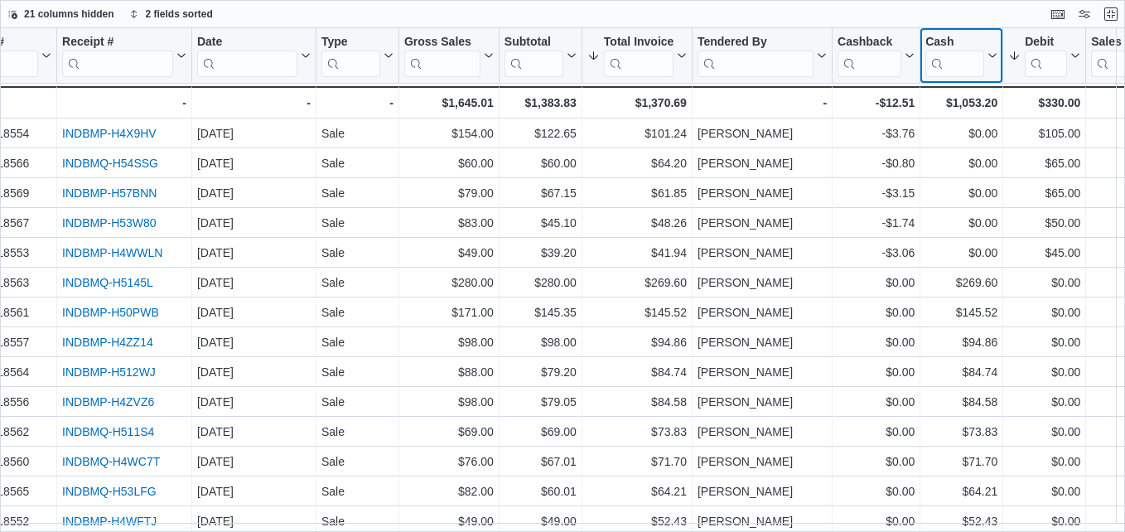
click at [992, 60] on icon at bounding box center [990, 56] width 13 height 10
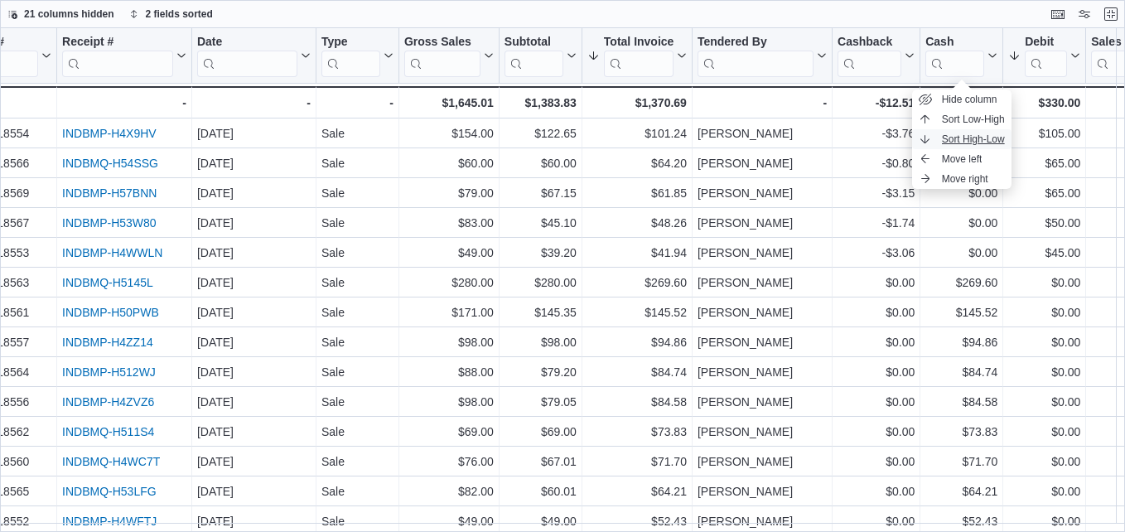
click at [973, 141] on span "Sort High-Low" at bounding box center [973, 139] width 63 height 13
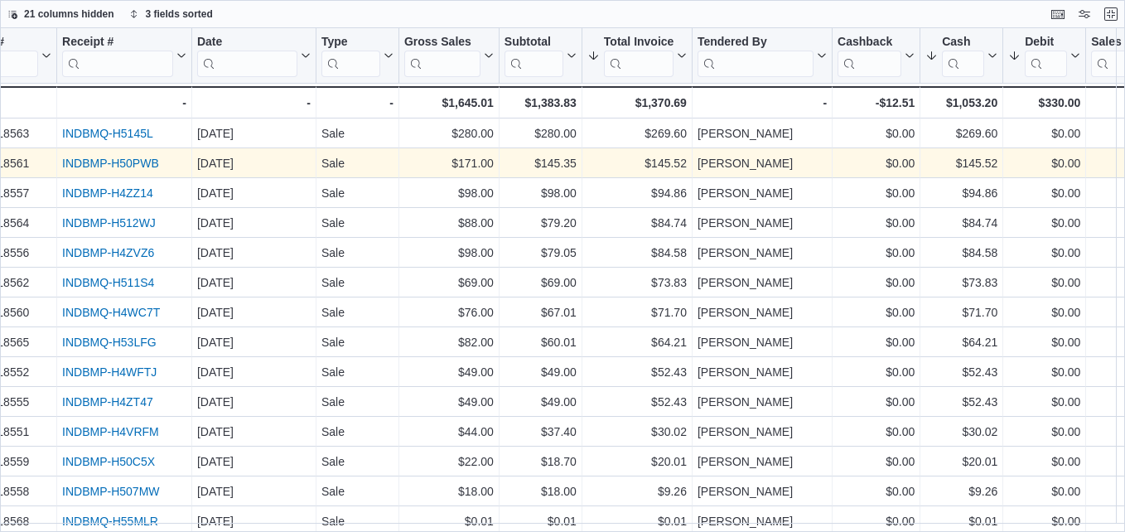
click at [148, 161] on link "INDBMP-H50PWB" at bounding box center [110, 163] width 97 height 13
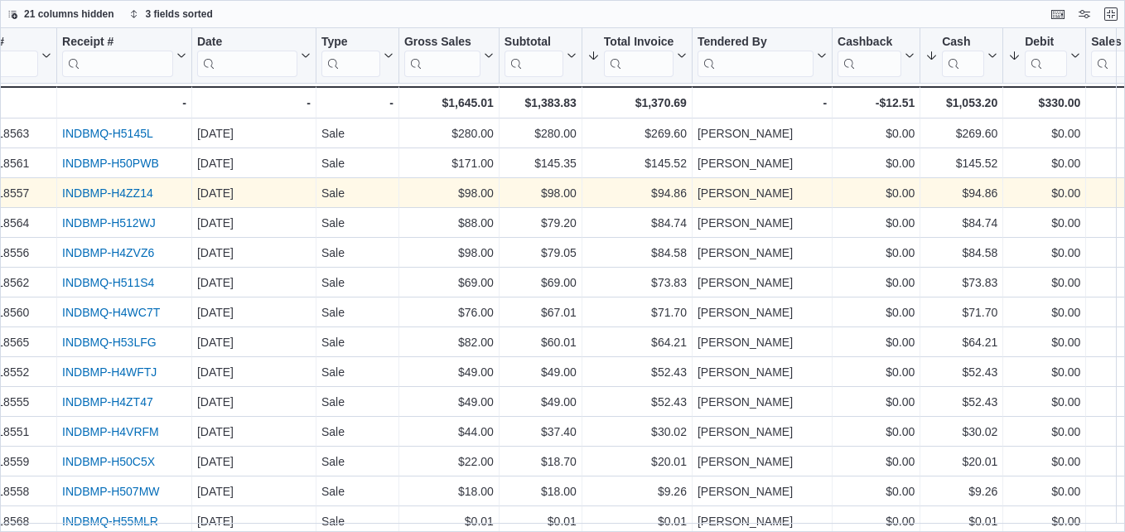
click at [112, 196] on link "INDBMP-H4ZZ14" at bounding box center [107, 192] width 91 height 13
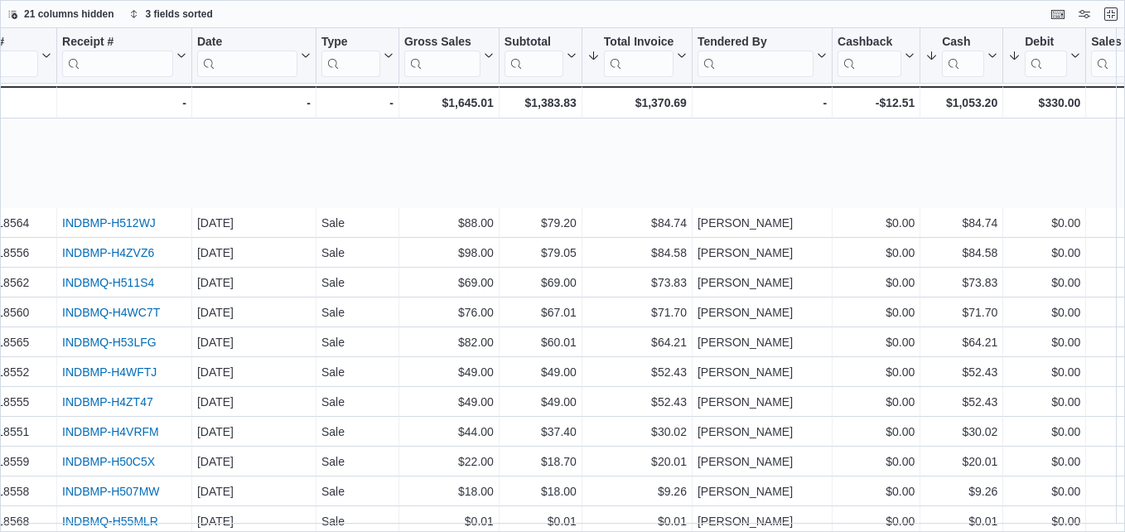
scroll to position [191, 51]
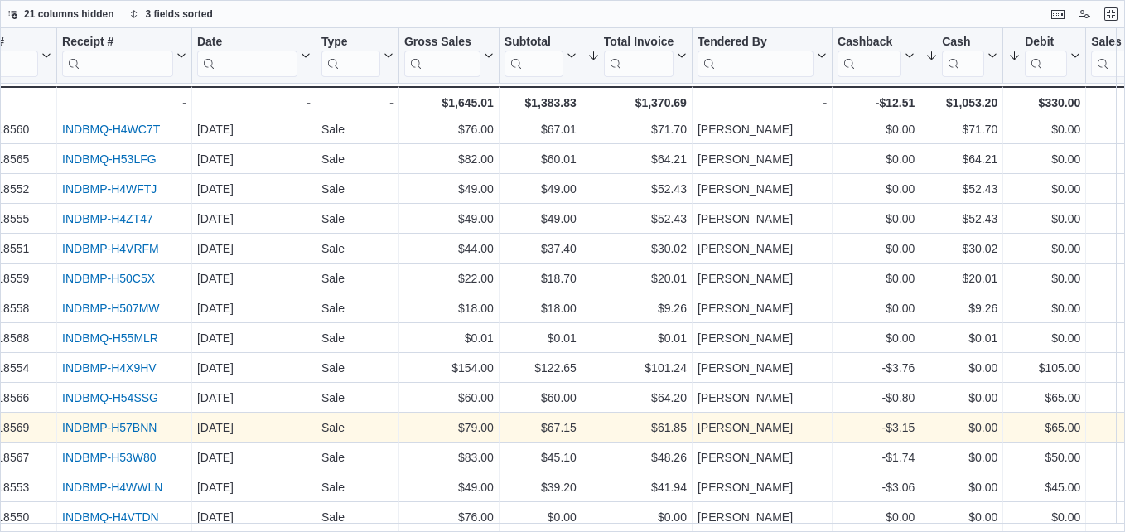
click at [108, 421] on link "INDBMP-H57BNN" at bounding box center [109, 427] width 94 height 13
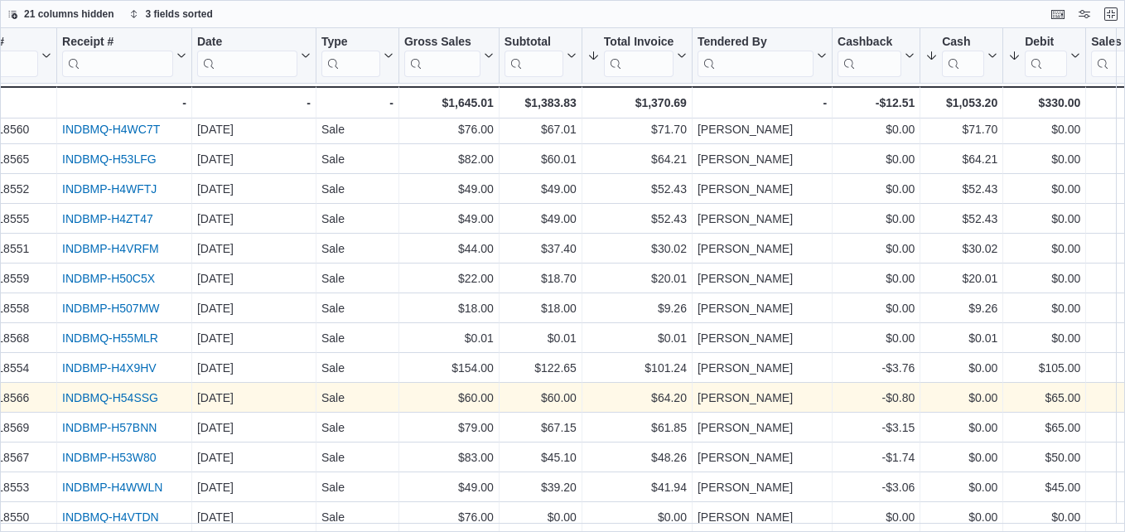
click at [128, 391] on link "INDBMQ-H54SSG" at bounding box center [110, 397] width 96 height 13
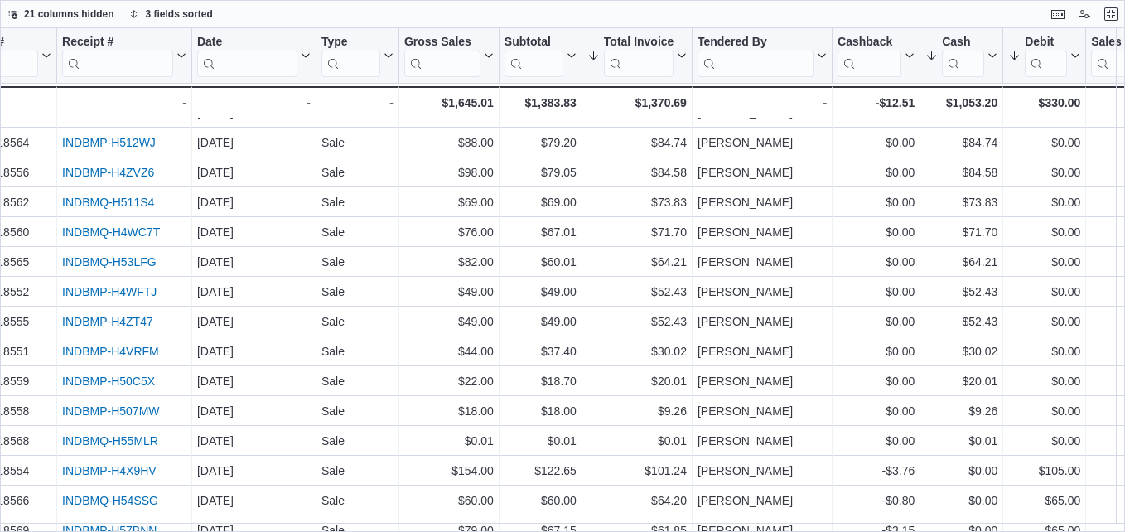
scroll to position [83, 51]
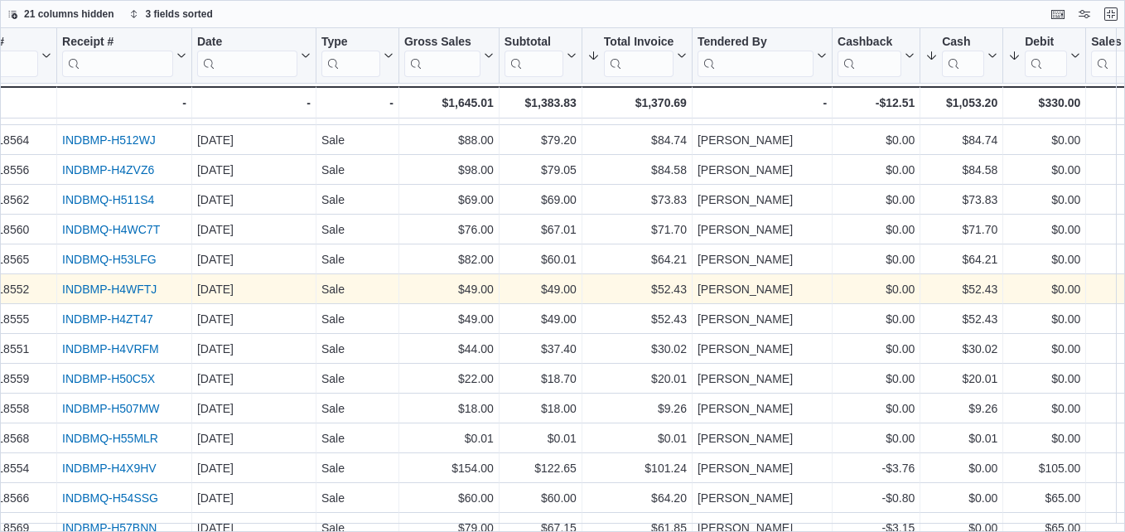
click at [139, 288] on link "INDBMP-H4WFTJ" at bounding box center [109, 289] width 94 height 13
click at [127, 283] on link "INDBMP-H4WFTJ" at bounding box center [109, 289] width 94 height 13
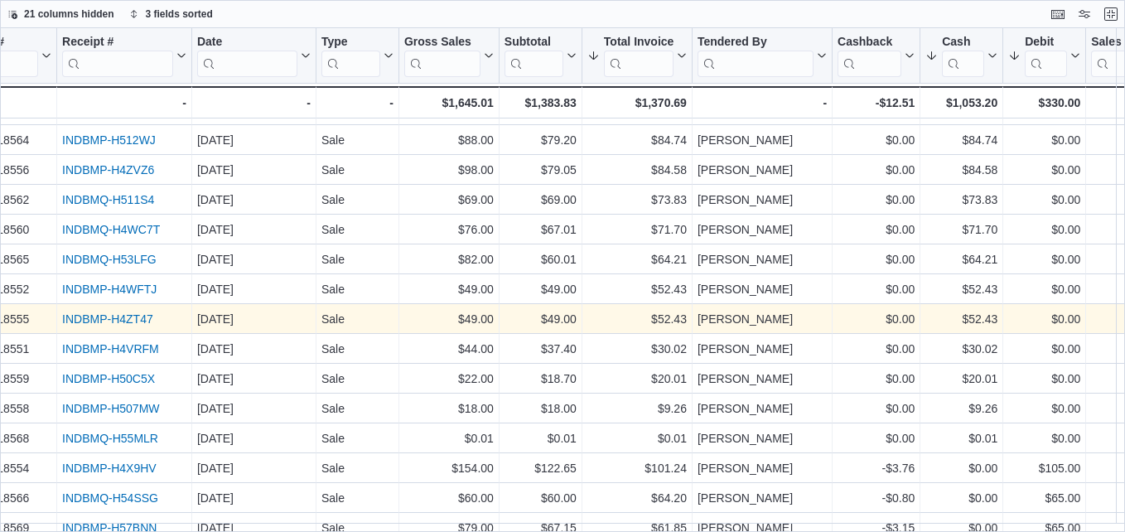
click at [119, 316] on link "INDBMP-H4ZT47" at bounding box center [107, 318] width 91 height 13
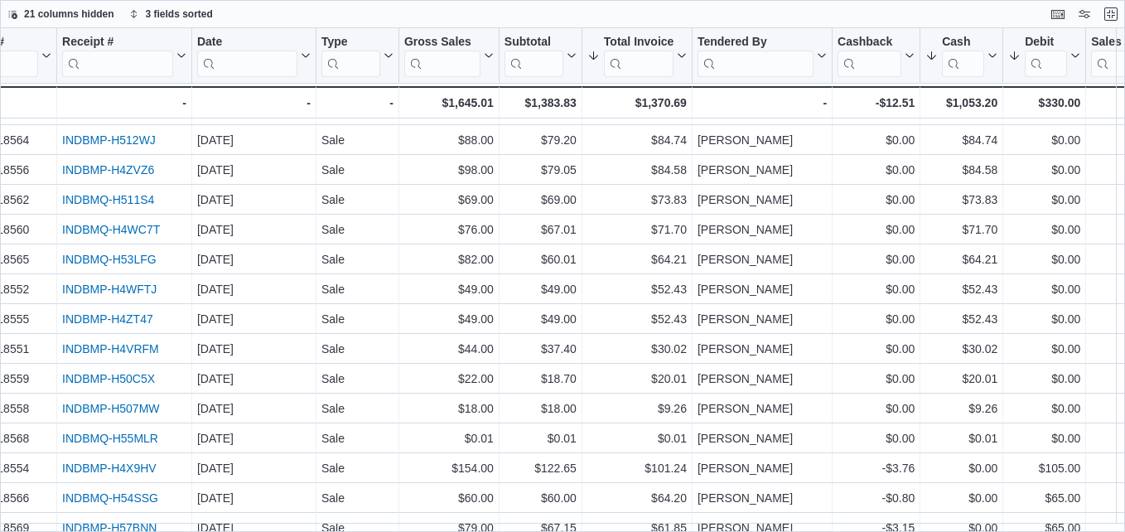
scroll to position [0, 51]
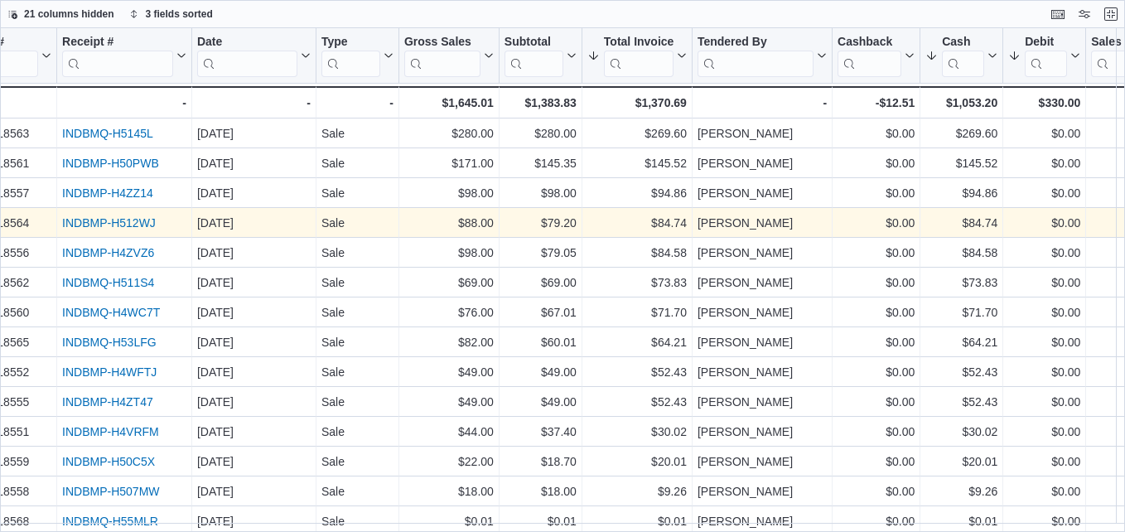
click at [140, 218] on link "INDBMP-H512WJ" at bounding box center [109, 222] width 94 height 13
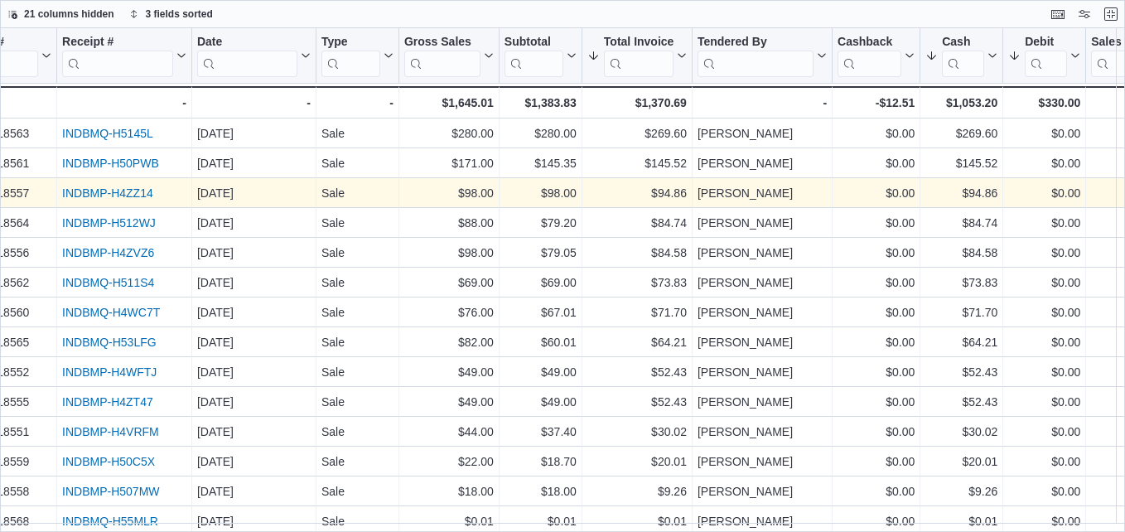
click at [128, 186] on link "INDBMP-H4ZZ14" at bounding box center [107, 192] width 91 height 13
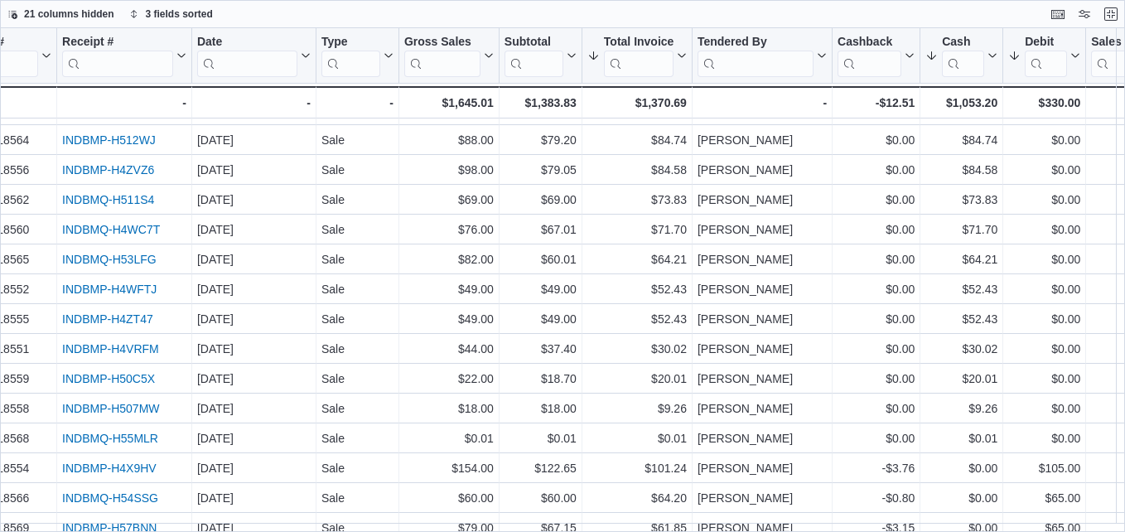
scroll to position [166, 51]
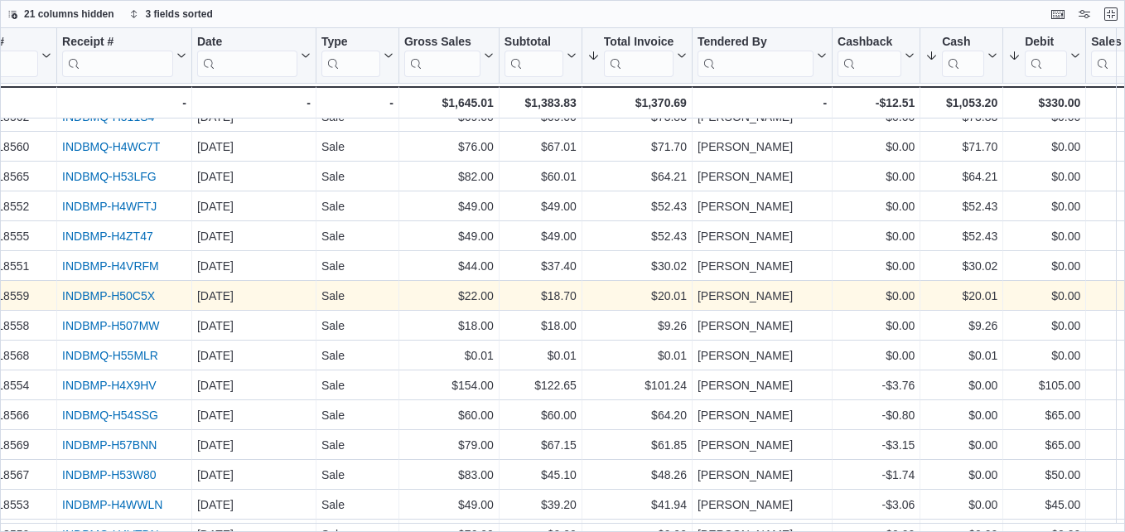
click at [113, 289] on link "INDBMP-H50C5X" at bounding box center [108, 295] width 93 height 13
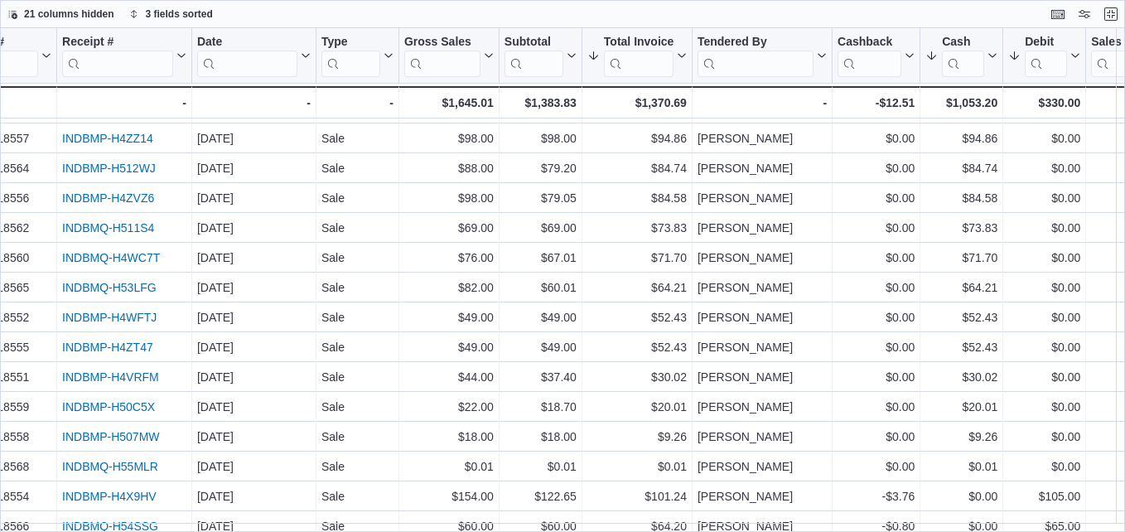
scroll to position [0, 51]
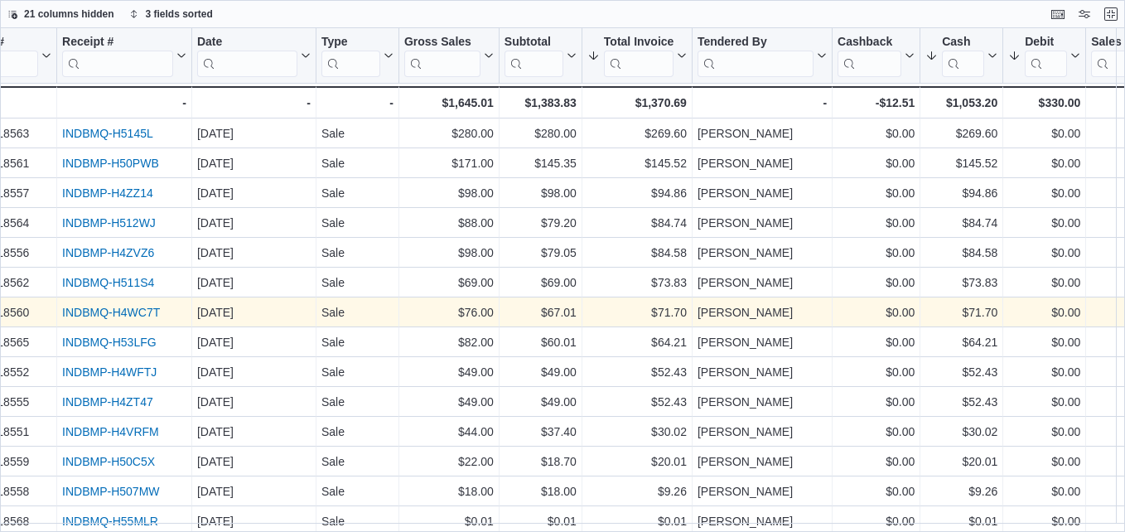
click at [141, 312] on link "INDBMQ-H4WC7T" at bounding box center [111, 312] width 98 height 13
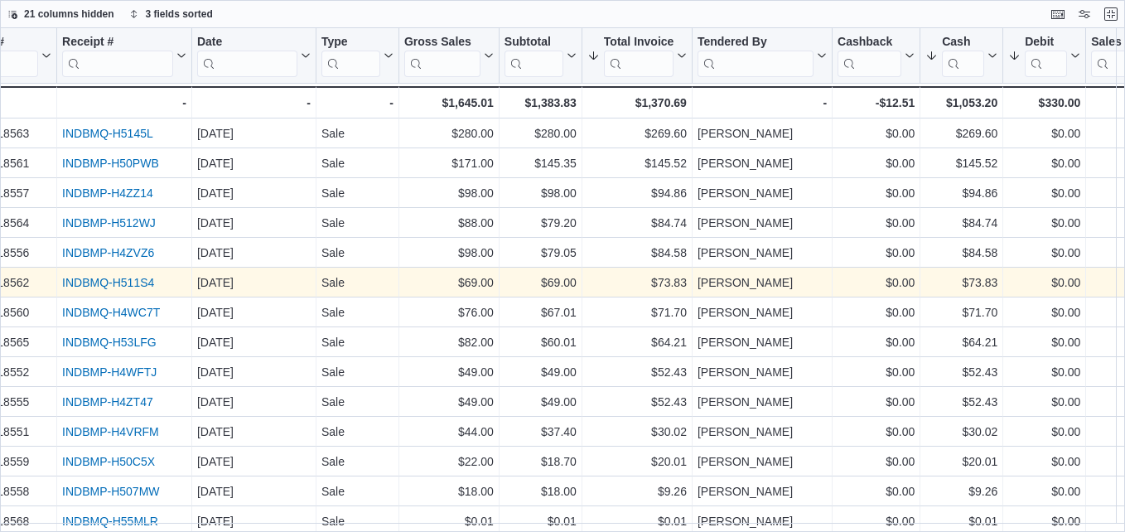
click at [142, 279] on link "INDBMQ-H511S4" at bounding box center [108, 282] width 92 height 13
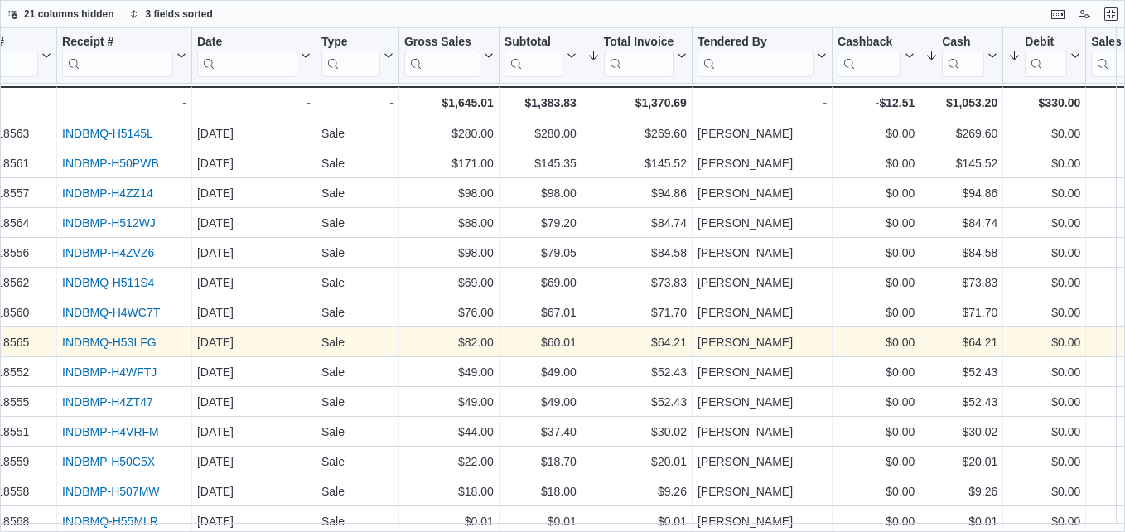
click at [100, 345] on link "INDBMQ-H53LFG" at bounding box center [109, 342] width 94 height 13
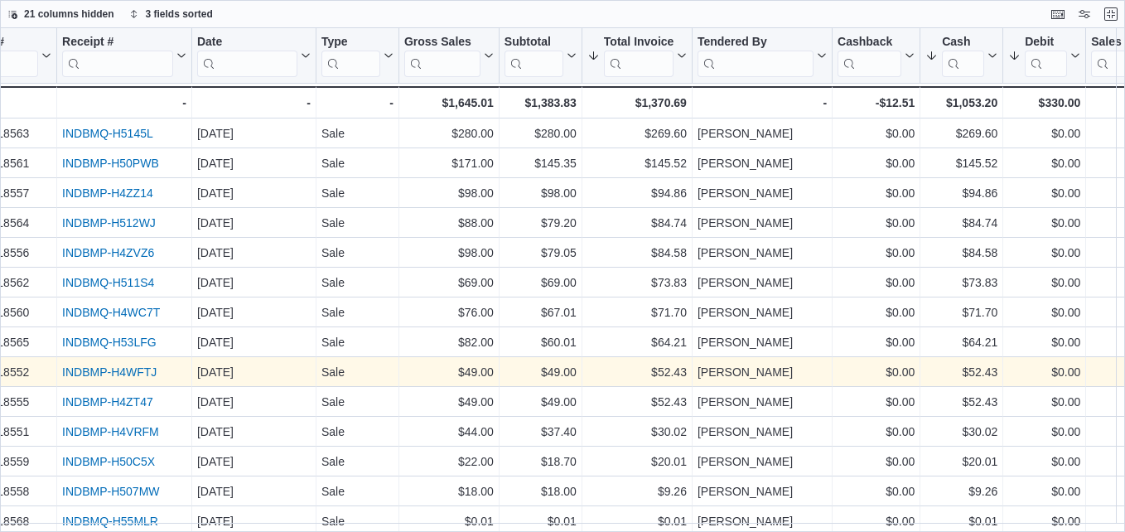
click at [116, 369] on link "INDBMP-H4WFTJ" at bounding box center [109, 371] width 94 height 13
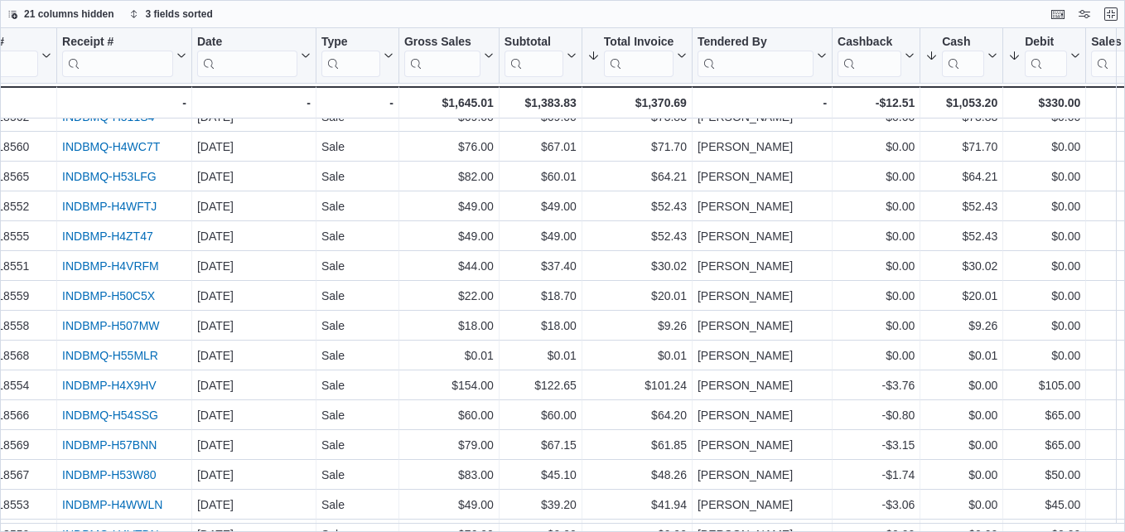
scroll to position [191, 51]
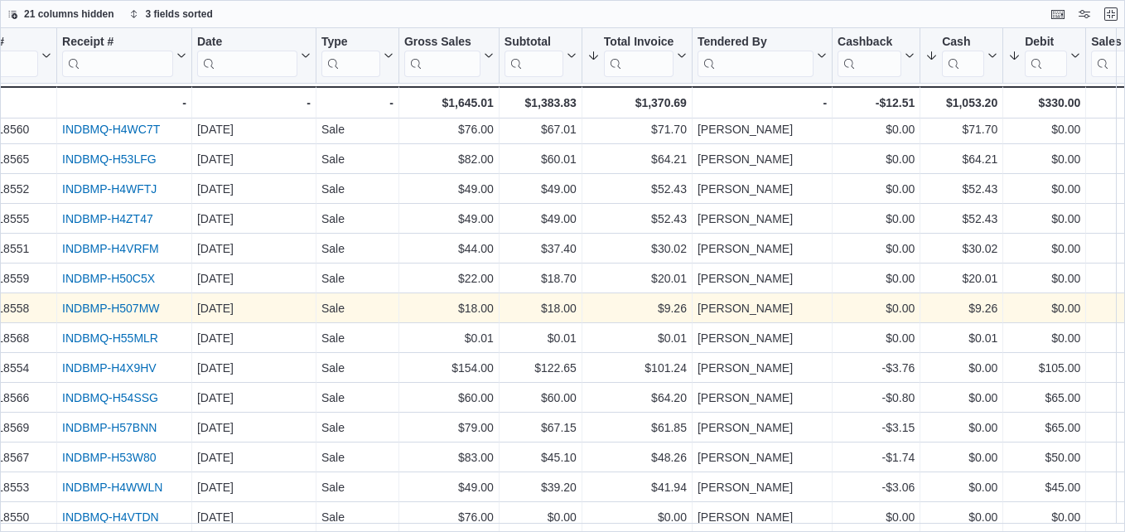
click at [100, 302] on link "INDBMP-H507MW" at bounding box center [110, 308] width 97 height 13
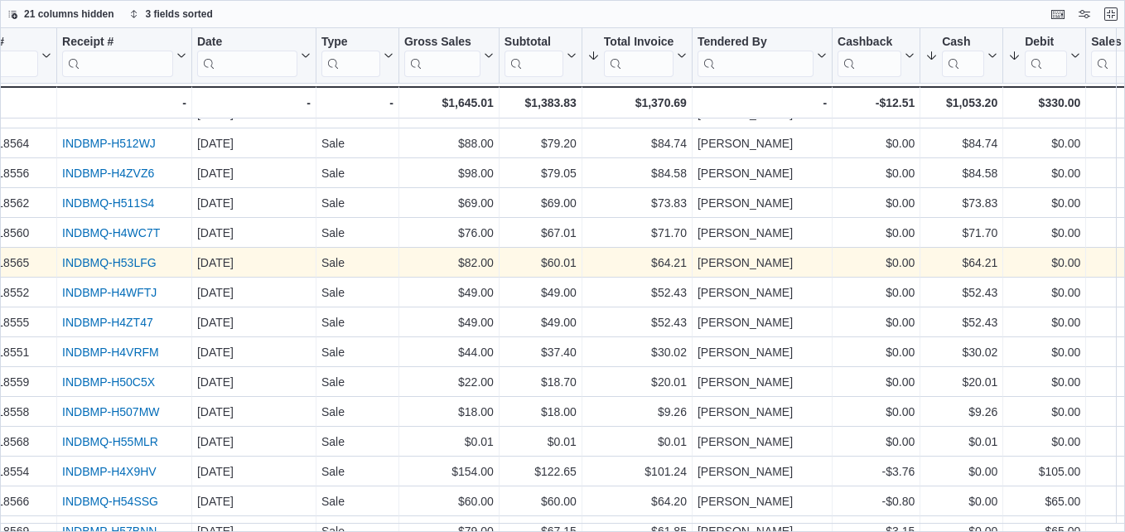
scroll to position [83, 51]
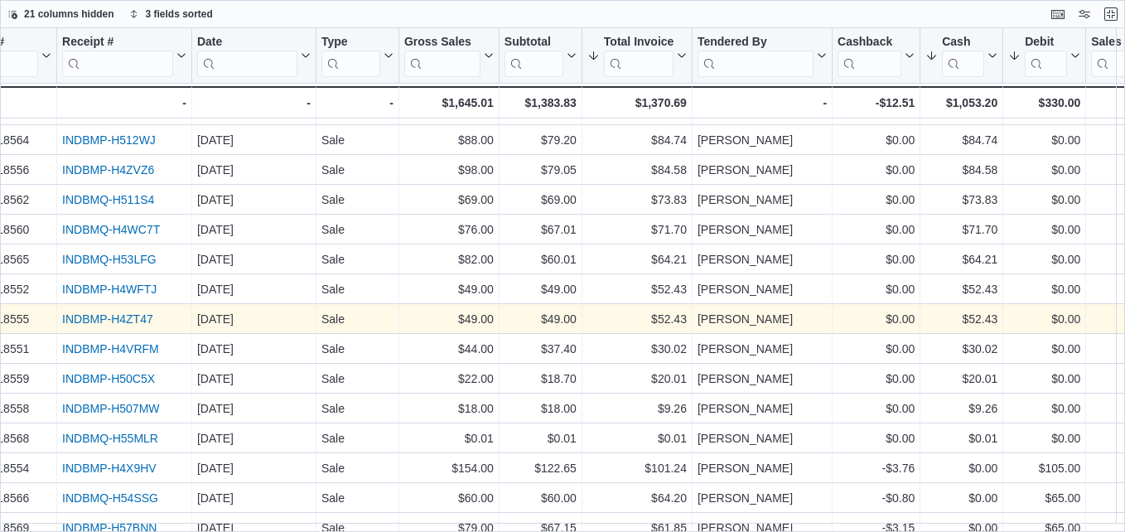
click at [94, 314] on link "INDBMP-H4ZT47" at bounding box center [107, 318] width 91 height 13
click at [119, 322] on link "INDBMP-H4ZT47" at bounding box center [107, 318] width 91 height 13
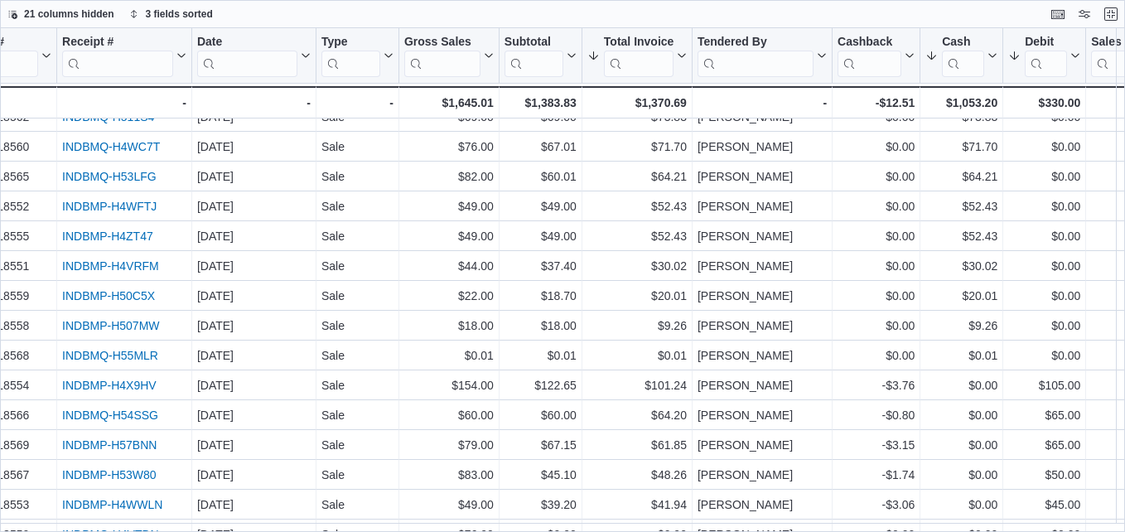
scroll to position [0, 51]
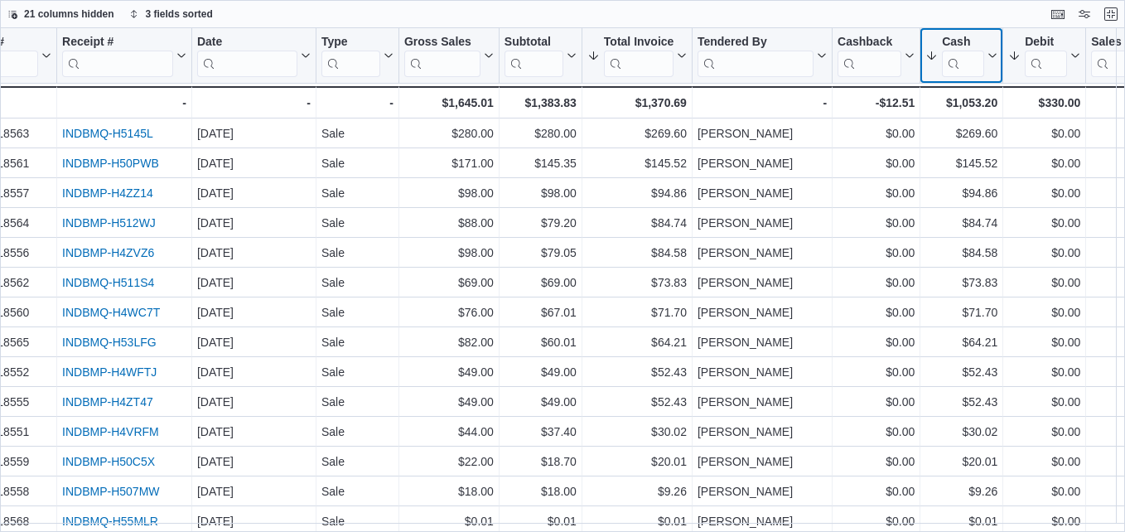
click at [993, 52] on icon at bounding box center [990, 56] width 13 height 10
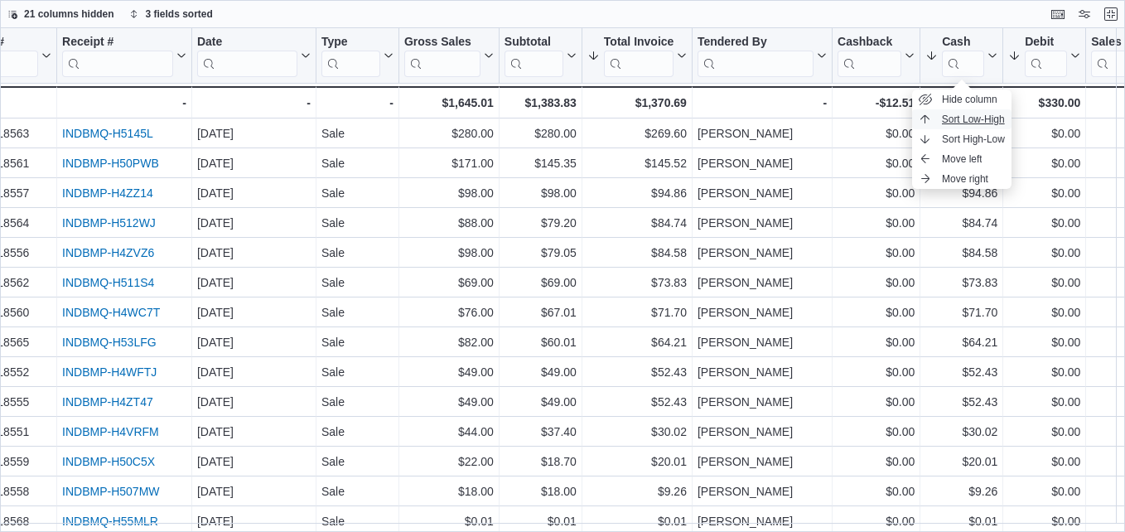
click at [990, 123] on span "Sort Low-High" at bounding box center [973, 119] width 63 height 13
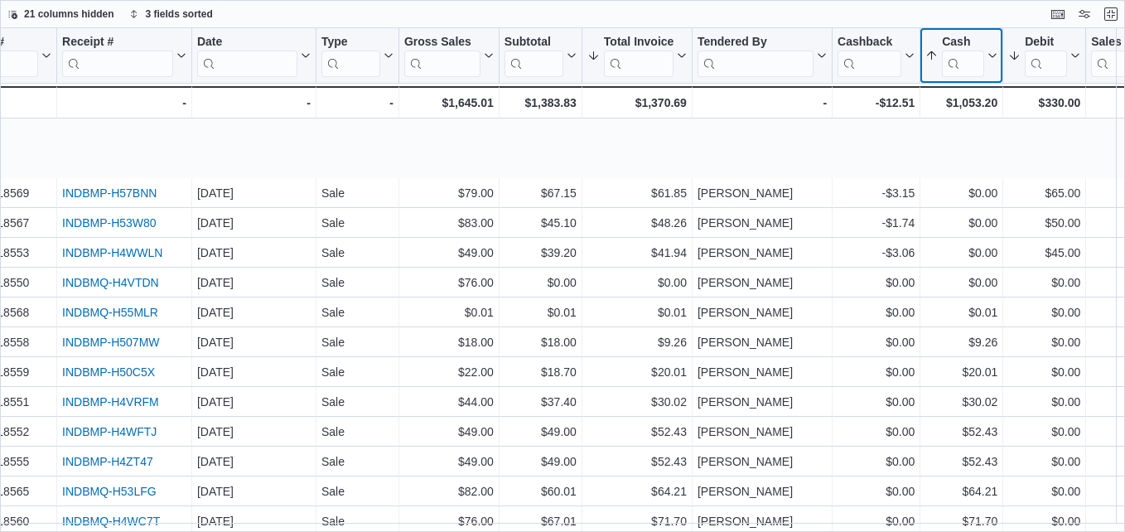
scroll to position [191, 51]
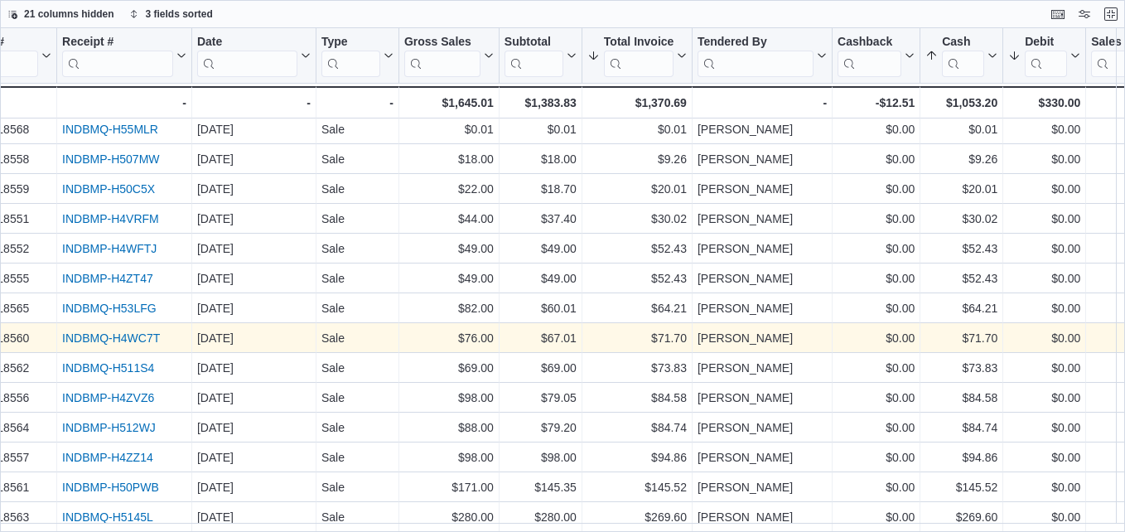
click at [143, 331] on link "INDBMQ-H4WC7T" at bounding box center [111, 337] width 98 height 13
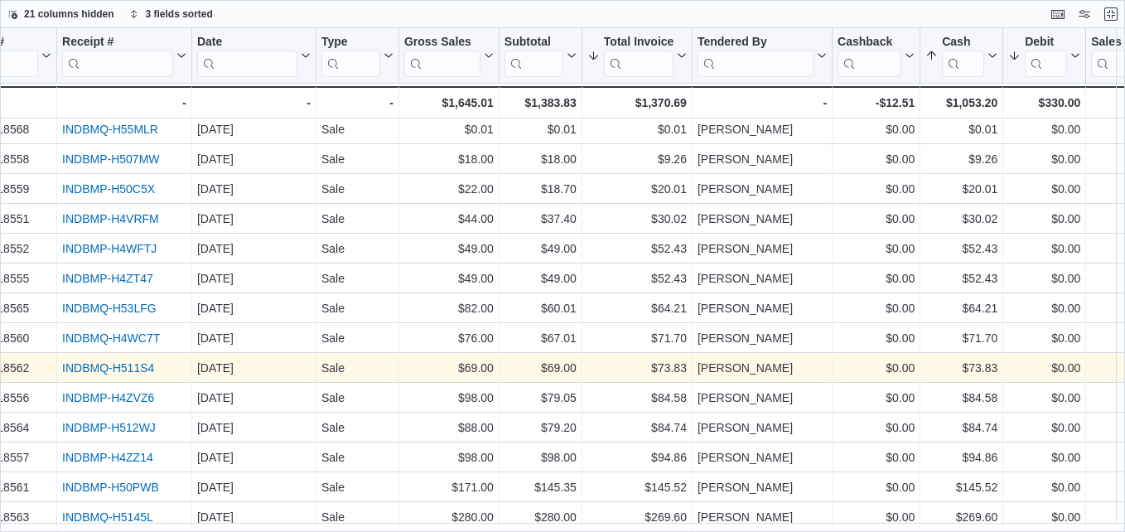
click at [118, 361] on link "INDBMQ-H511S4" at bounding box center [108, 367] width 92 height 13
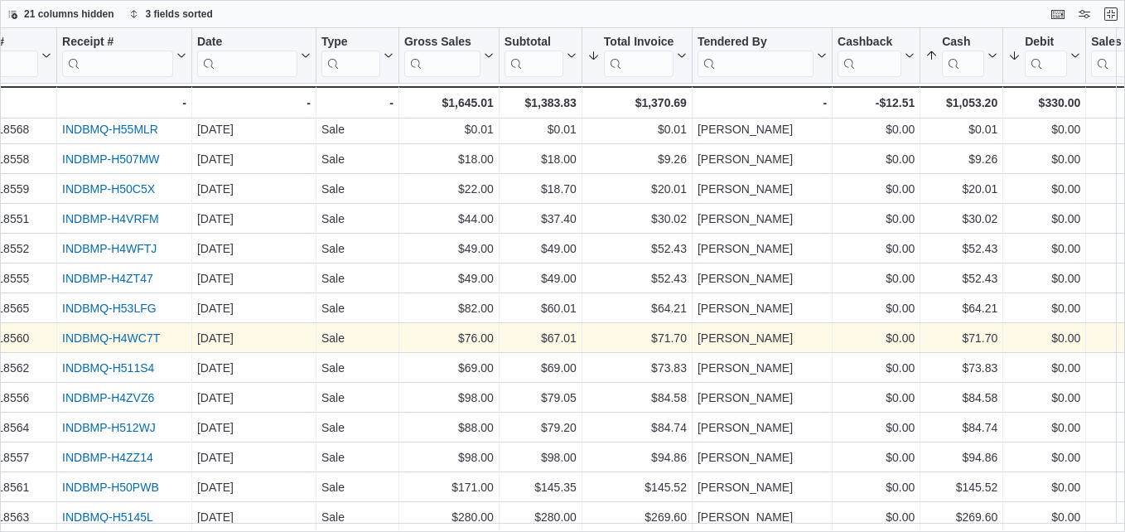
click at [121, 331] on link "INDBMQ-H4WC7T" at bounding box center [111, 337] width 98 height 13
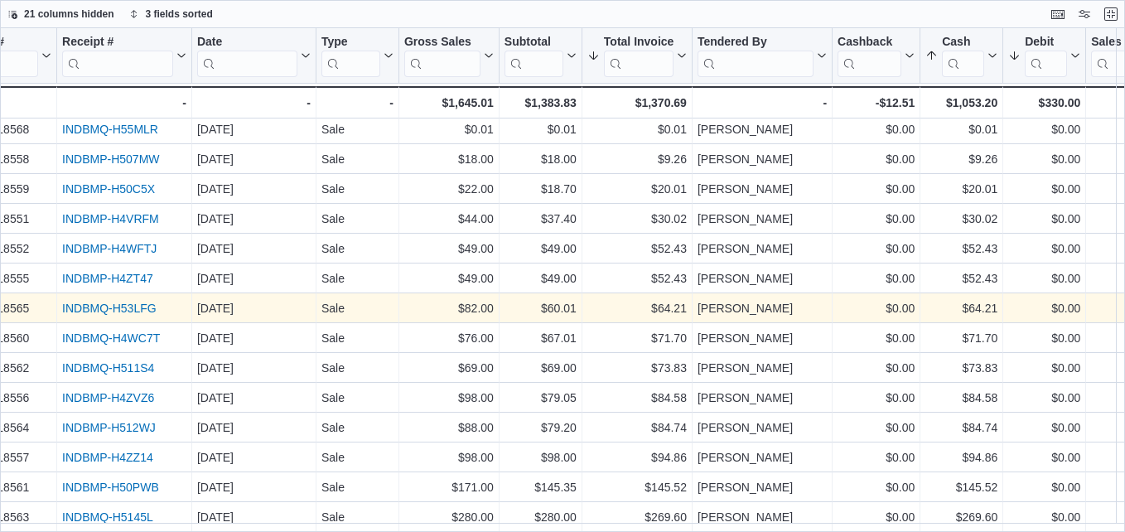
click at [118, 302] on link "INDBMQ-H53LFG" at bounding box center [109, 308] width 94 height 13
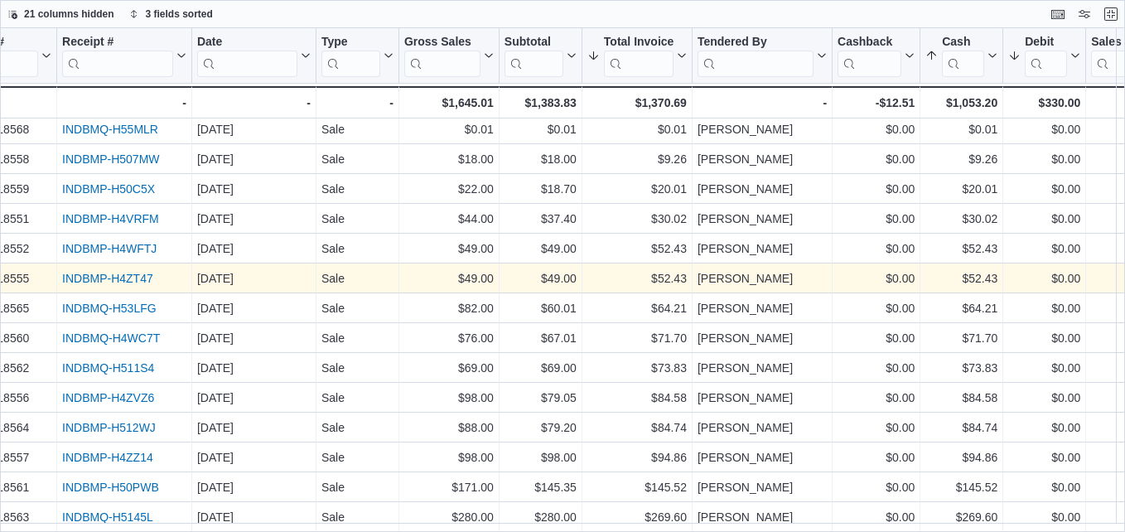
click at [129, 272] on link "INDBMP-H4ZT47" at bounding box center [107, 278] width 91 height 13
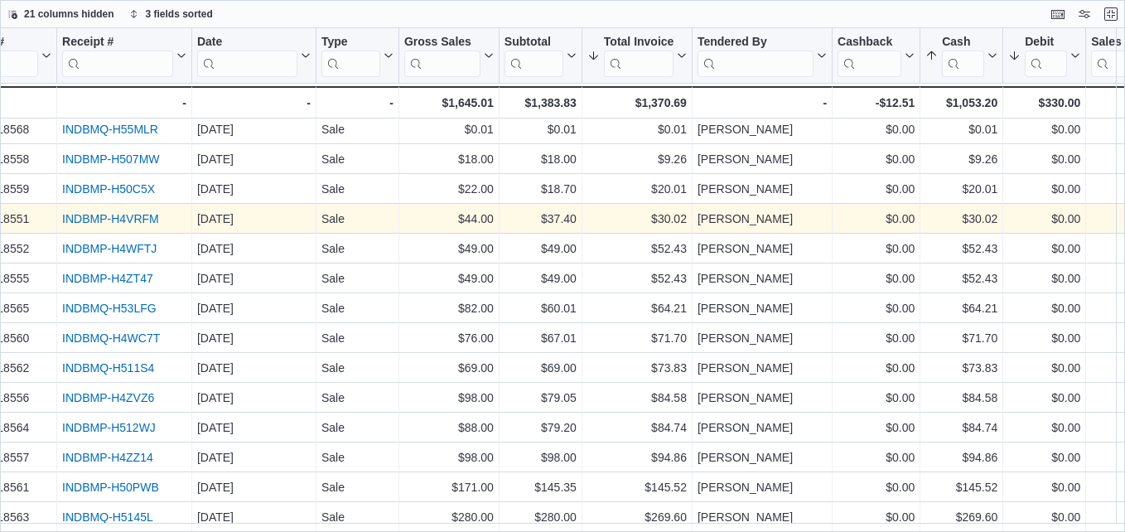
click at [132, 212] on link "INDBMP-H4VRFM" at bounding box center [110, 218] width 97 height 13
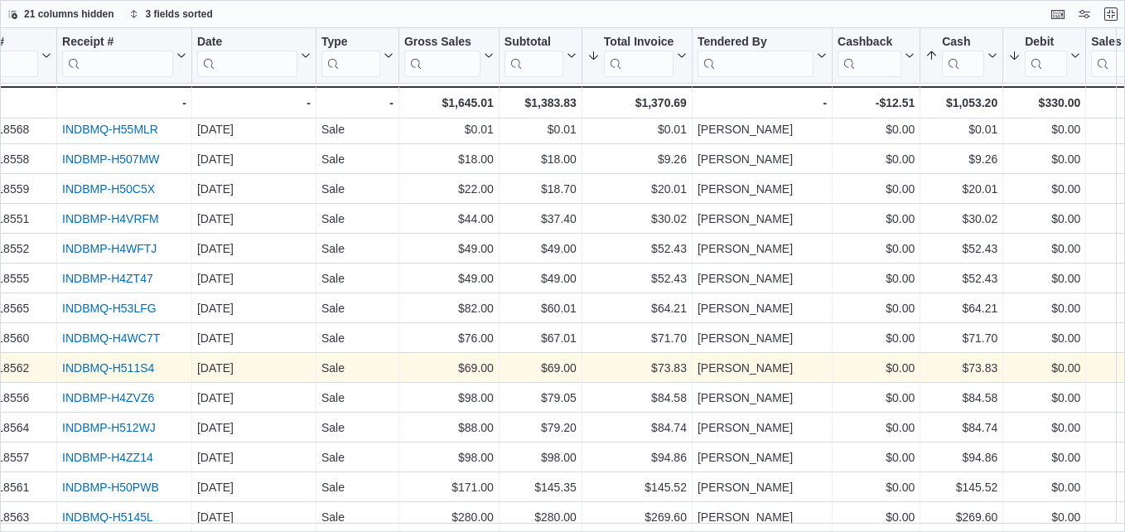
click at [114, 361] on link "INDBMQ-H511S4" at bounding box center [108, 367] width 92 height 13
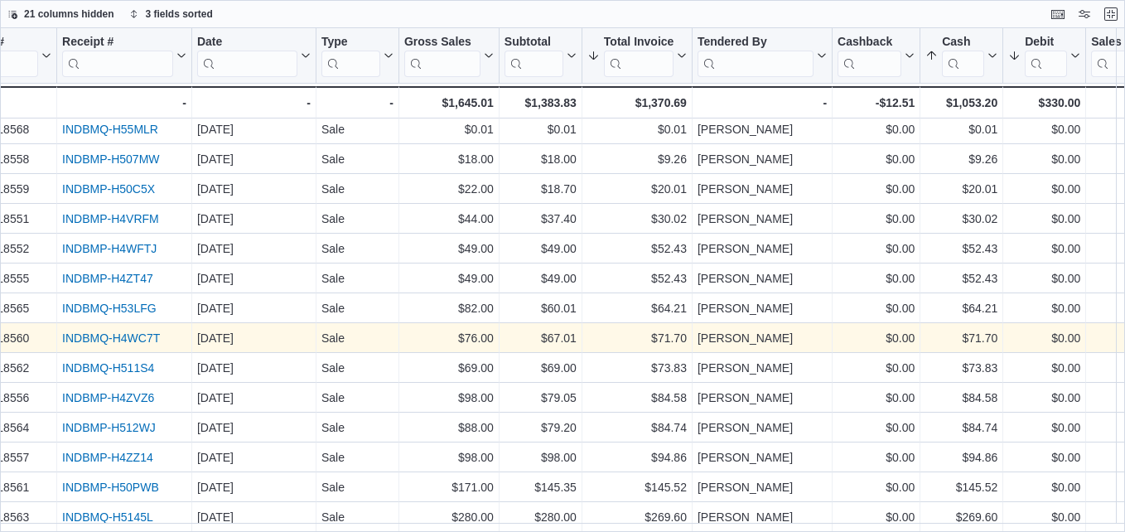
click at [114, 328] on div "INDBMQ-H4WC7T" at bounding box center [124, 338] width 124 height 20
click at [109, 331] on link "INDBMQ-H4WC7T" at bounding box center [111, 337] width 98 height 13
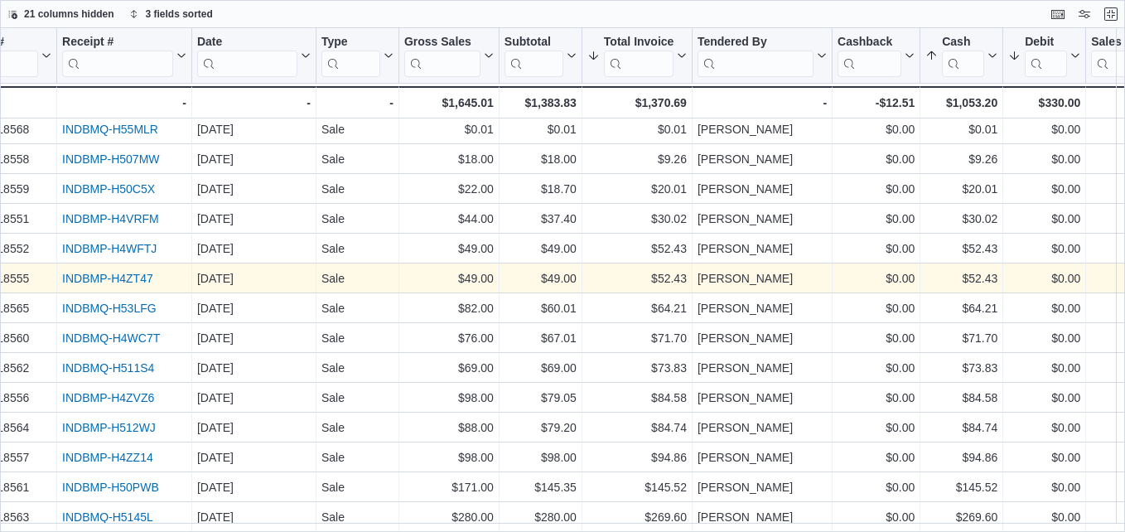
click at [141, 274] on link "INDBMP-H4ZT47" at bounding box center [107, 278] width 91 height 13
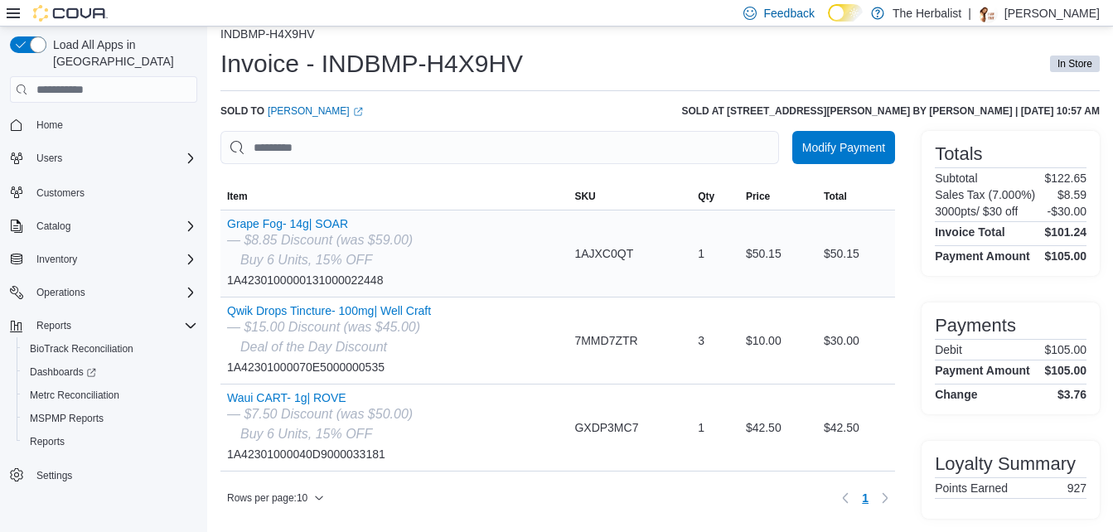
scroll to position [24, 0]
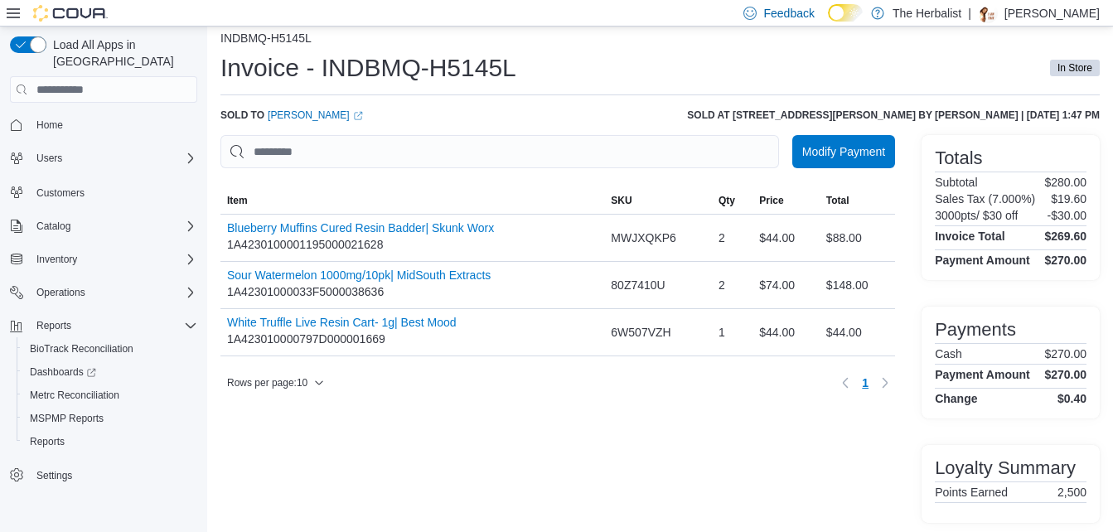
scroll to position [19, 0]
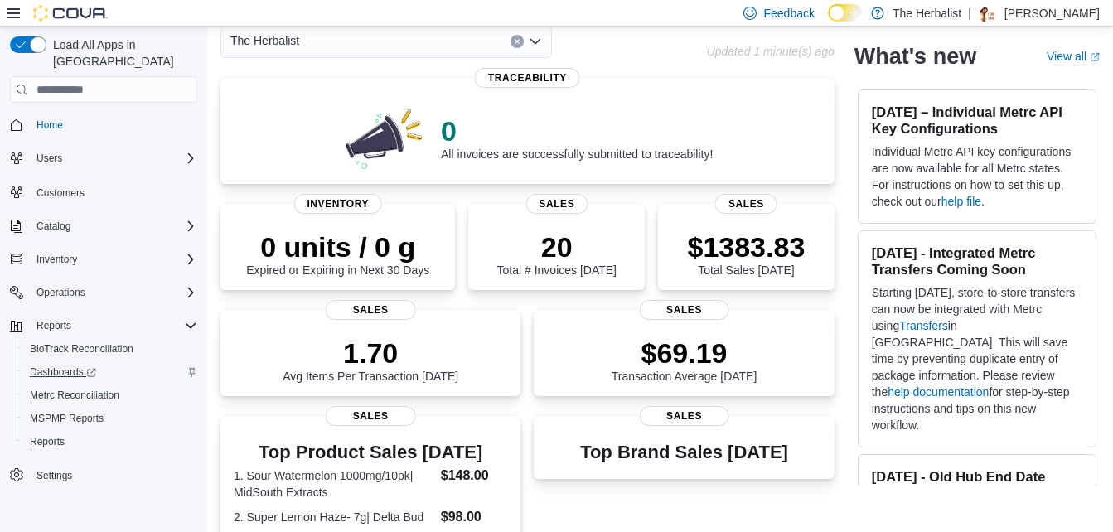
scroll to position [83, 0]
click at [45, 435] on span "Reports" at bounding box center [47, 441] width 35 height 13
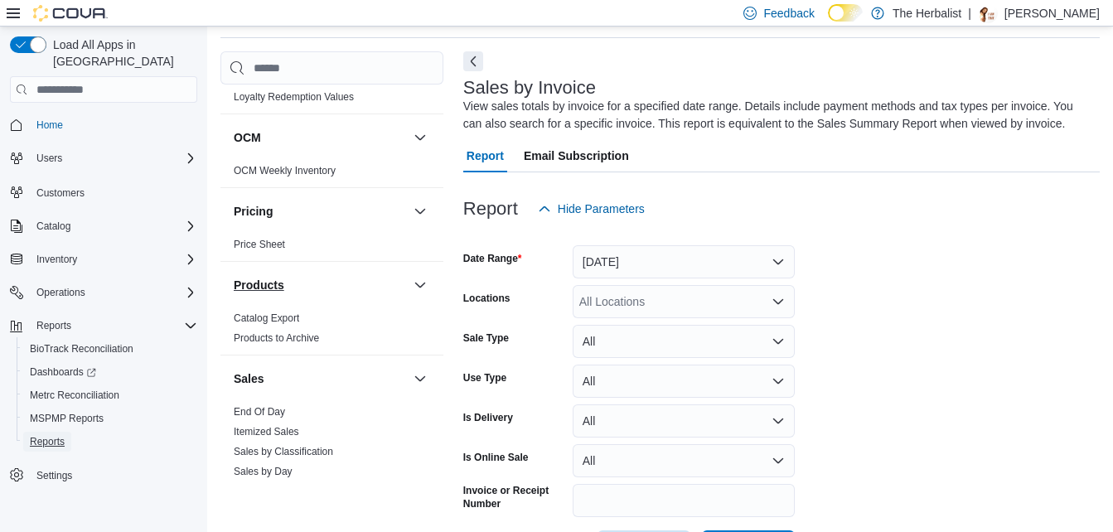
scroll to position [580, 0]
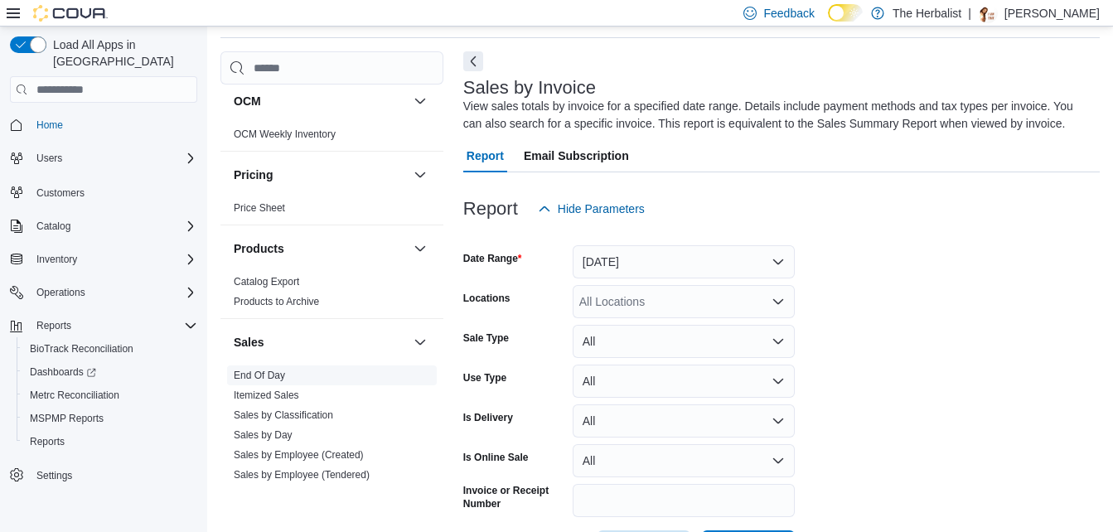
click at [254, 376] on link "End Of Day" at bounding box center [259, 376] width 51 height 12
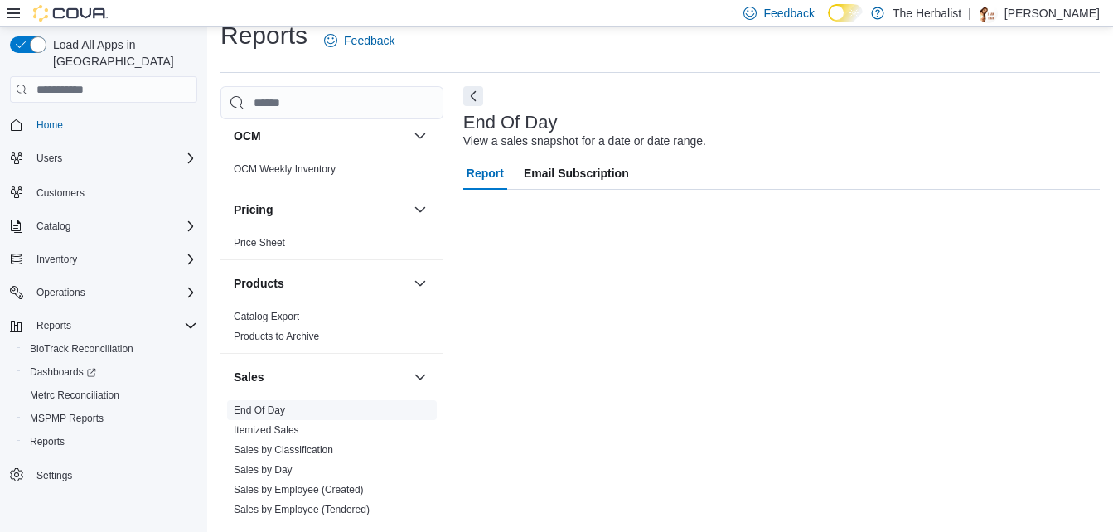
scroll to position [21, 0]
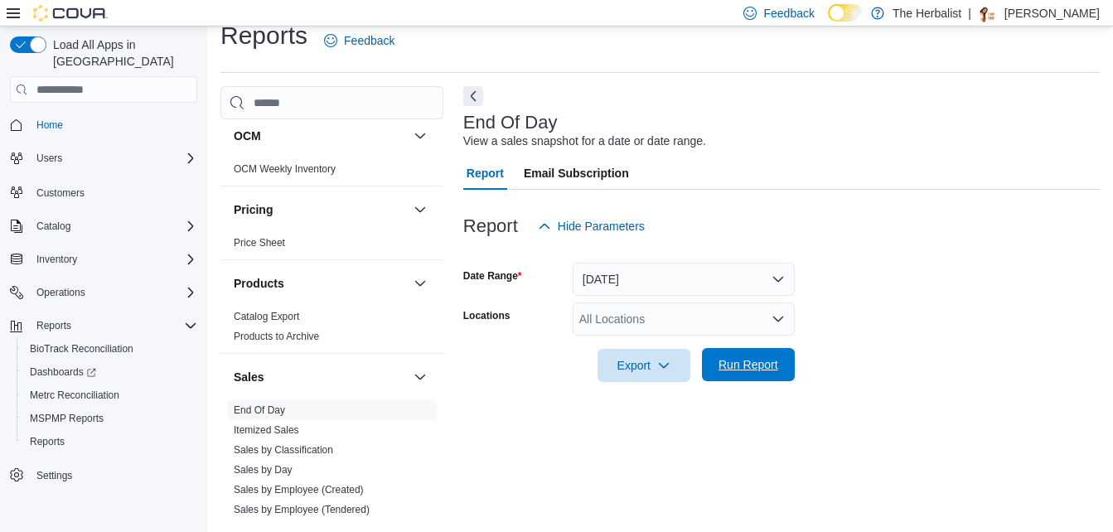
click at [710, 363] on button "Run Report" at bounding box center [748, 364] width 93 height 33
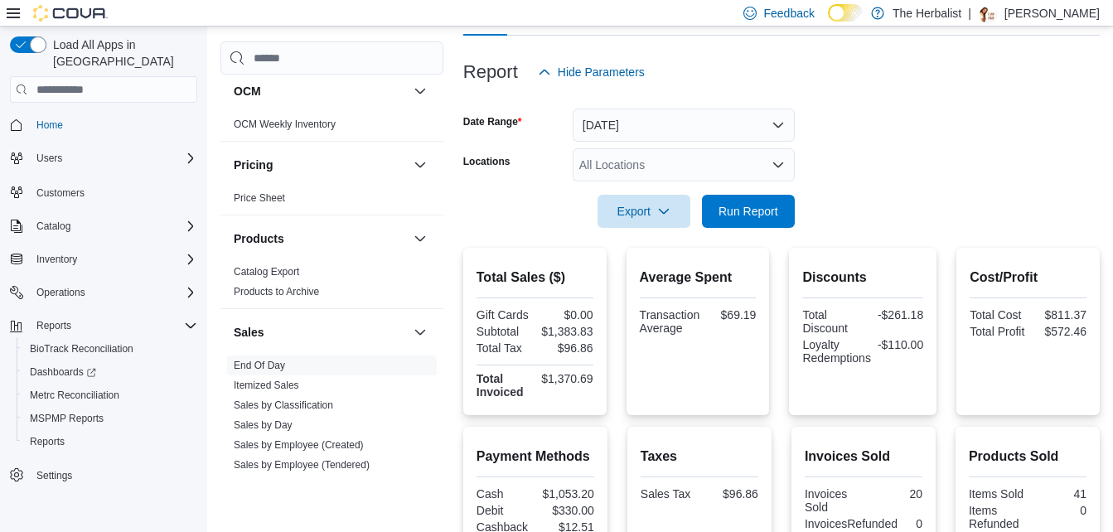
scroll to position [186, 0]
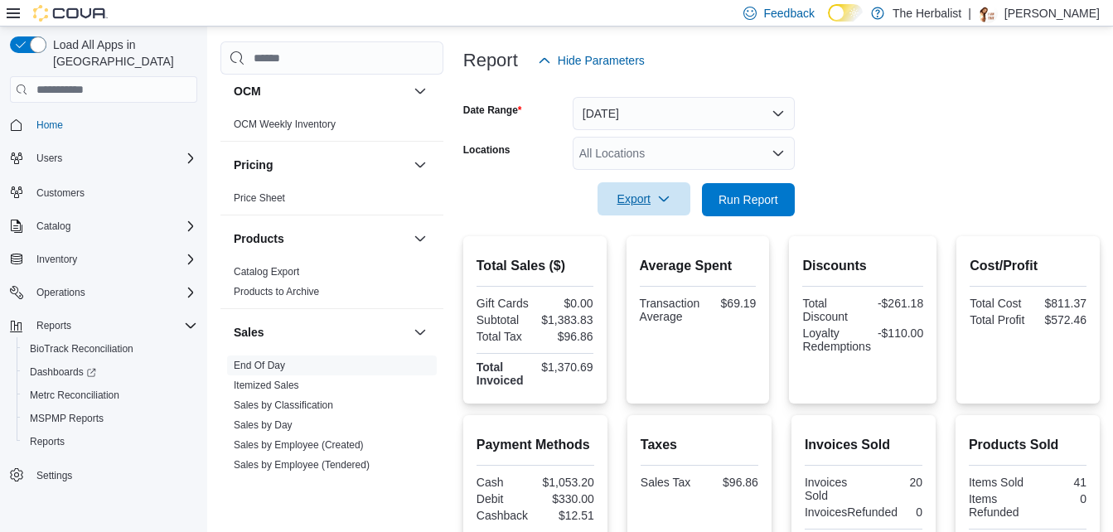
click at [617, 200] on span "Export" at bounding box center [643, 198] width 73 height 33
click at [631, 260] on span "Export to Pdf" at bounding box center [646, 265] width 75 height 13
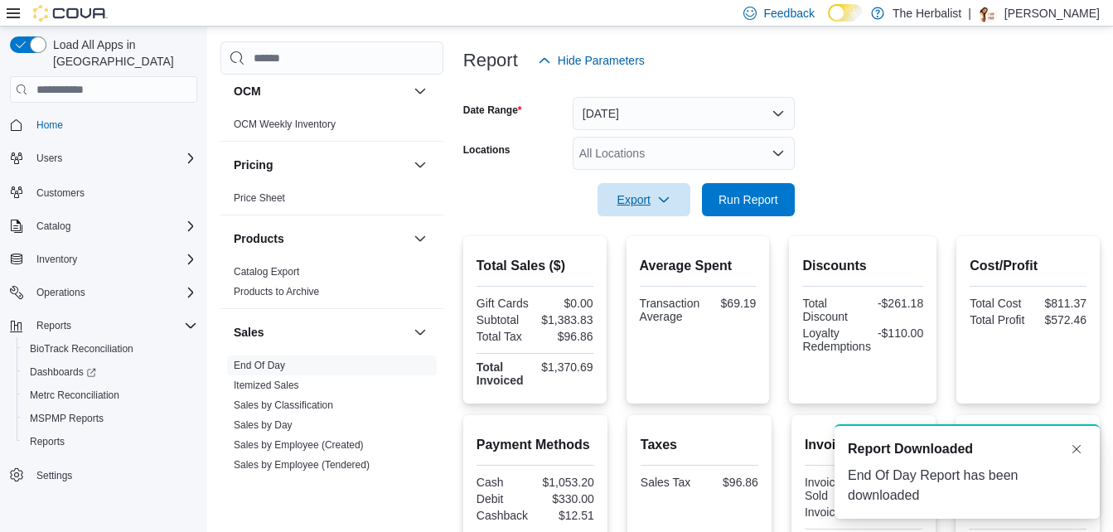
scroll to position [0, 0]
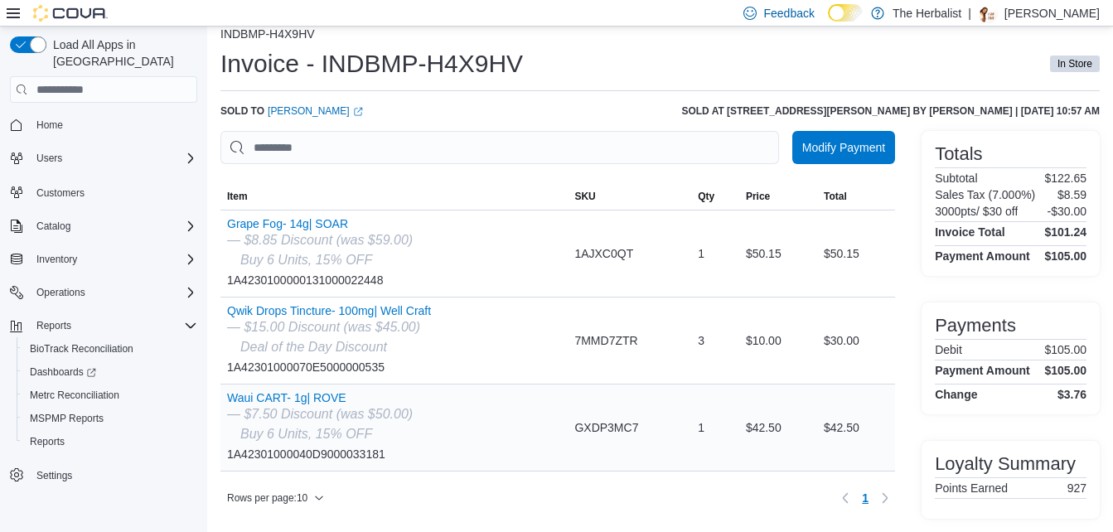
scroll to position [24, 0]
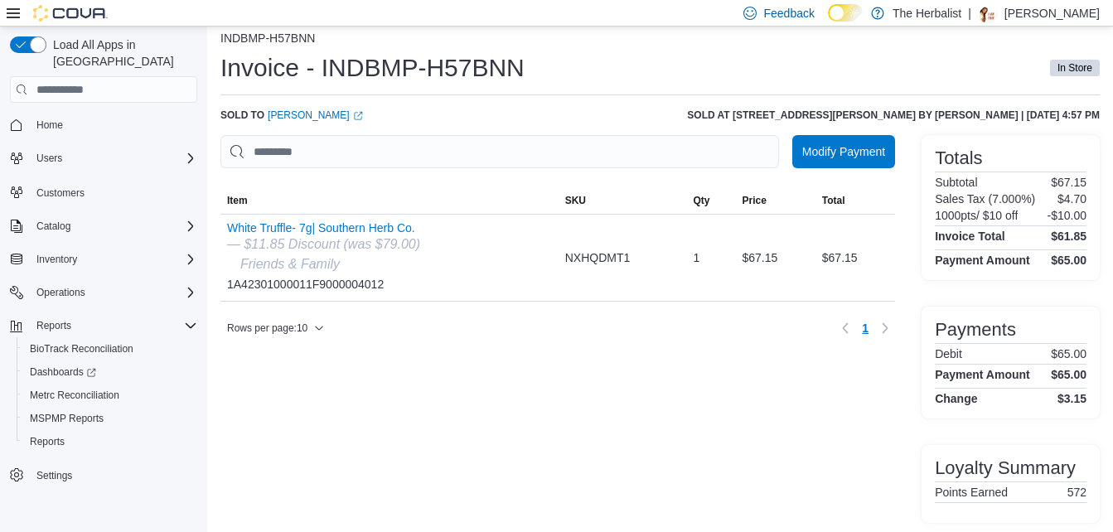
scroll to position [19, 0]
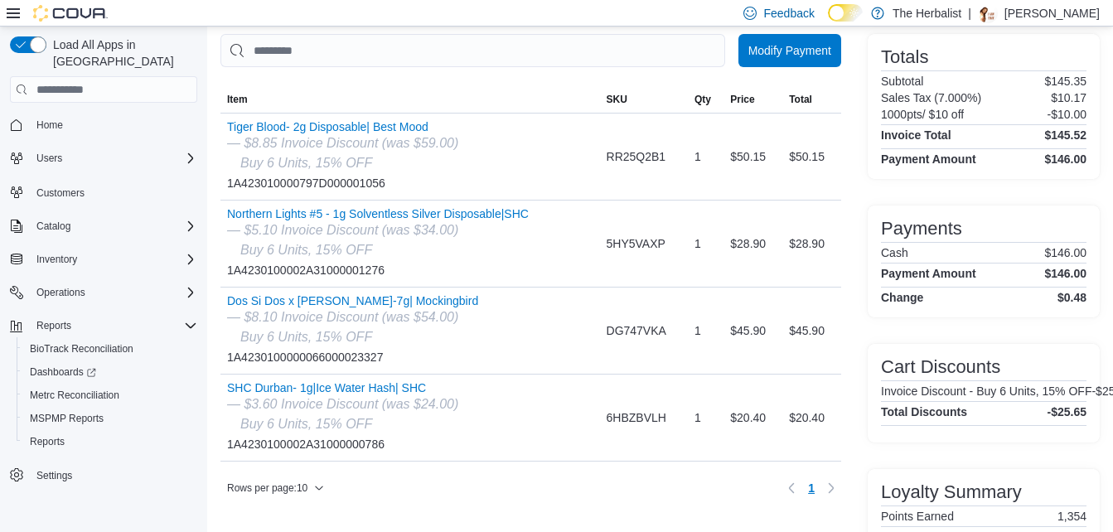
scroll to position [144, 0]
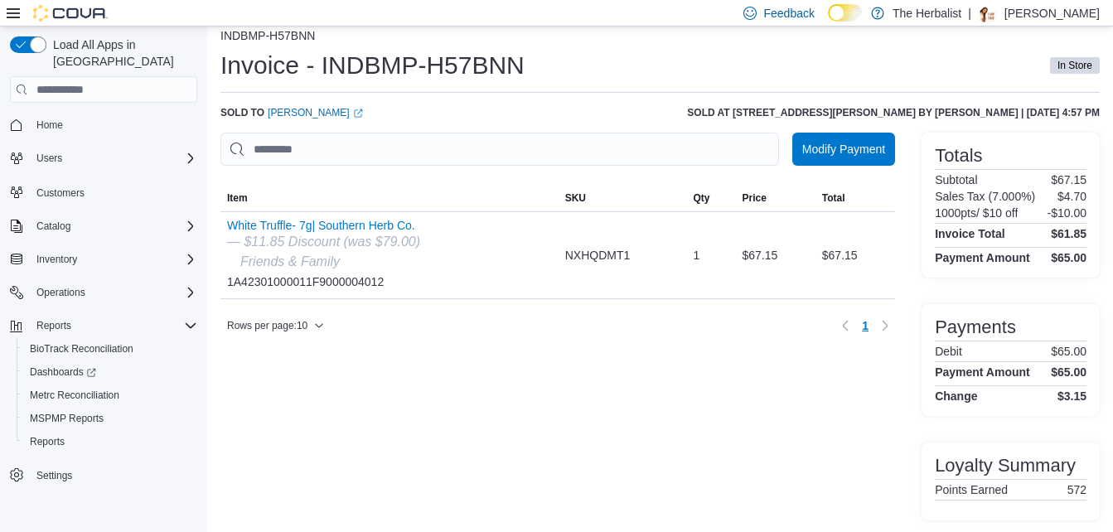
scroll to position [19, 0]
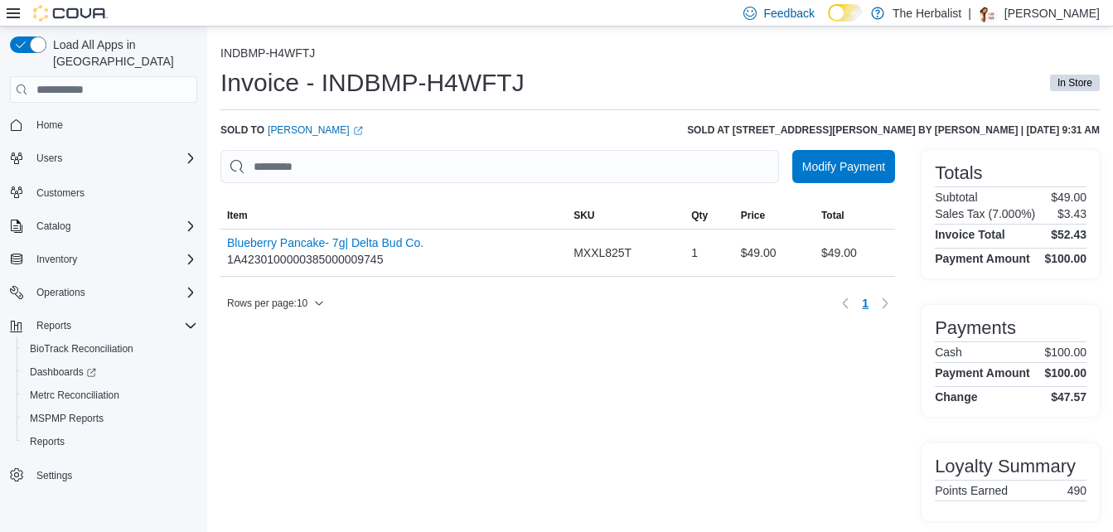
scroll to position [2, 0]
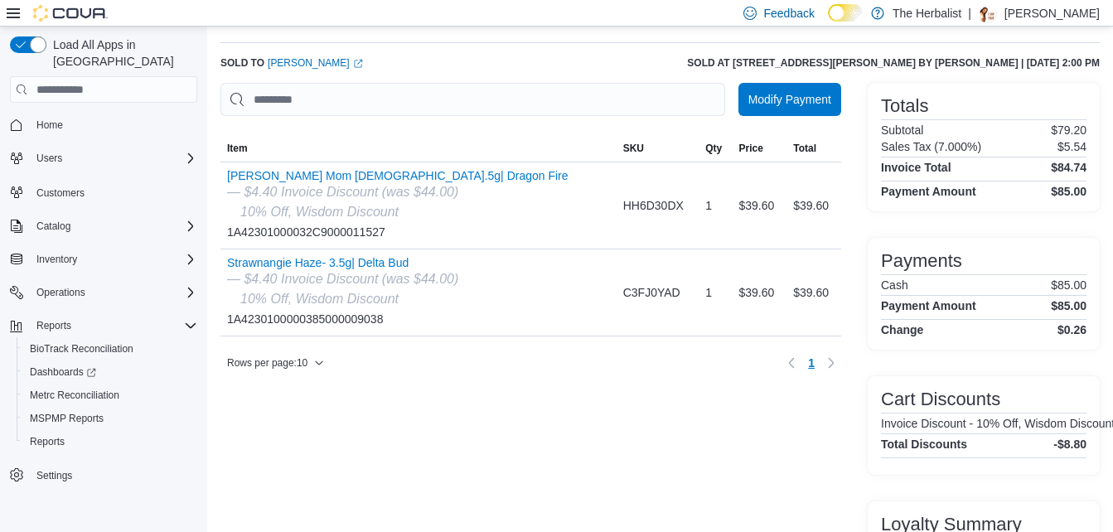
scroll to position [45, 0]
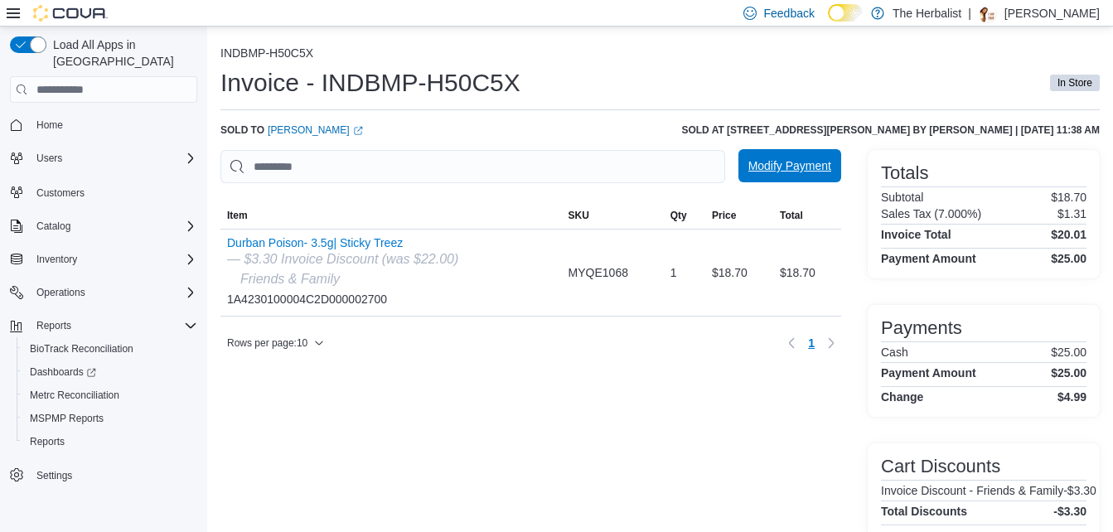
click at [831, 169] on span "Modify Payment" at bounding box center [789, 165] width 83 height 17
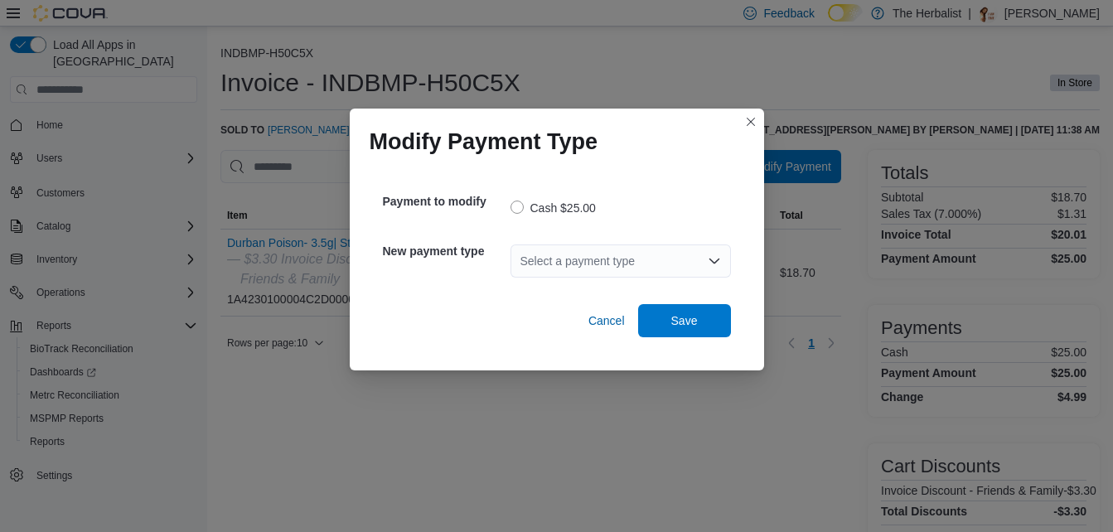
click at [711, 254] on icon "Open list of options" at bounding box center [714, 260] width 13 height 13
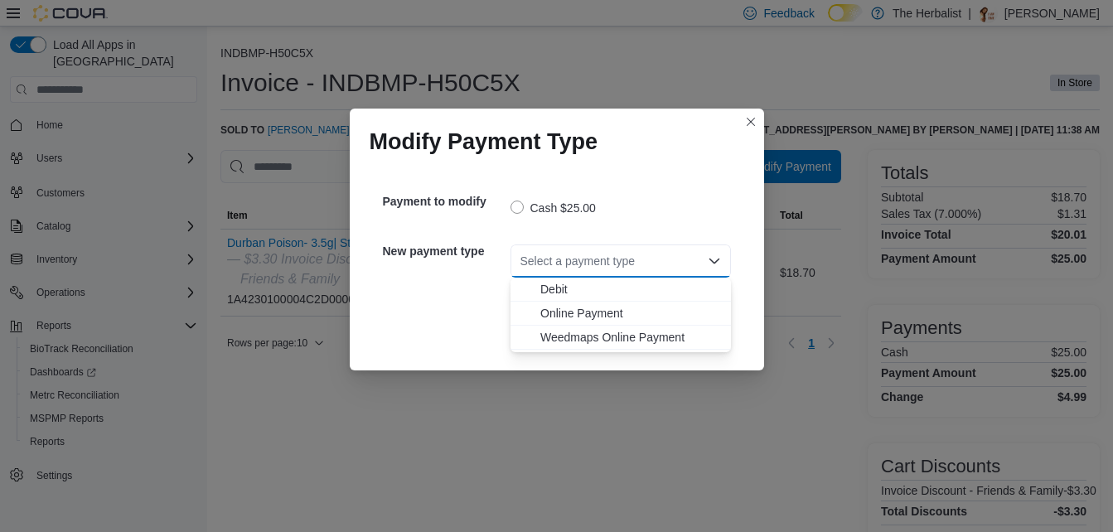
click at [564, 293] on span "Debit" at bounding box center [630, 289] width 181 height 17
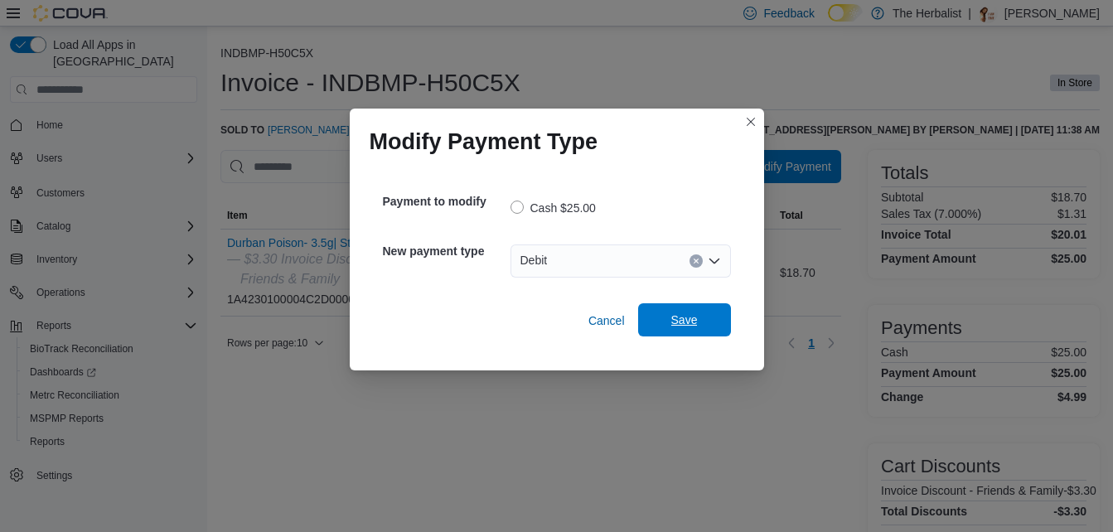
click at [677, 325] on span "Save" at bounding box center [684, 320] width 27 height 17
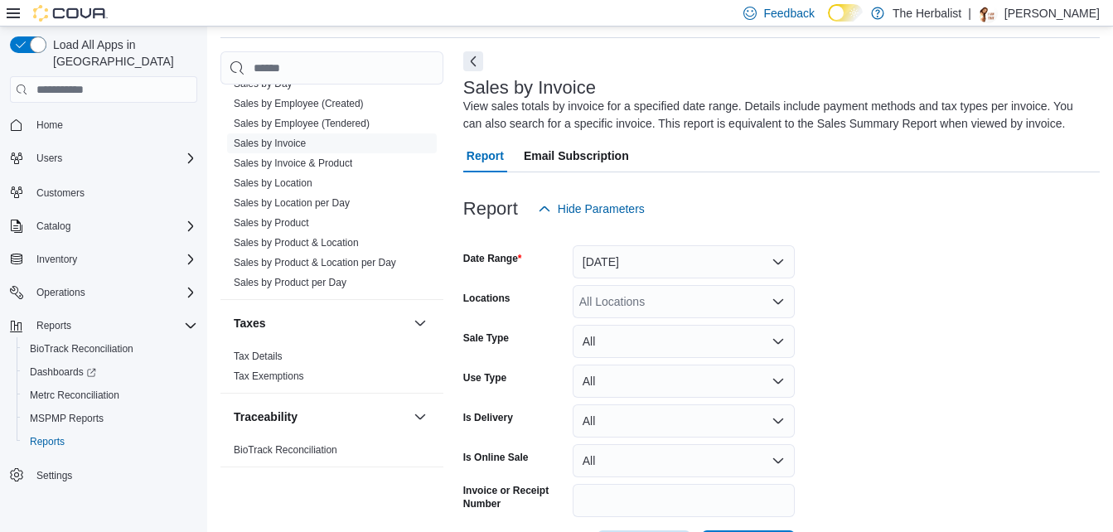
scroll to position [600, 0]
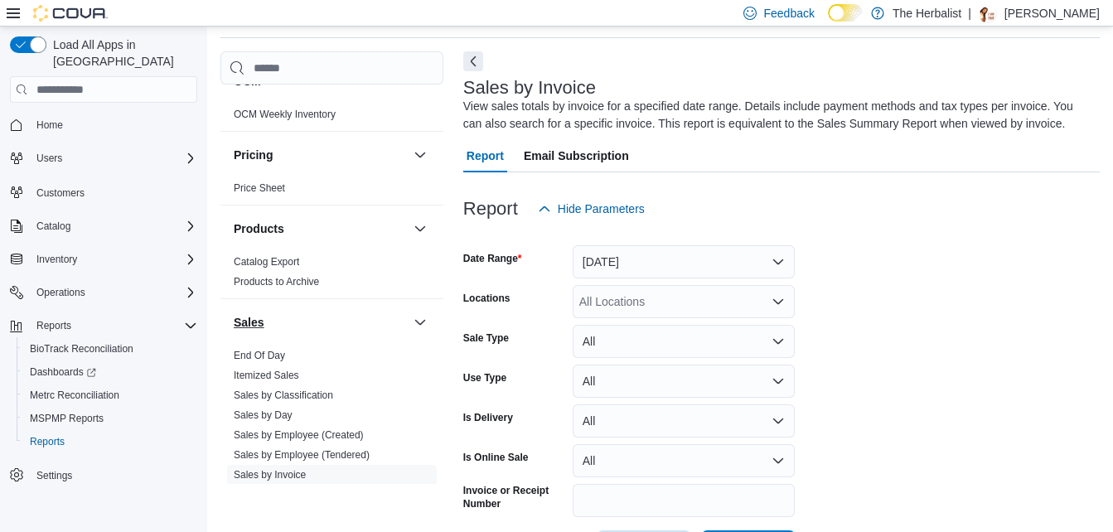
drag, startPoint x: 275, startPoint y: 355, endPoint x: 295, endPoint y: 349, distance: 20.7
click at [275, 355] on link "End Of Day" at bounding box center [259, 356] width 51 height 12
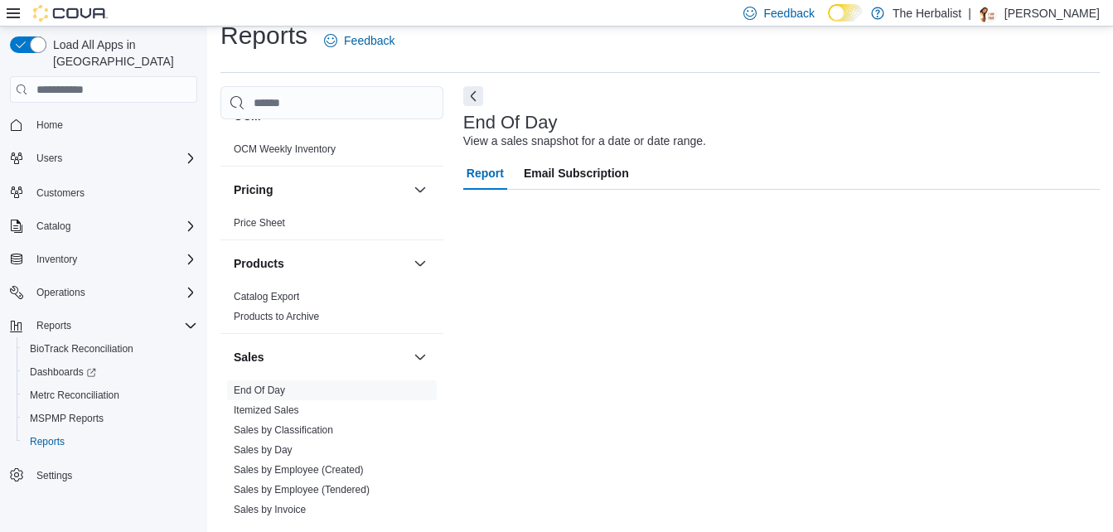
scroll to position [21, 0]
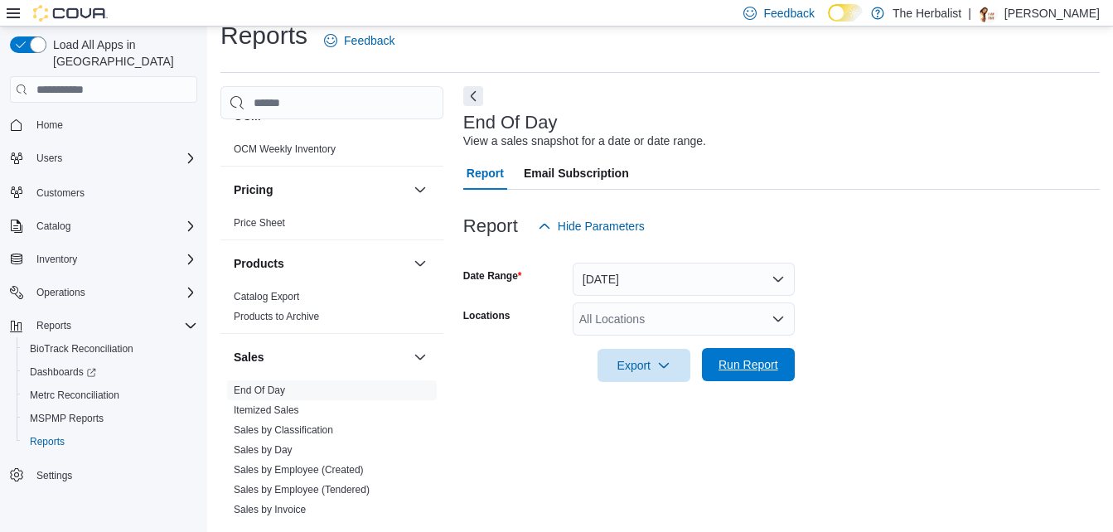
click at [720, 355] on span "Run Report" at bounding box center [748, 364] width 73 height 33
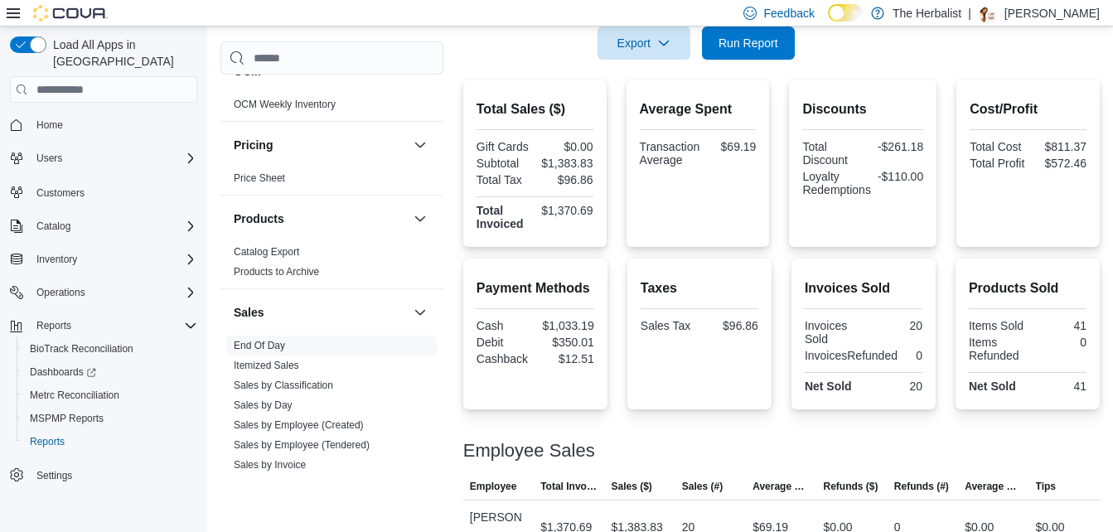
scroll to position [352, 0]
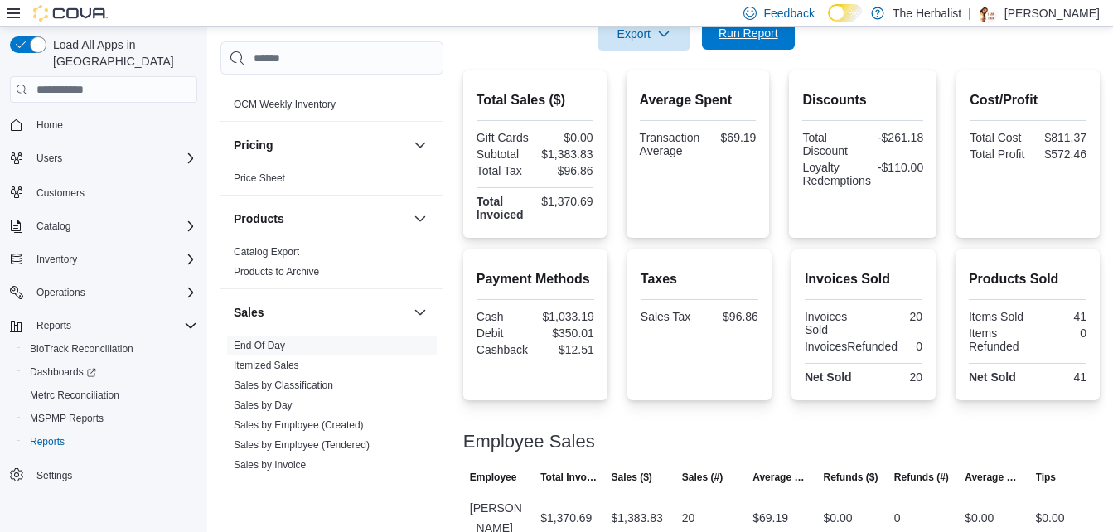
click at [769, 43] on span "Run Report" at bounding box center [748, 33] width 73 height 33
click at [739, 32] on span "Run Report" at bounding box center [748, 33] width 60 height 17
click at [779, 39] on span "Run Report" at bounding box center [748, 33] width 73 height 33
click at [774, 31] on span "Run Report" at bounding box center [748, 33] width 60 height 17
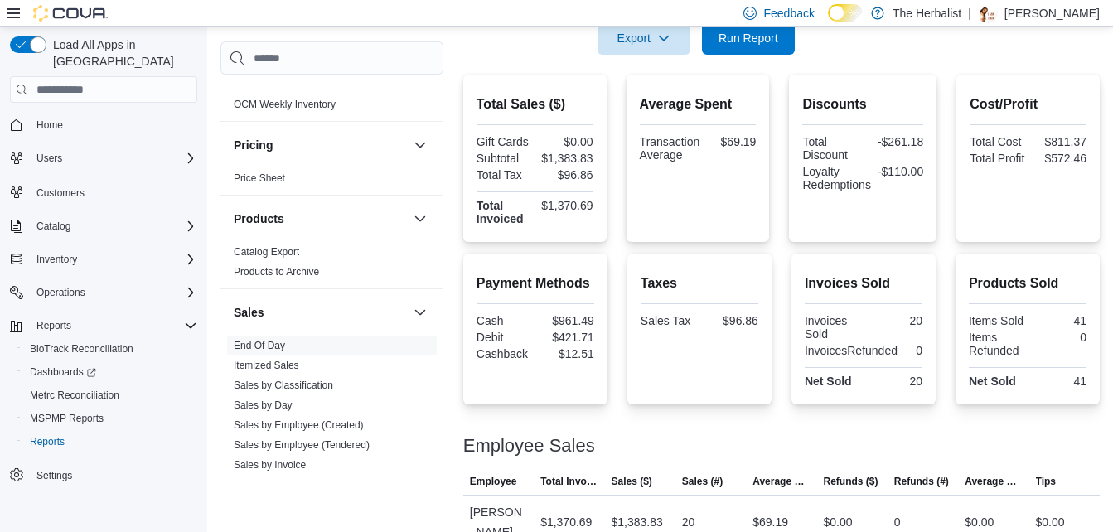
scroll to position [296, 0]
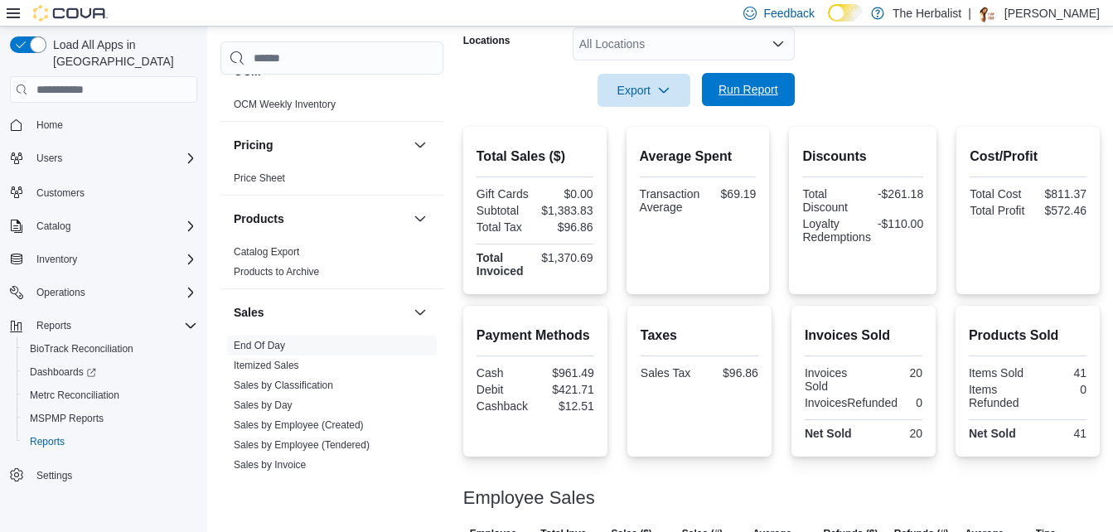
click at [755, 89] on span "Run Report" at bounding box center [748, 89] width 60 height 17
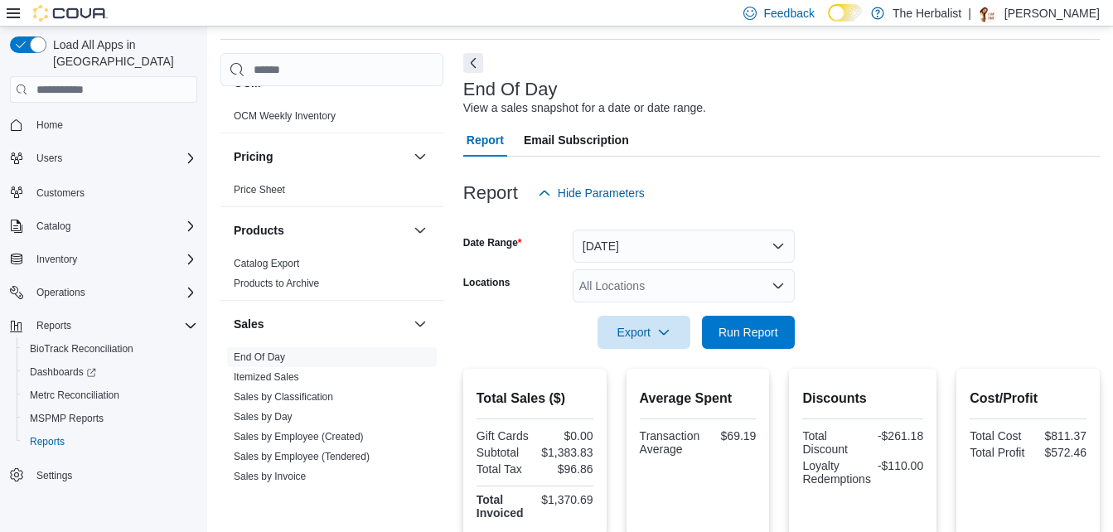
scroll to position [0, 0]
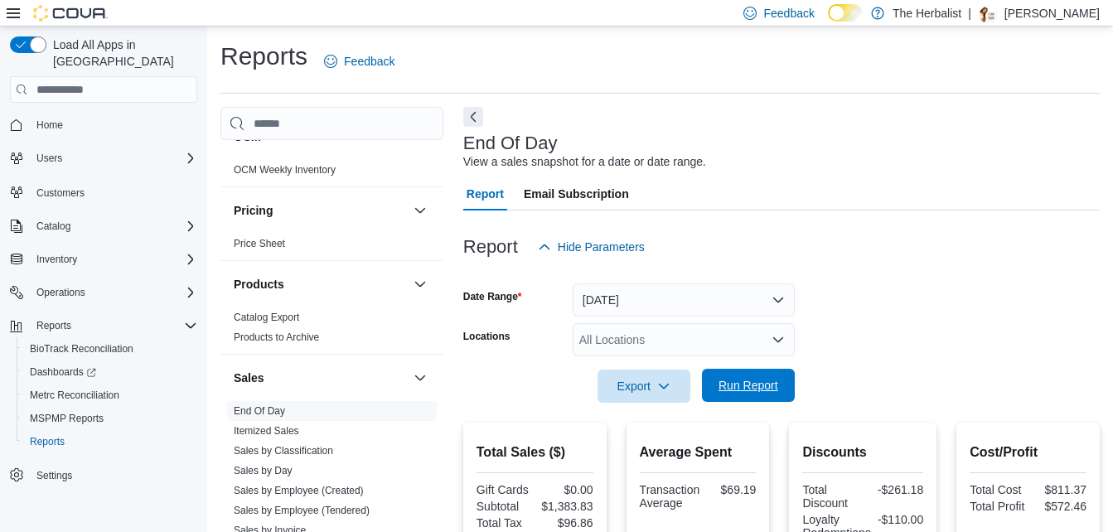
click at [769, 388] on span "Run Report" at bounding box center [748, 385] width 60 height 17
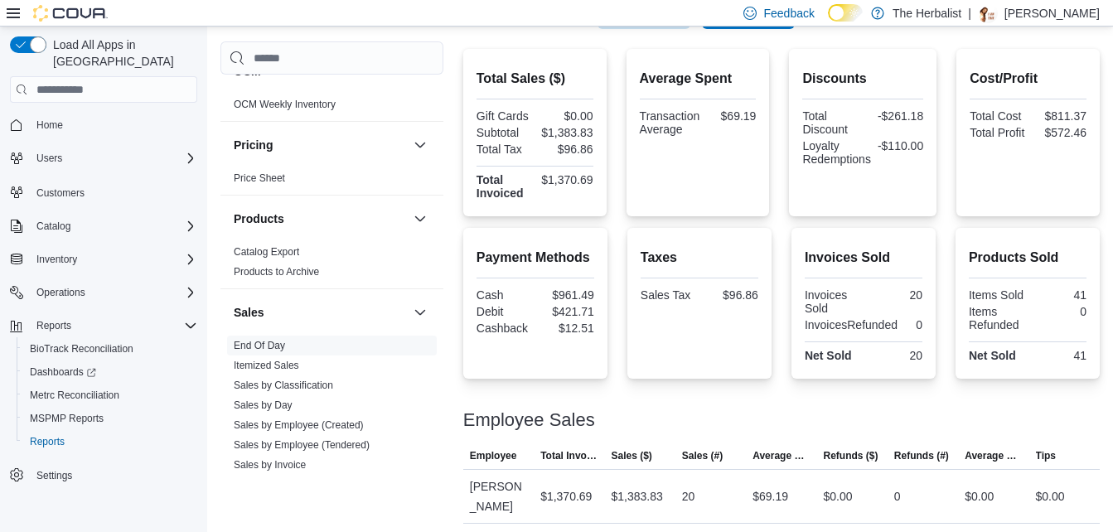
scroll to position [213, 0]
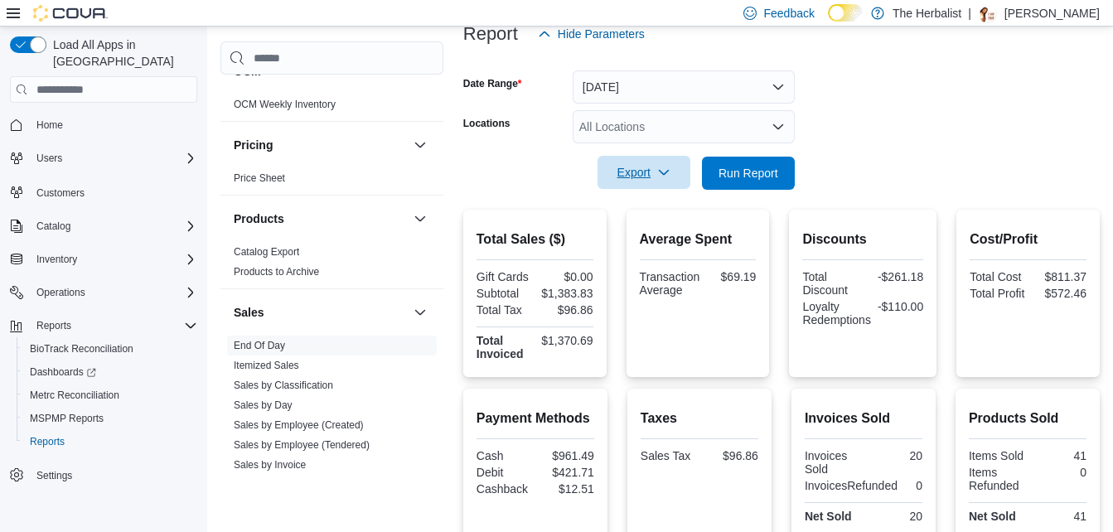
click at [669, 169] on icon "button" at bounding box center [663, 172] width 13 height 13
click at [658, 243] on span "Export to Pdf" at bounding box center [646, 239] width 75 height 13
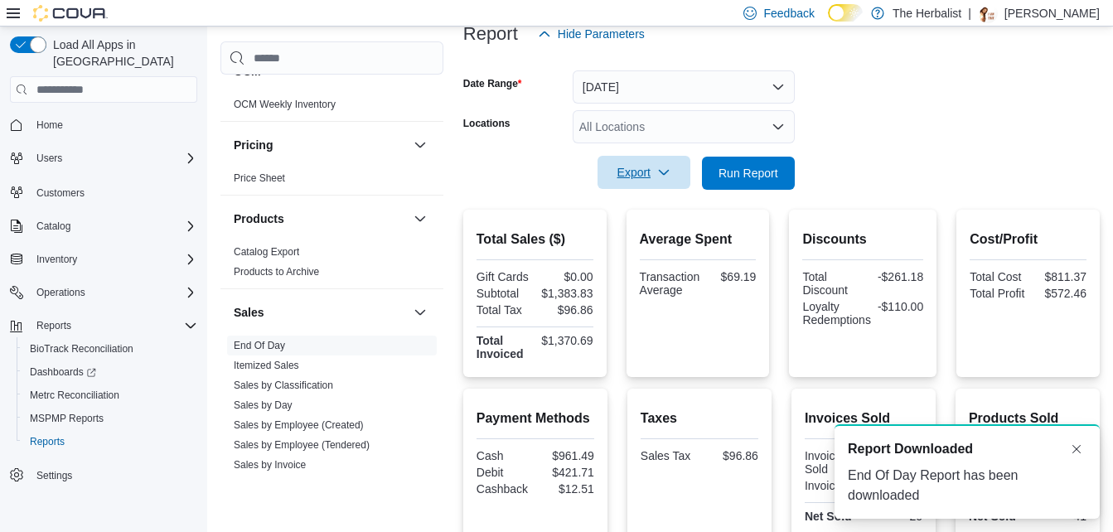
scroll to position [0, 0]
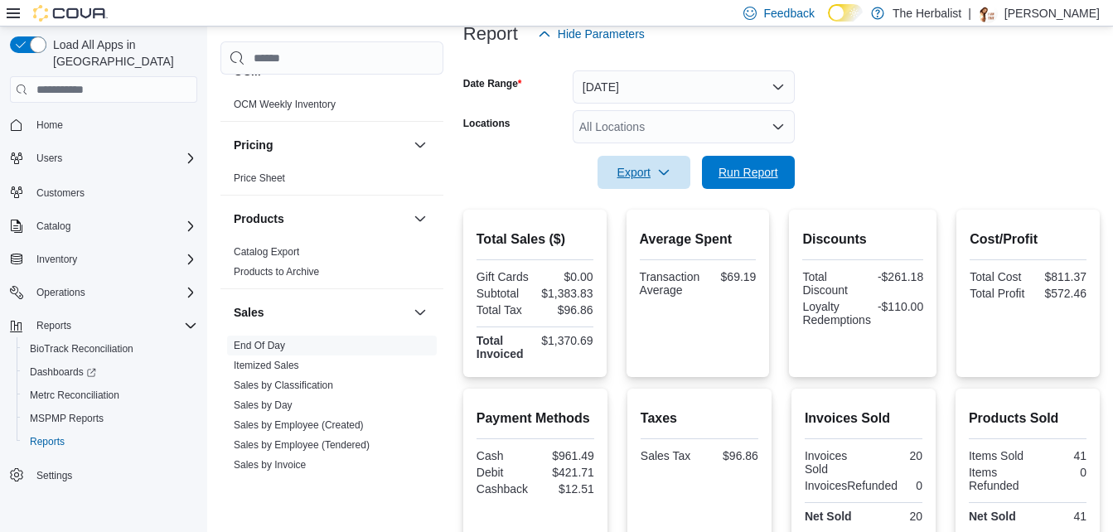
click at [743, 177] on span "Run Report" at bounding box center [748, 172] width 60 height 17
click at [787, 165] on button "Run Report" at bounding box center [748, 172] width 93 height 33
click at [785, 168] on button "Run Report" at bounding box center [748, 172] width 93 height 33
click at [752, 171] on span "Run Report" at bounding box center [748, 172] width 60 height 17
click at [774, 173] on span "Run Report" at bounding box center [748, 172] width 60 height 17
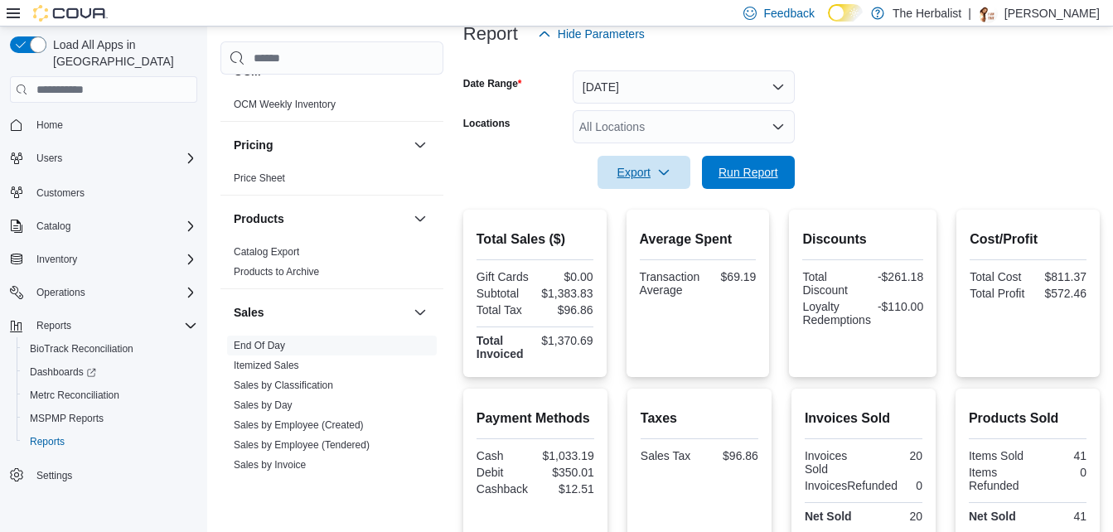
click at [737, 167] on span "Run Report" at bounding box center [748, 172] width 60 height 17
click at [665, 172] on icon "button" at bounding box center [663, 172] width 13 height 13
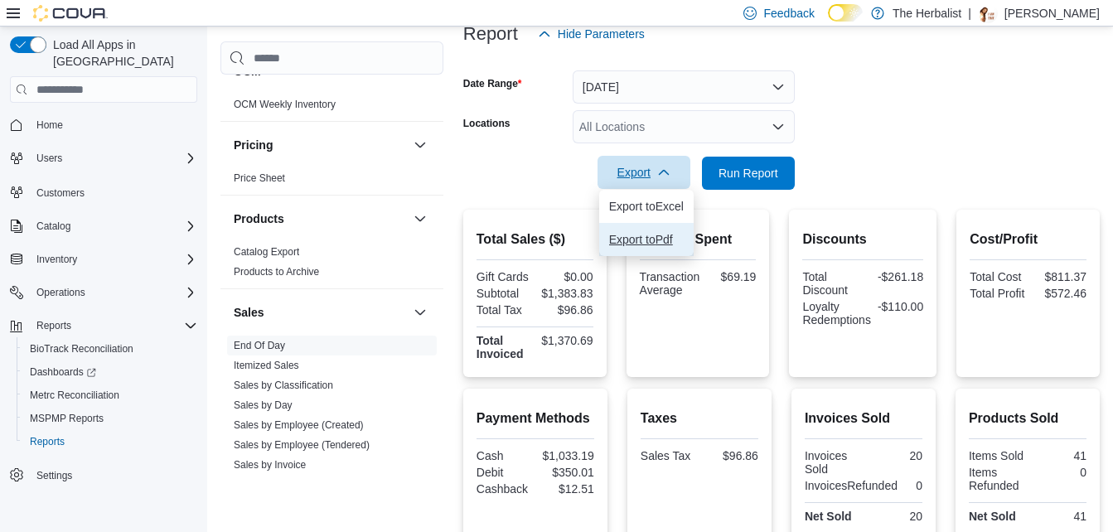
click at [646, 239] on span "Export to Pdf" at bounding box center [646, 239] width 75 height 13
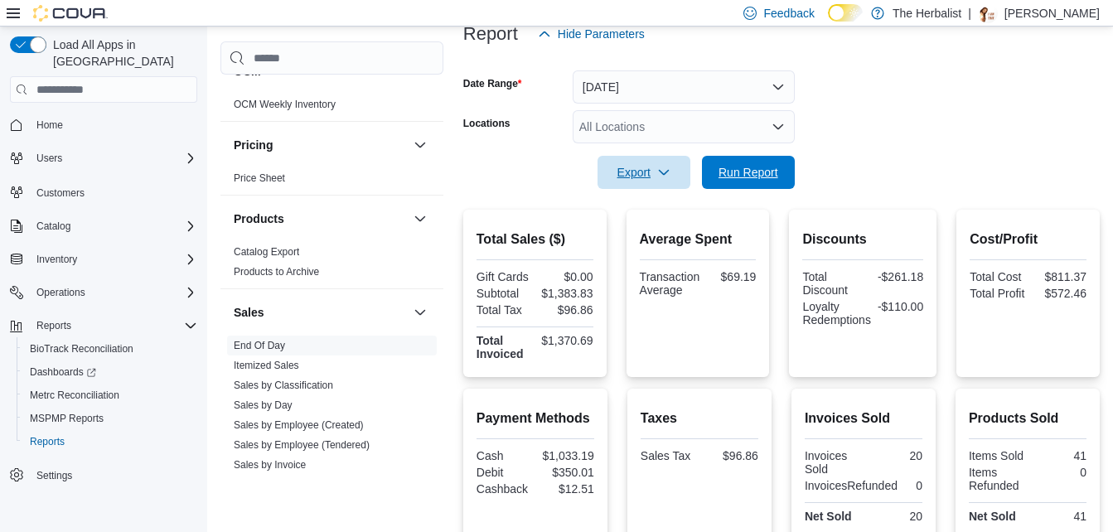
click at [752, 179] on span "Run Report" at bounding box center [748, 172] width 60 height 17
click at [758, 171] on span "Run Report" at bounding box center [748, 172] width 60 height 17
click at [752, 160] on span "Run Report" at bounding box center [748, 172] width 73 height 33
click at [753, 167] on span "Run Report" at bounding box center [748, 172] width 60 height 17
click at [753, 170] on span "Run Report" at bounding box center [748, 172] width 60 height 17
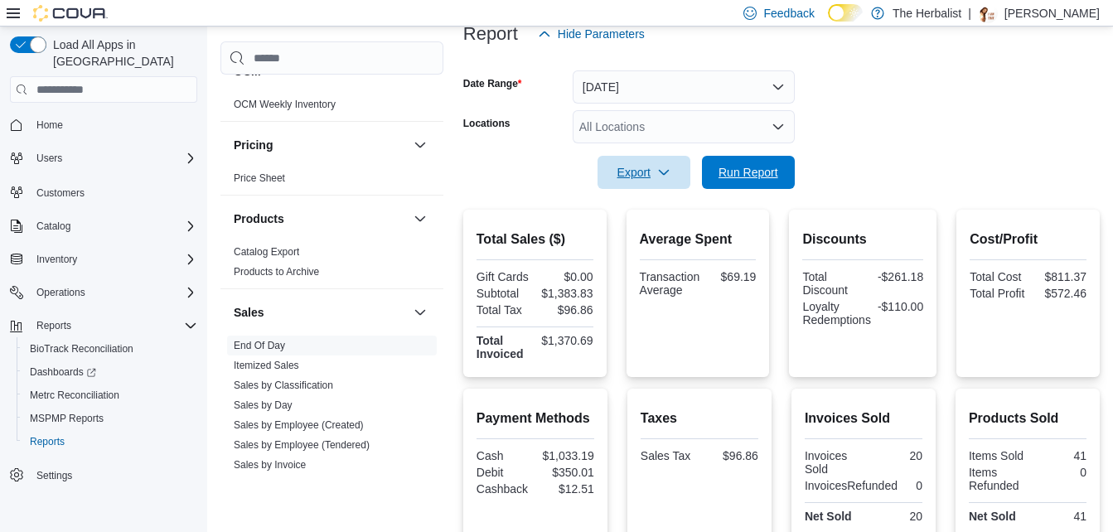
click at [753, 170] on span "Run Report" at bounding box center [748, 172] width 60 height 17
click at [753, 172] on span "Run Report" at bounding box center [748, 172] width 60 height 17
click at [753, 173] on span "Run Report" at bounding box center [748, 172] width 60 height 17
click at [752, 177] on span "Run Report" at bounding box center [748, 172] width 60 height 17
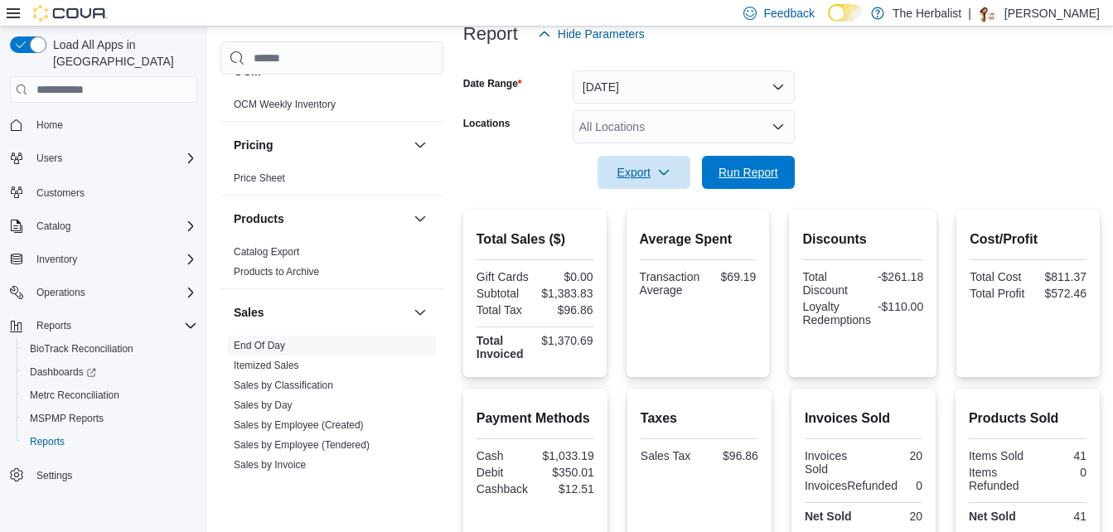
click at [752, 177] on span "Run Report" at bounding box center [748, 172] width 60 height 17
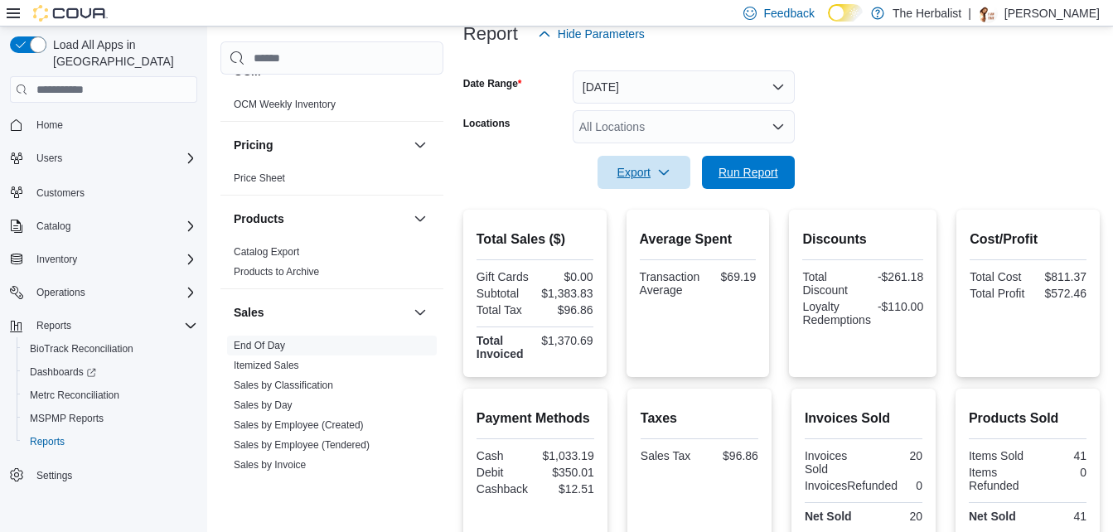
click at [752, 177] on span "Run Report" at bounding box center [748, 172] width 60 height 17
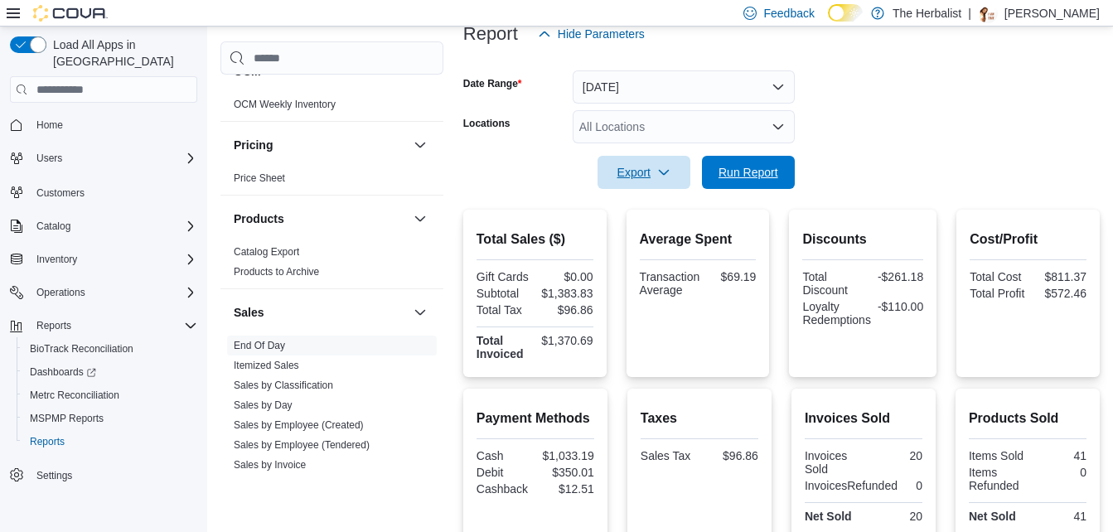
click at [752, 176] on span "Run Report" at bounding box center [748, 172] width 60 height 17
click at [753, 174] on span "Run Report" at bounding box center [748, 172] width 60 height 17
click at [753, 175] on span "Run Report" at bounding box center [748, 172] width 60 height 17
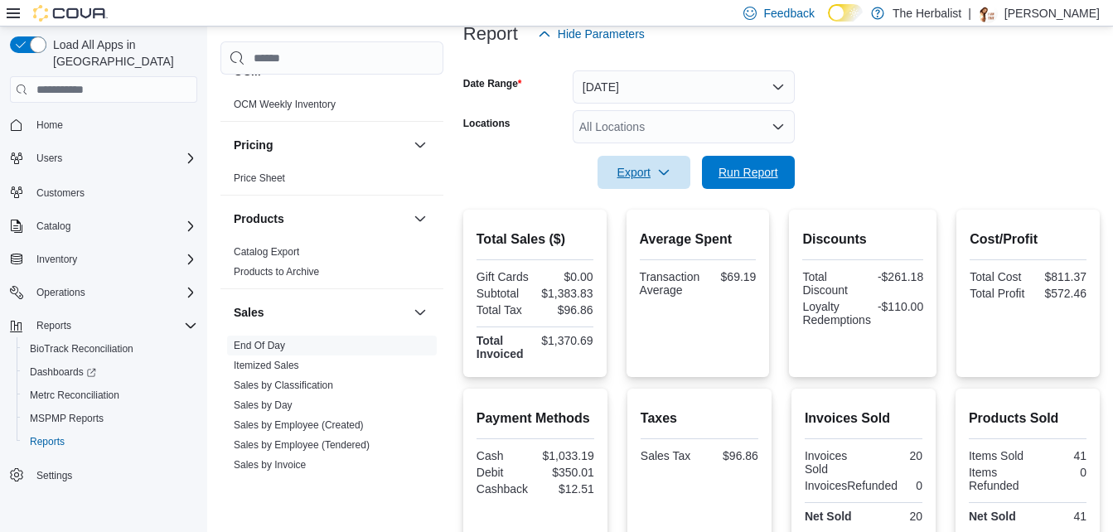
click at [753, 175] on span "Run Report" at bounding box center [748, 172] width 60 height 17
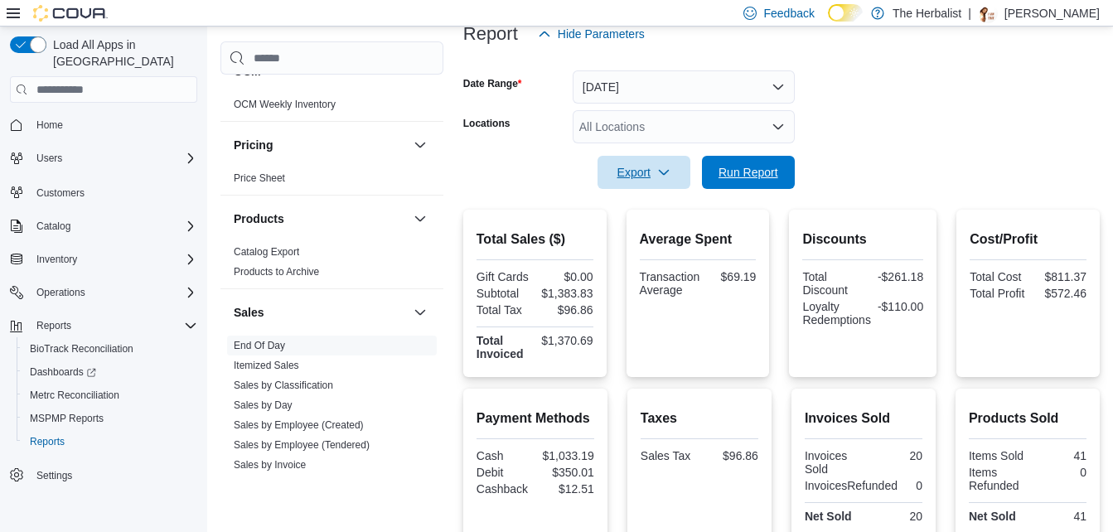
click at [753, 175] on span "Run Report" at bounding box center [748, 172] width 60 height 17
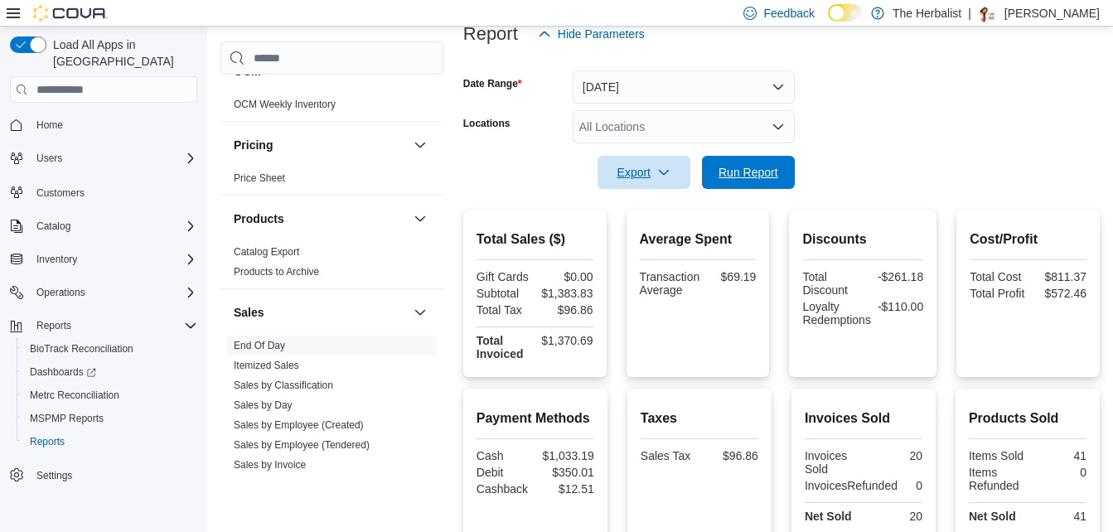
click at [753, 175] on span "Run Report" at bounding box center [748, 172] width 60 height 17
click at [69, 412] on span "MSPMP Reports" at bounding box center [67, 418] width 74 height 13
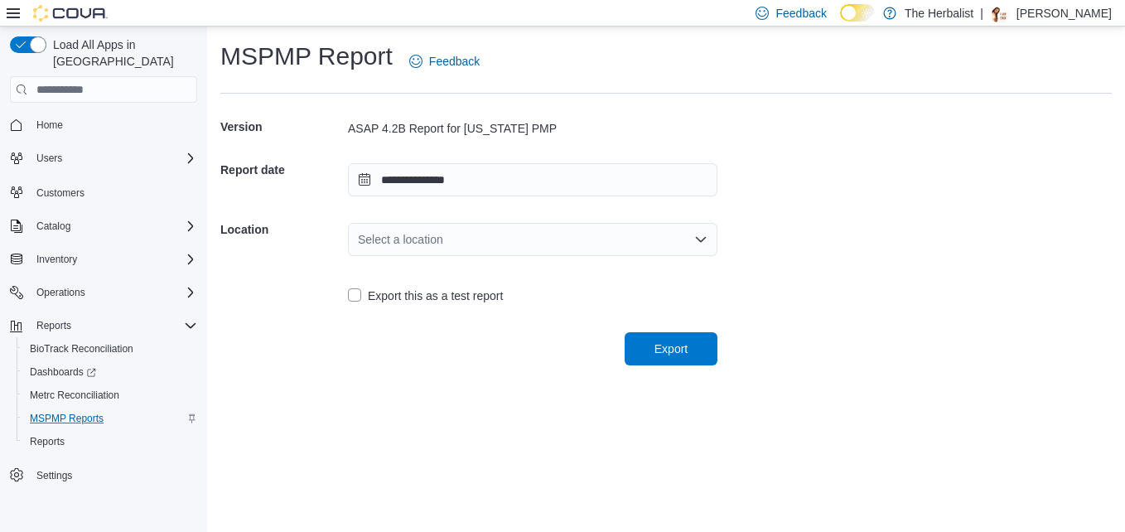
click at [704, 231] on div "Select a location" at bounding box center [533, 239] width 370 height 33
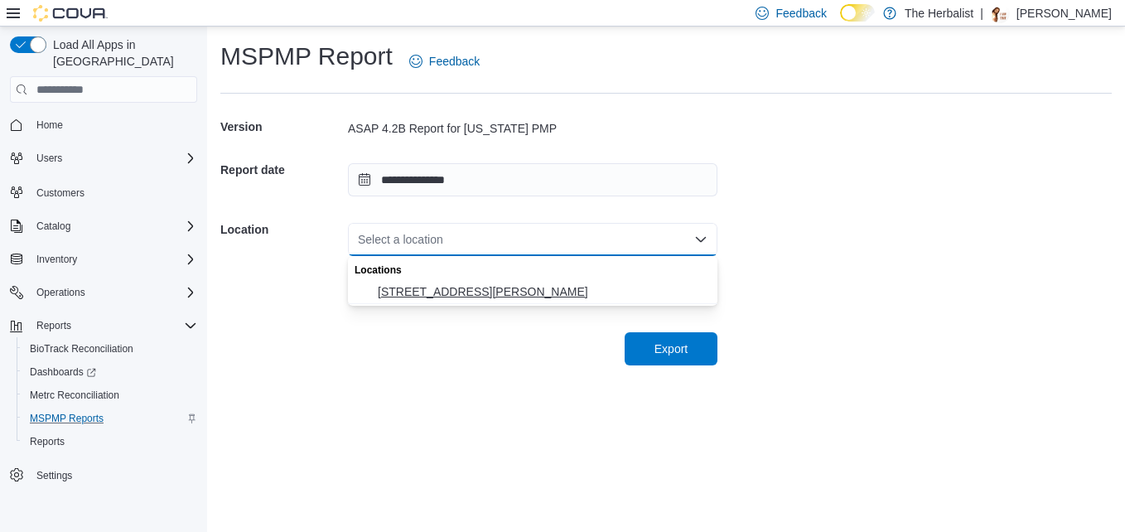
click at [557, 288] on span "2520 Denny Ave" at bounding box center [543, 291] width 330 height 17
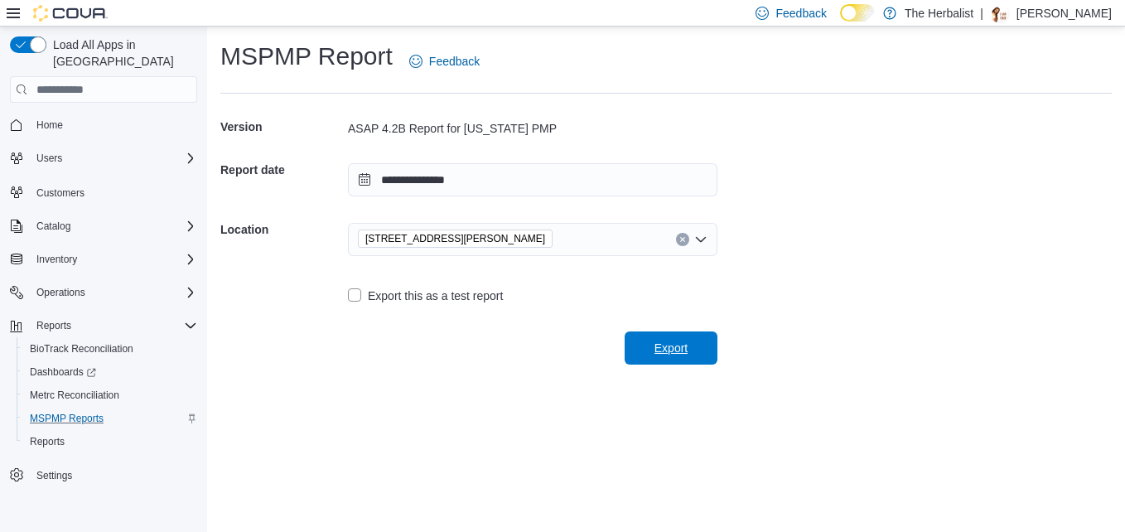
click at [642, 343] on span "Export" at bounding box center [671, 347] width 73 height 33
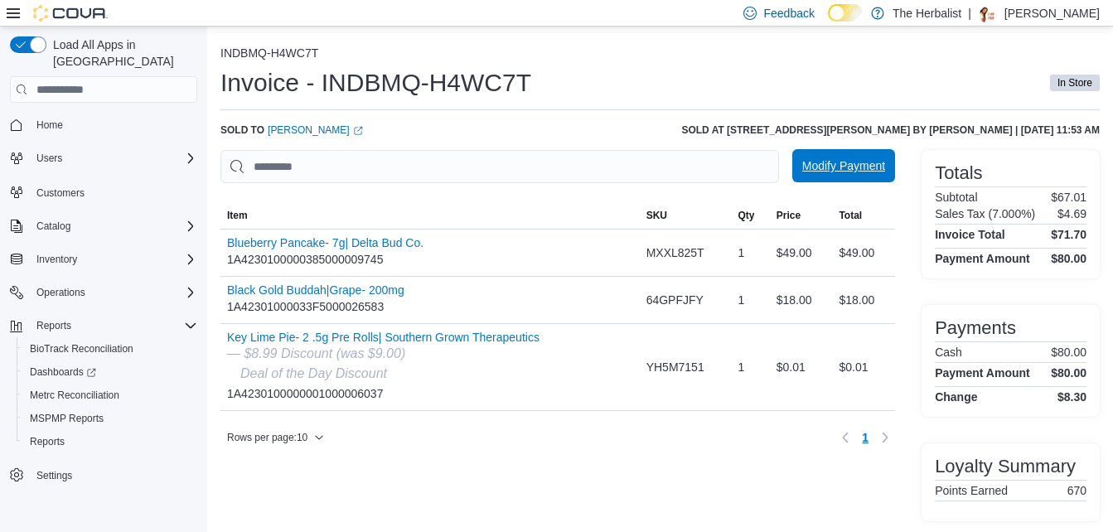
click at [885, 157] on span "Modify Payment" at bounding box center [843, 165] width 83 height 33
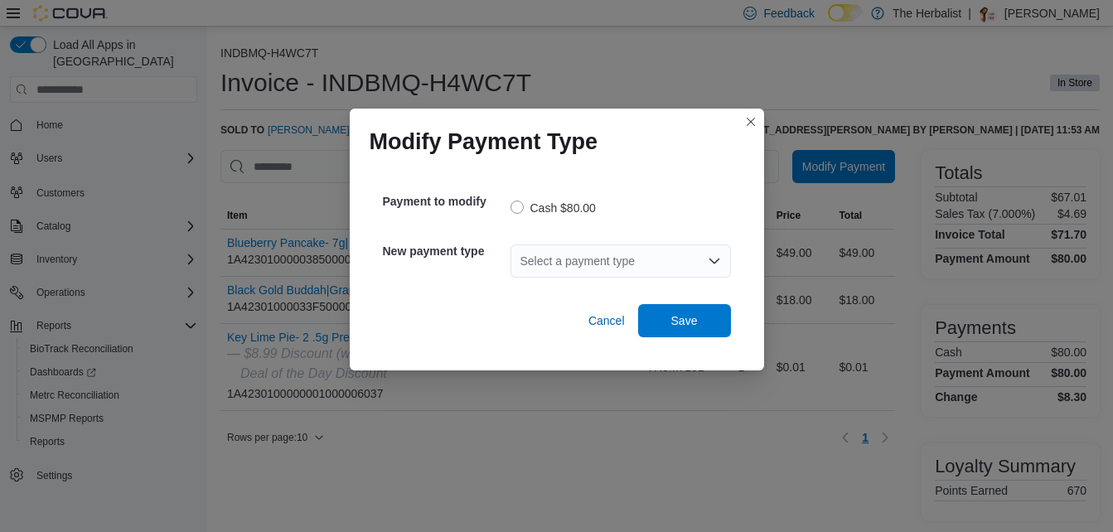
click at [714, 264] on icon "Open list of options" at bounding box center [714, 261] width 10 height 5
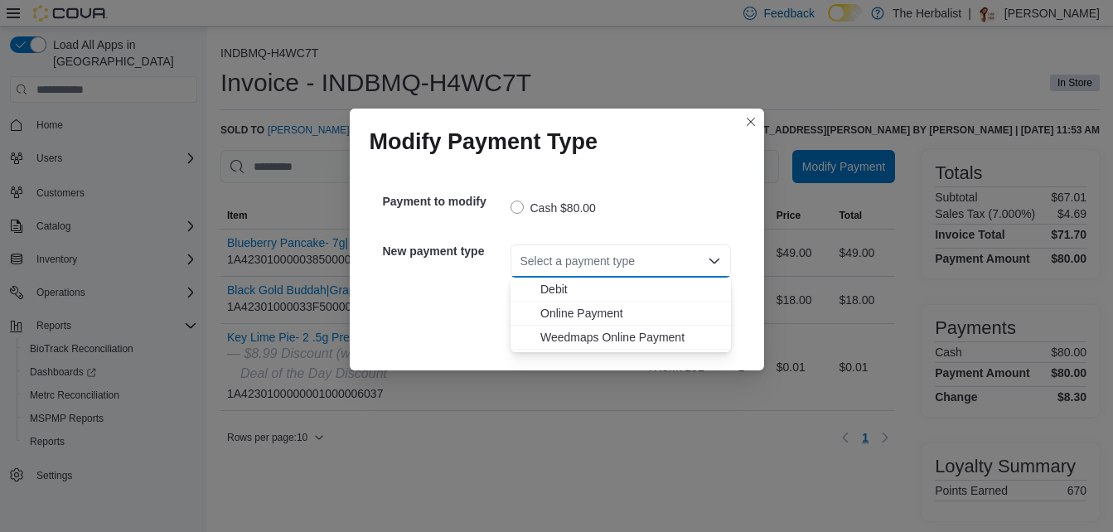
click at [602, 293] on span "Debit" at bounding box center [630, 289] width 181 height 17
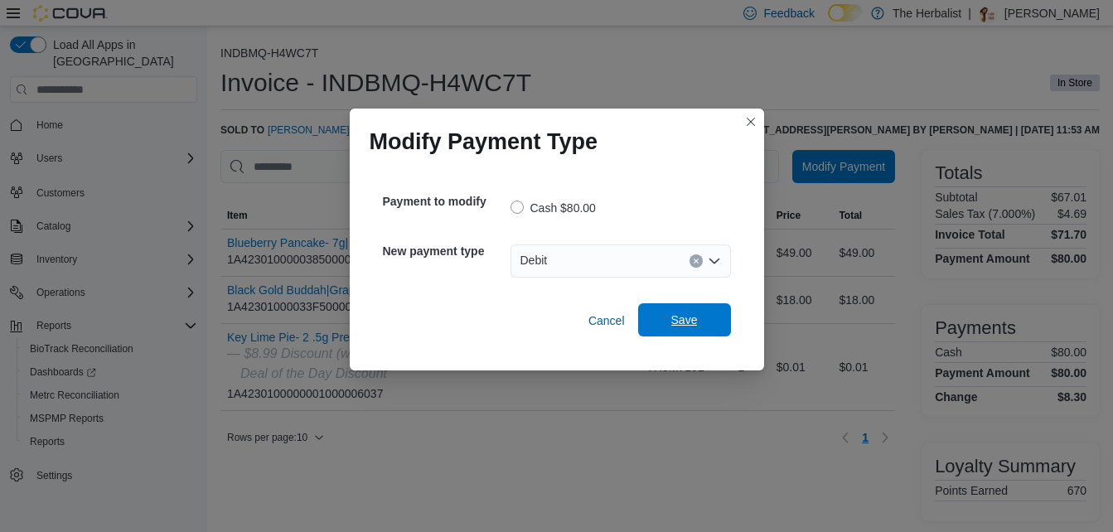
click at [688, 320] on span "Save" at bounding box center [684, 320] width 27 height 17
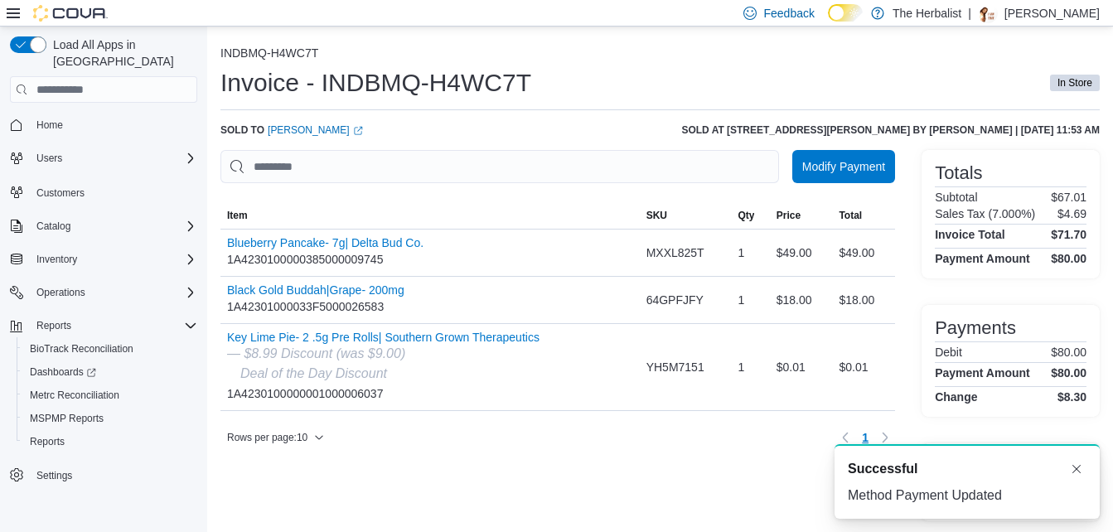
scroll to position [2, 0]
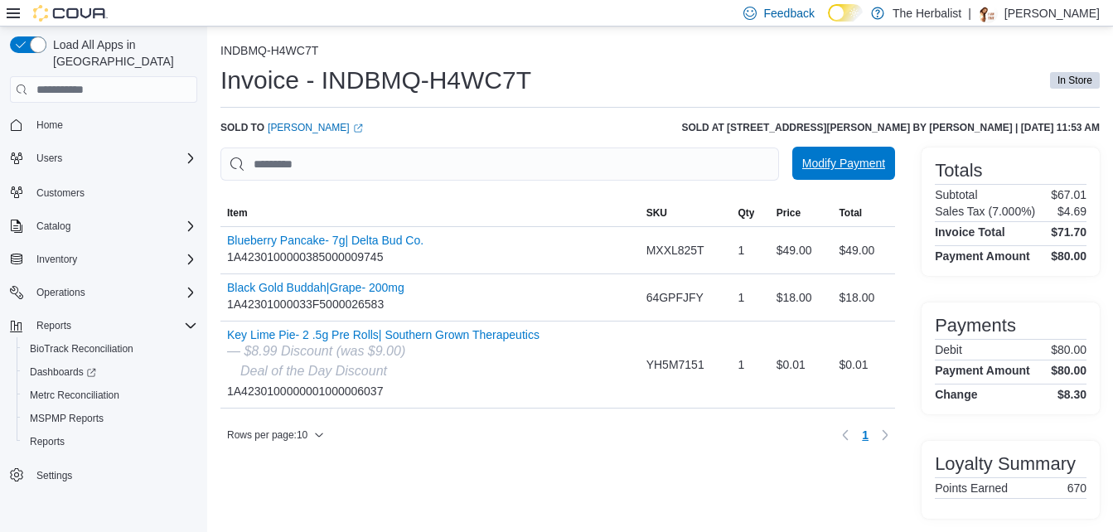
click at [877, 152] on span "Modify Payment" at bounding box center [843, 163] width 83 height 33
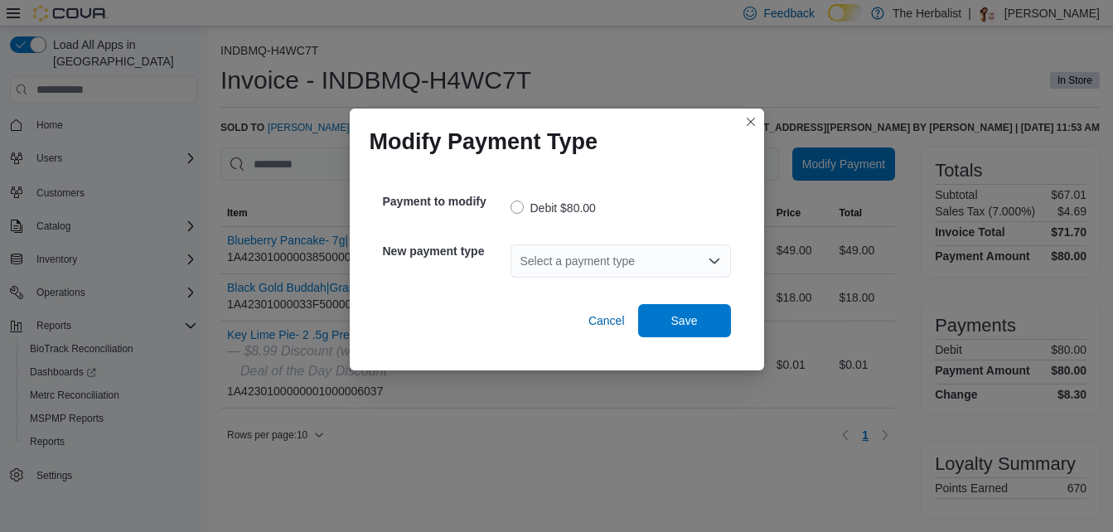
click at [718, 259] on icon "Open list of options" at bounding box center [714, 261] width 10 height 5
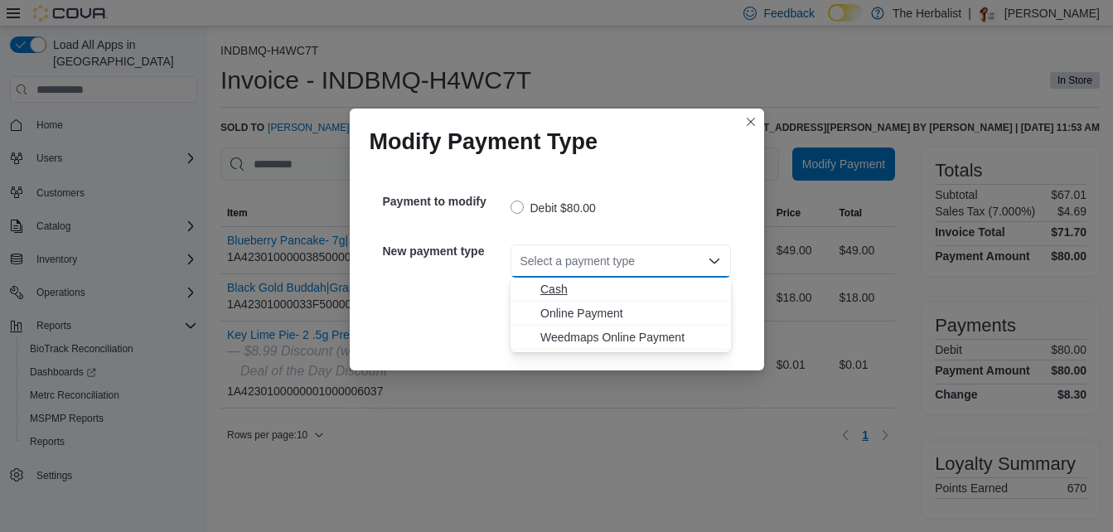
click at [599, 288] on span "Cash" at bounding box center [630, 289] width 181 height 17
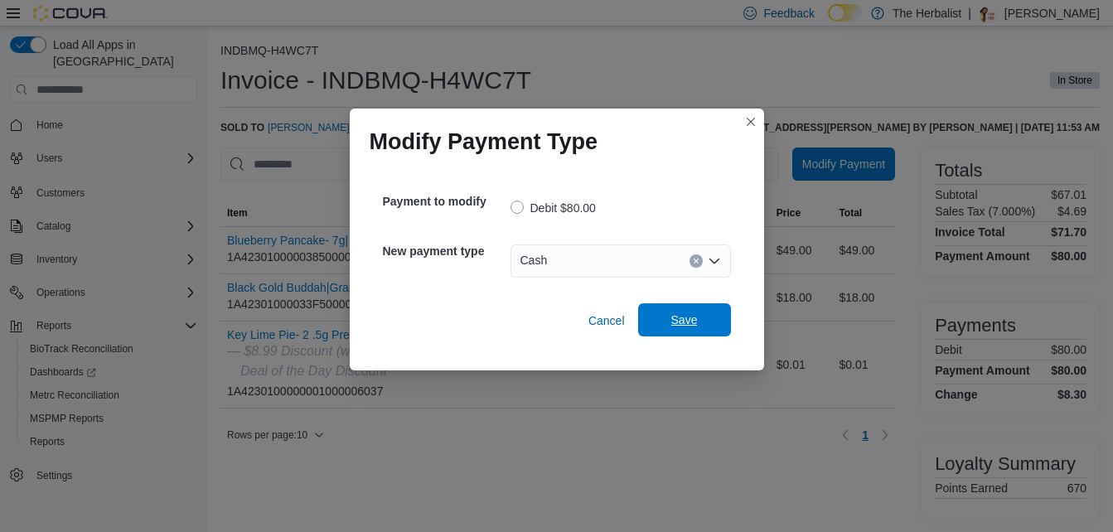
click at [687, 317] on span "Save" at bounding box center [684, 320] width 27 height 17
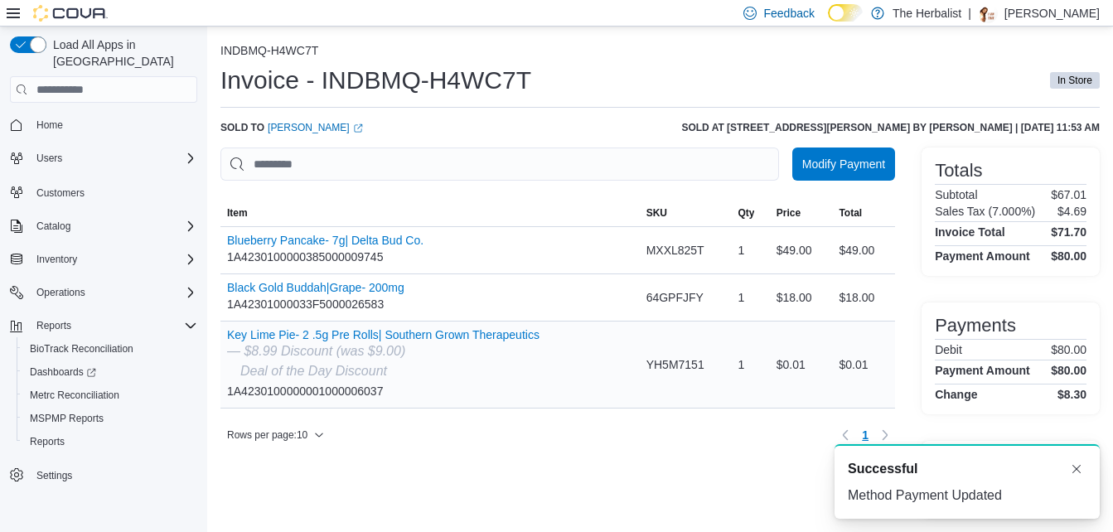
scroll to position [0, 0]
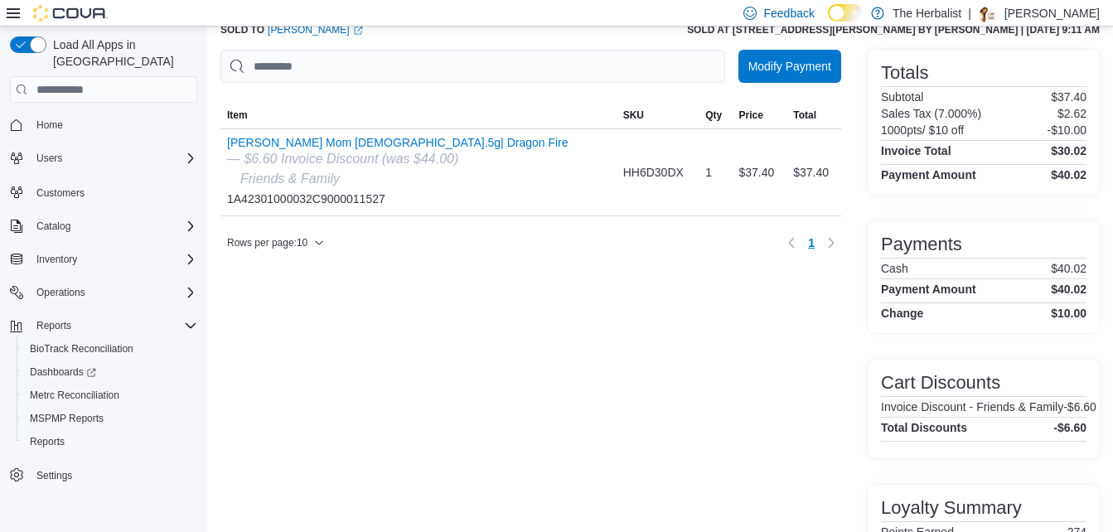
scroll to position [61, 0]
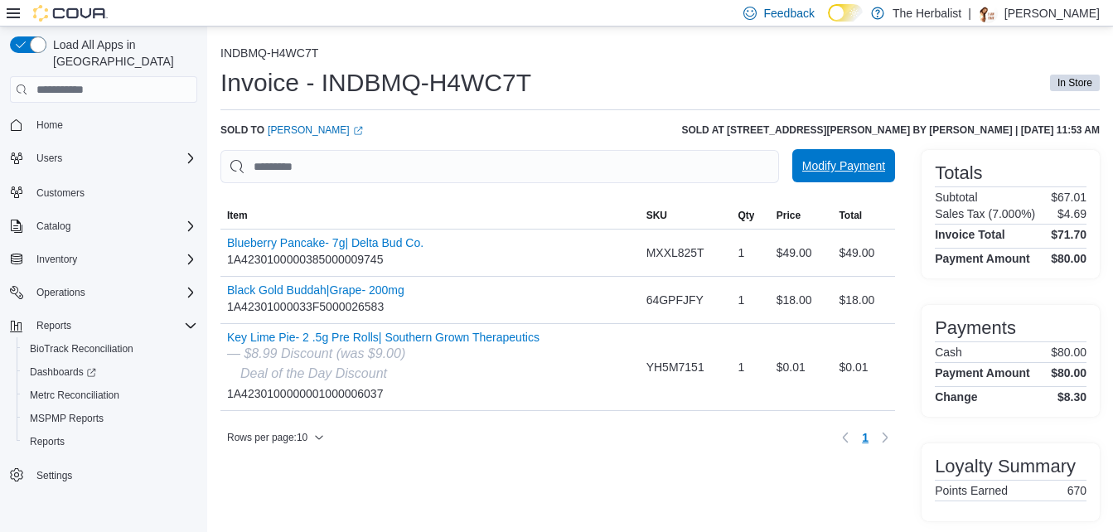
click at [885, 172] on span "Modify Payment" at bounding box center [843, 165] width 83 height 17
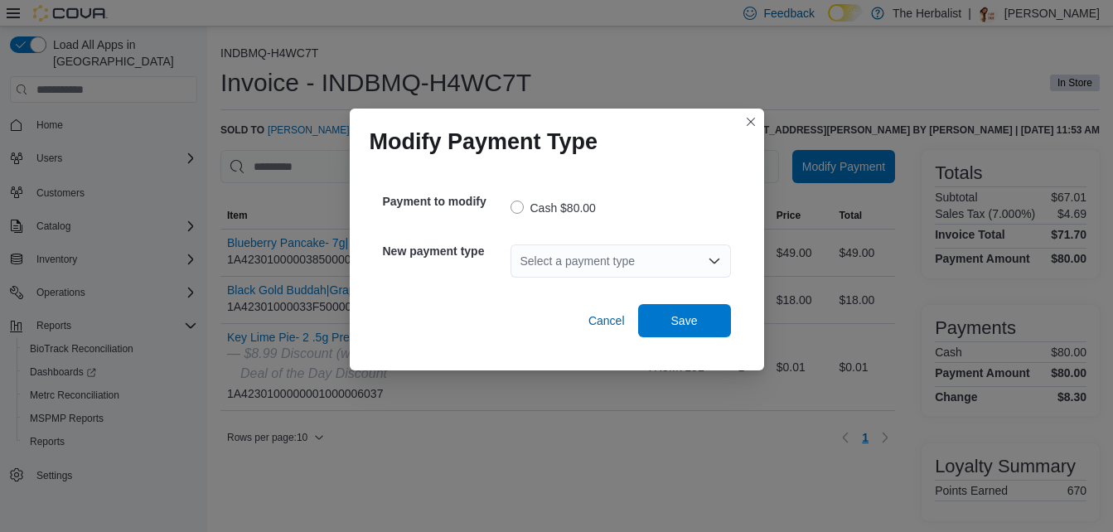
click at [712, 261] on icon "Open list of options" at bounding box center [714, 261] width 10 height 5
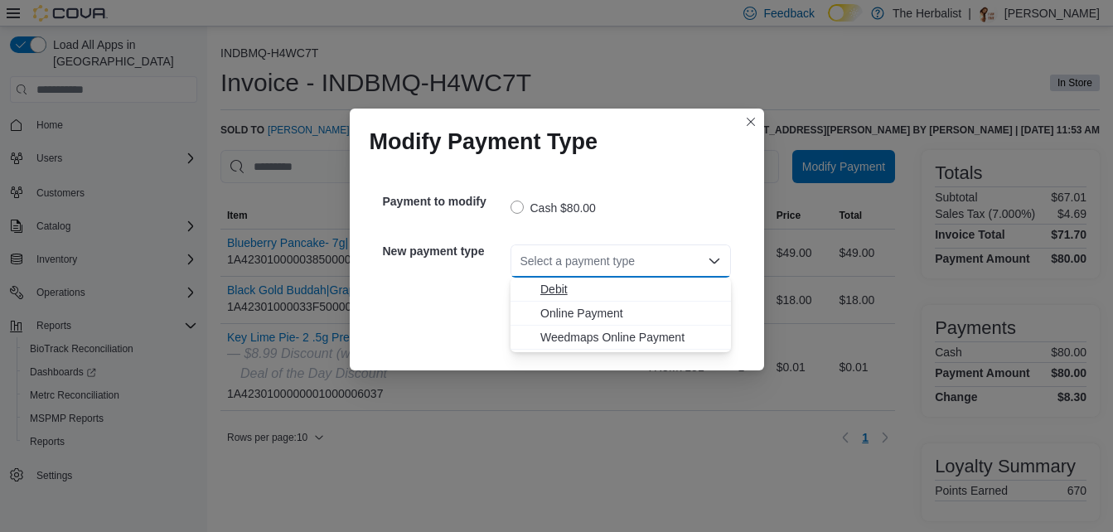
click at [613, 288] on span "Debit" at bounding box center [630, 289] width 181 height 17
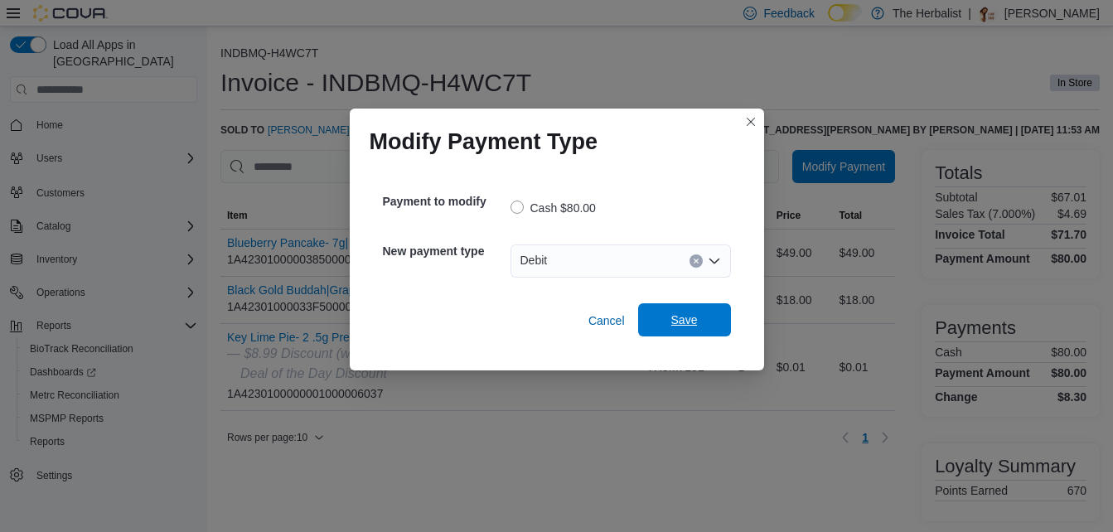
click at [687, 326] on span "Save" at bounding box center [684, 320] width 27 height 17
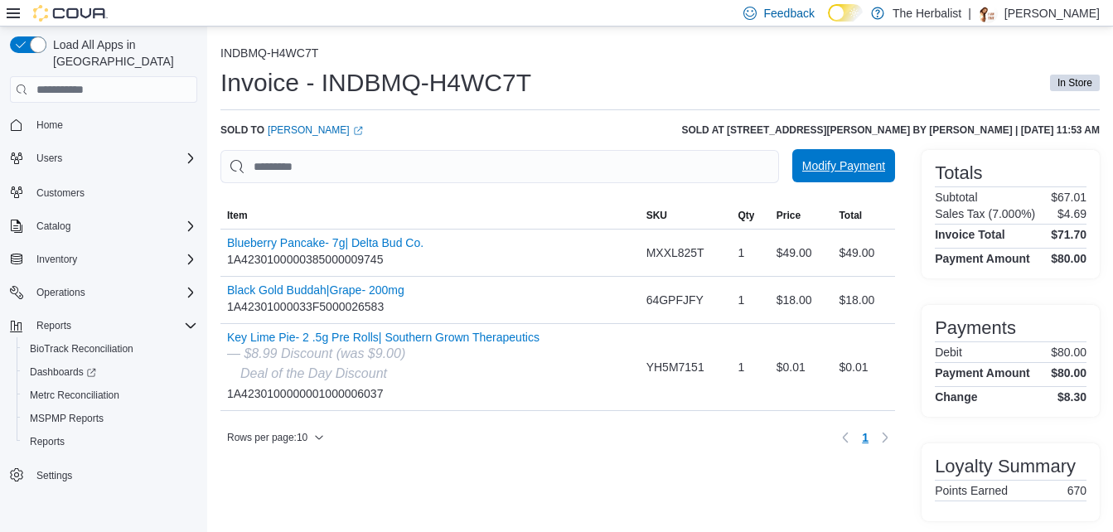
click at [879, 168] on span "Modify Payment" at bounding box center [843, 165] width 83 height 17
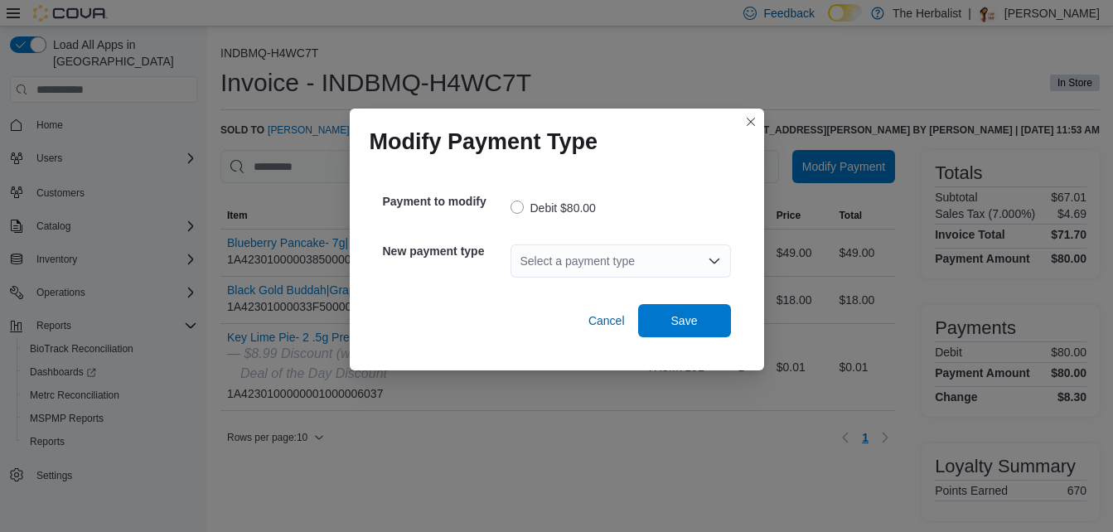
click at [706, 255] on div "Select a payment type" at bounding box center [620, 260] width 220 height 33
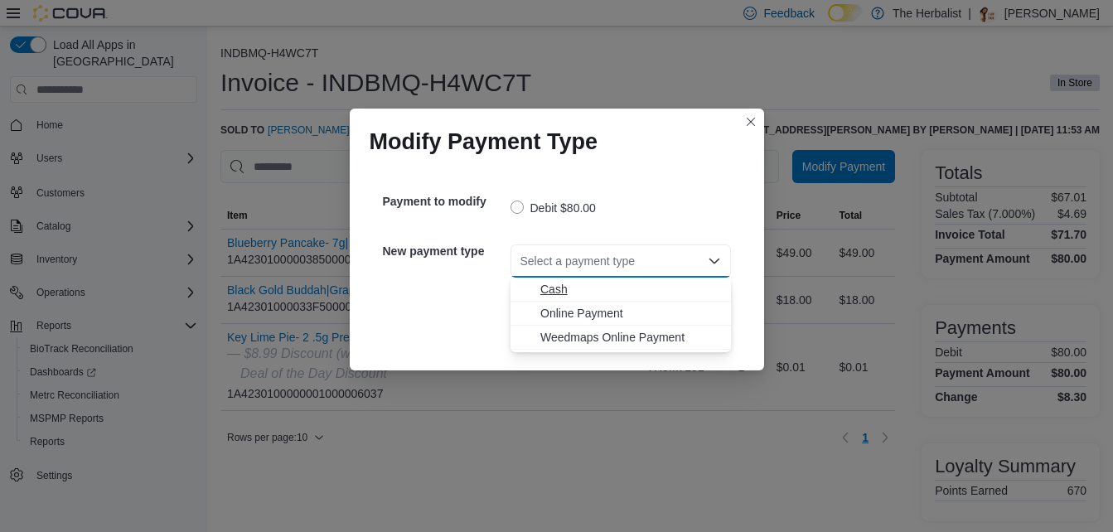
click at [655, 293] on span "Cash" at bounding box center [630, 289] width 181 height 17
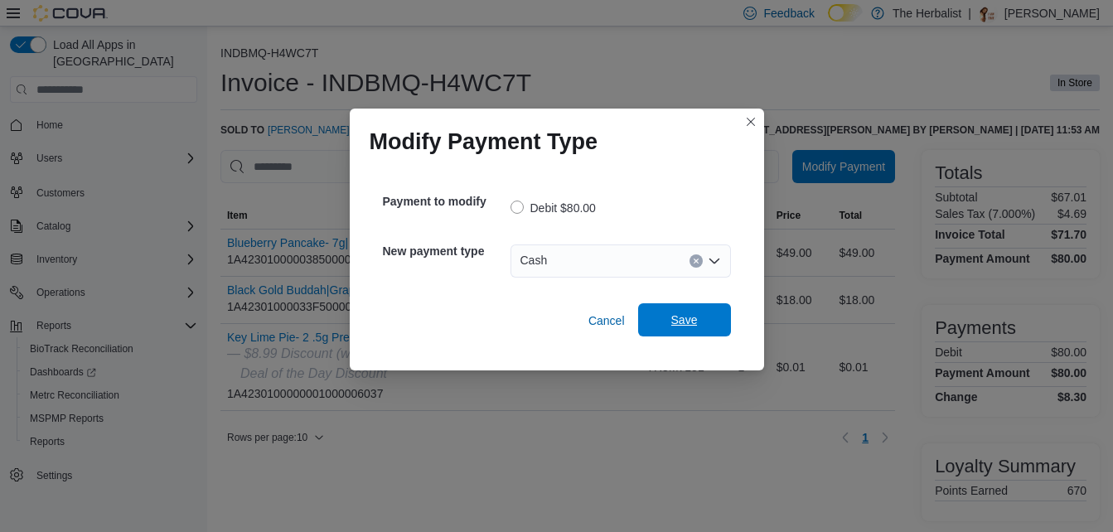
click at [679, 316] on span "Save" at bounding box center [684, 320] width 27 height 17
